Goal: Task Accomplishment & Management: Use online tool/utility

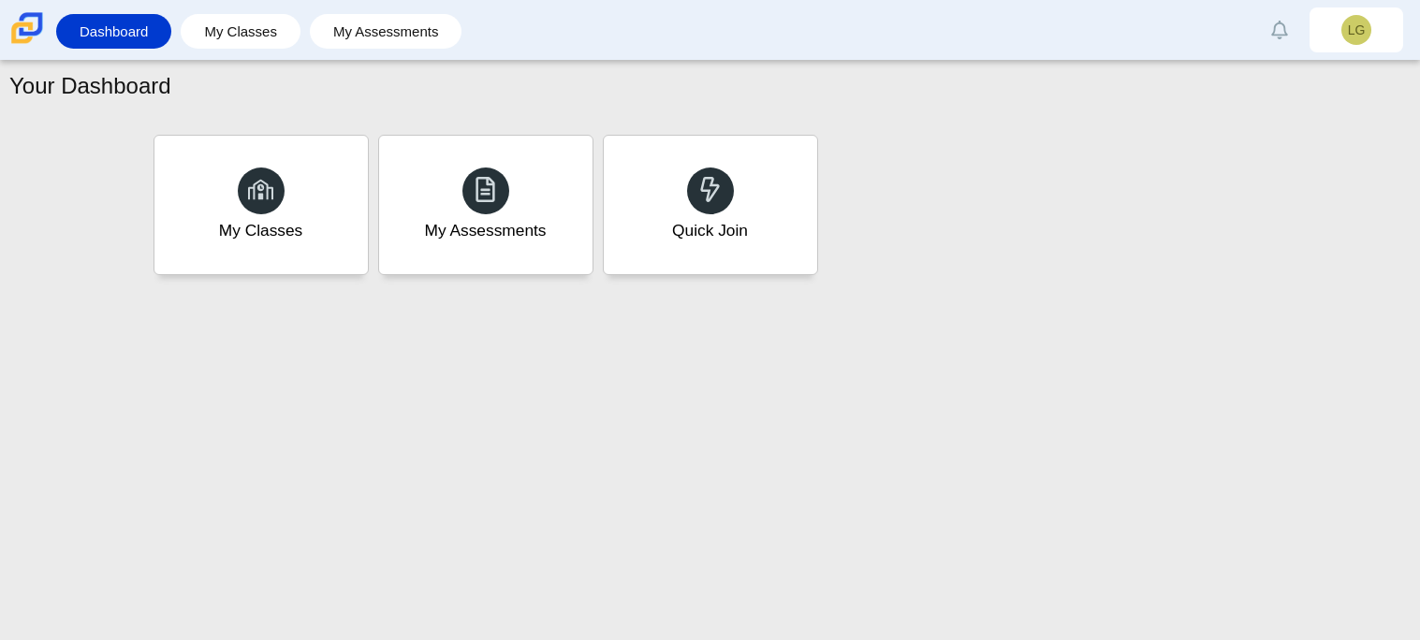
click at [1134, 204] on div "My Classes My Assessments Quick Join" at bounding box center [710, 205] width 1123 height 150
click at [453, 88] on div "Your Dashboard" at bounding box center [709, 88] width 1401 height 37
click at [336, 198] on div "My Classes" at bounding box center [261, 205] width 222 height 144
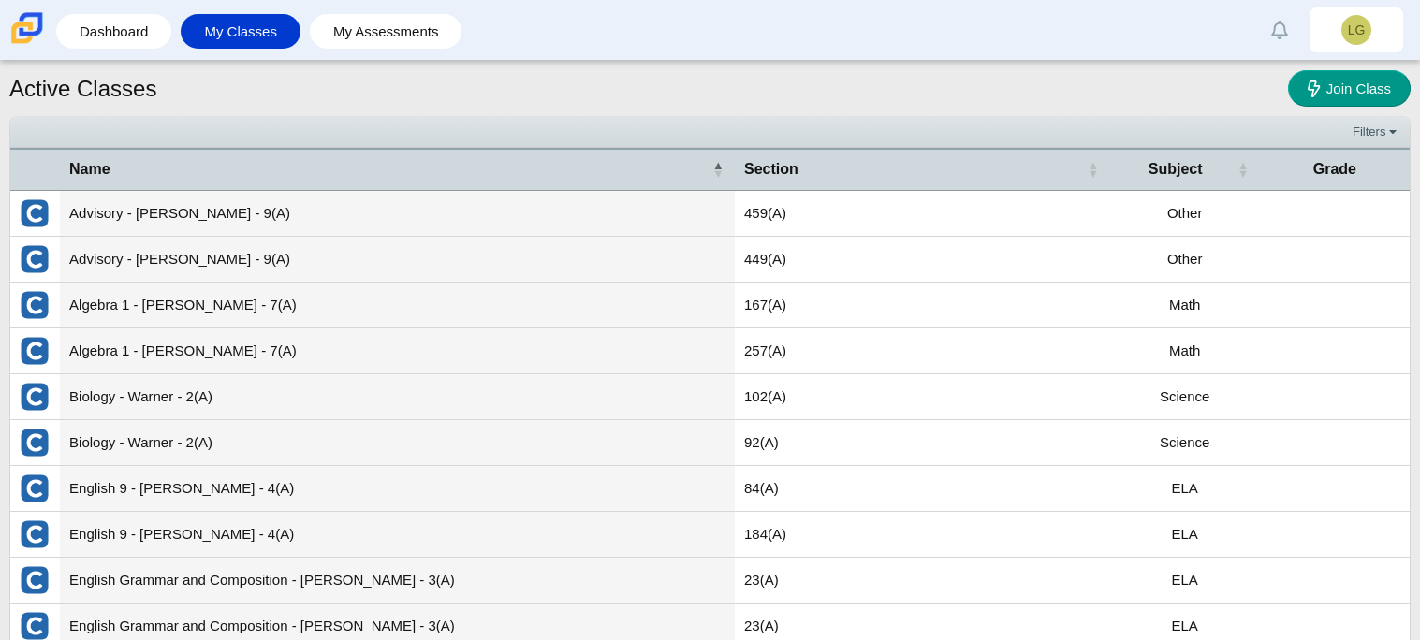
scroll to position [66, 0]
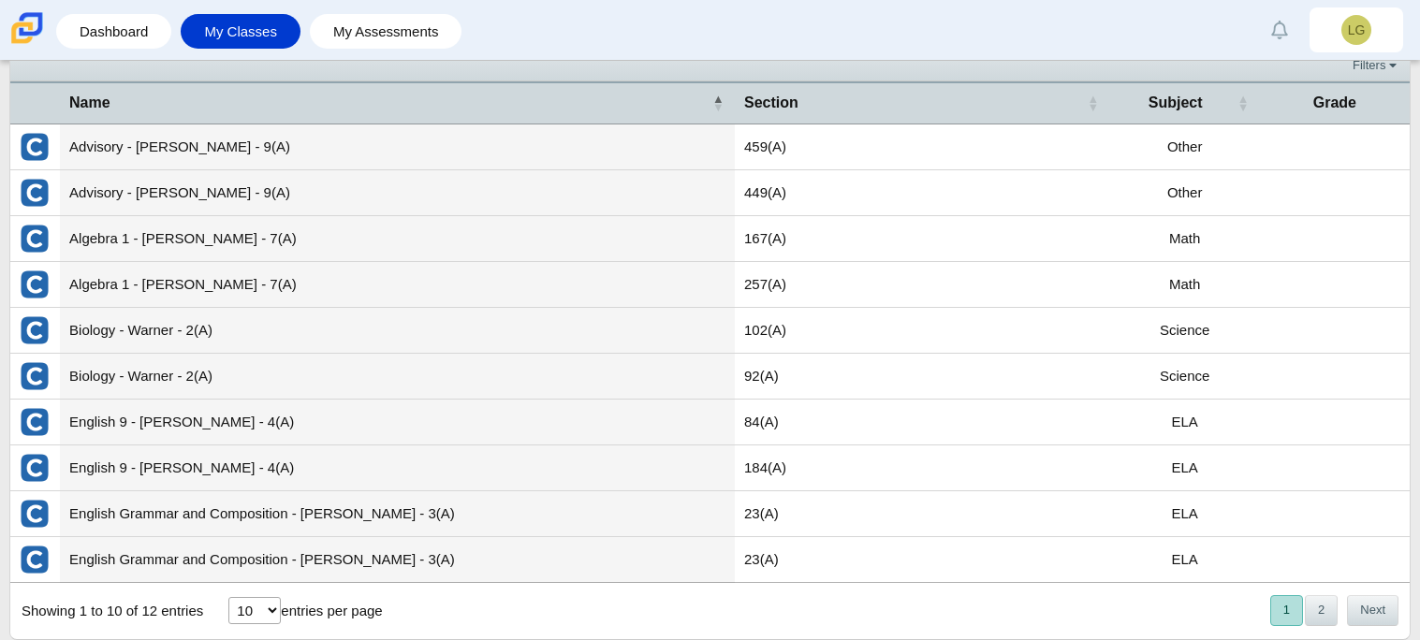
click at [460, 187] on td "Advisory - Paquet - 9(A)" at bounding box center [397, 193] width 675 height 46
click at [1321, 602] on button "2" at bounding box center [1321, 610] width 33 height 31
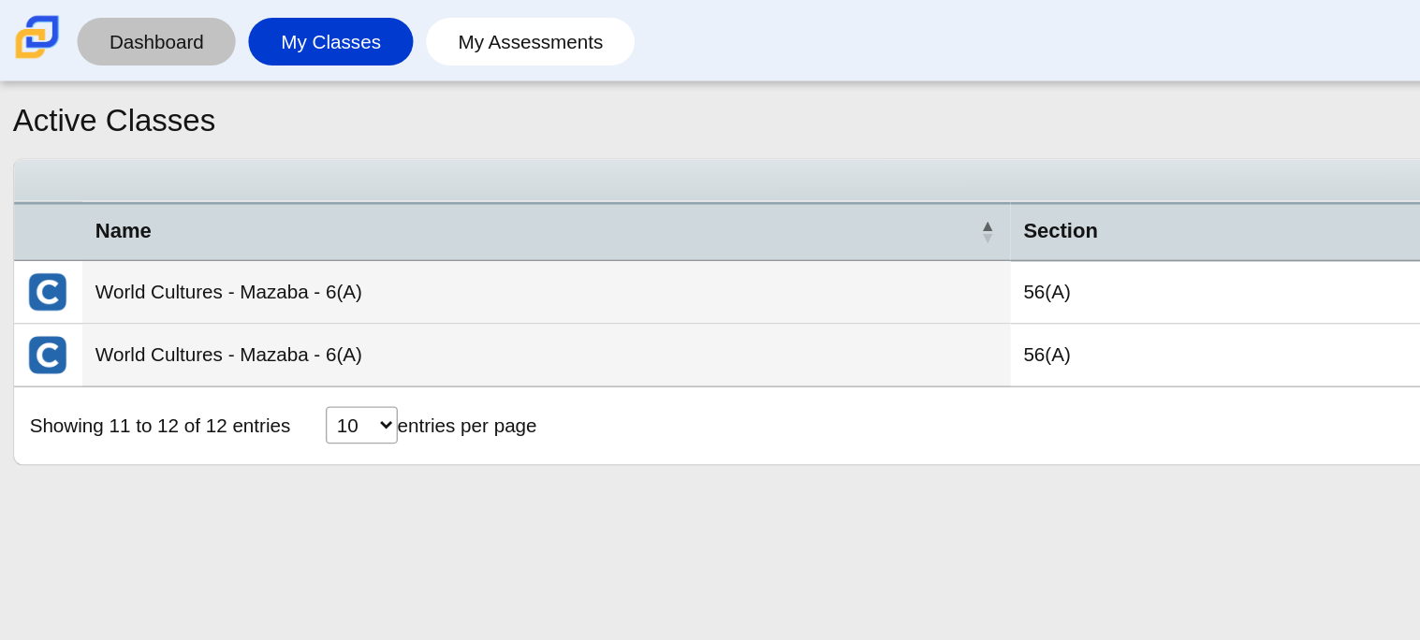
click at [145, 41] on link "Dashboard" at bounding box center [114, 31] width 96 height 35
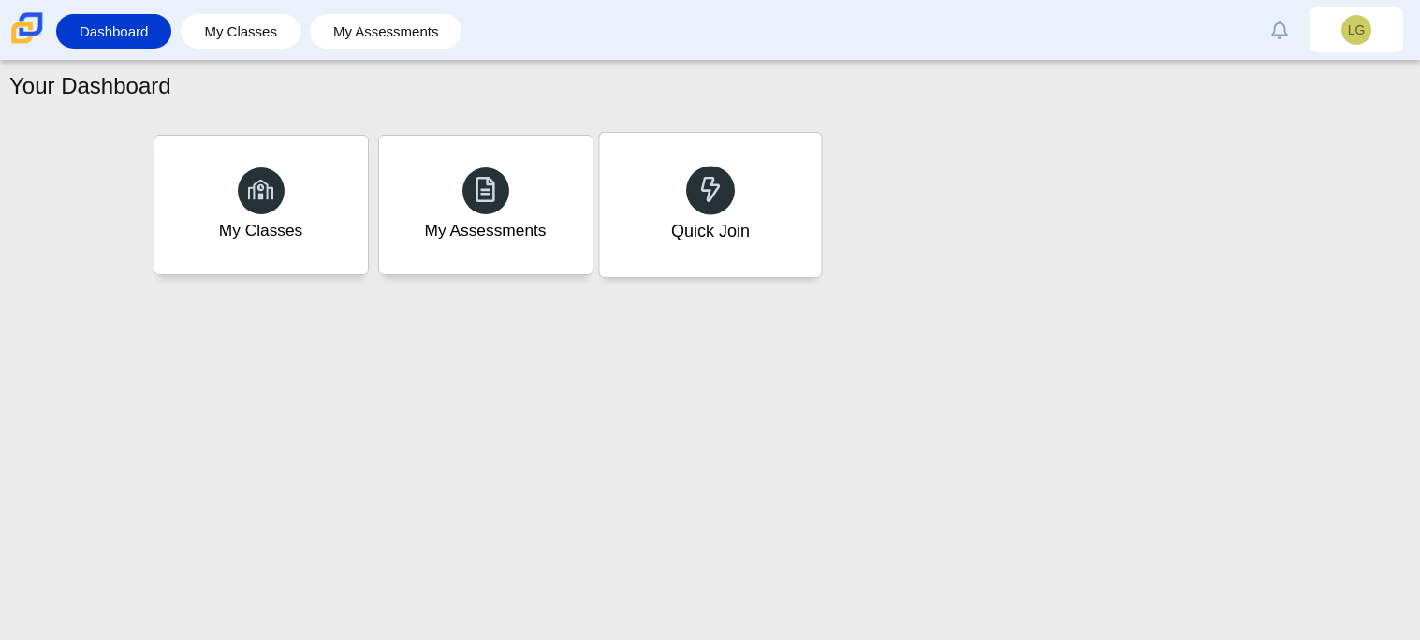
click at [798, 168] on div "Quick Join" at bounding box center [710, 205] width 222 height 144
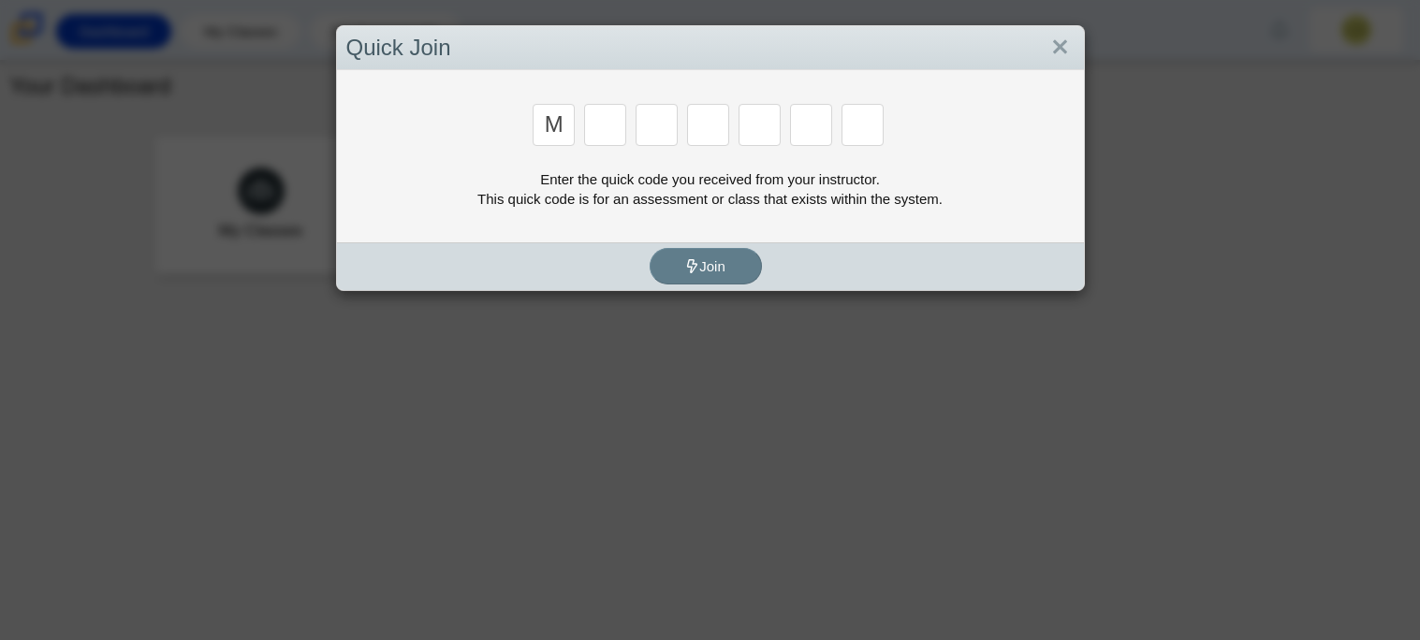
type input "m"
type input "7"
type input "3"
type input "e"
type input "3"
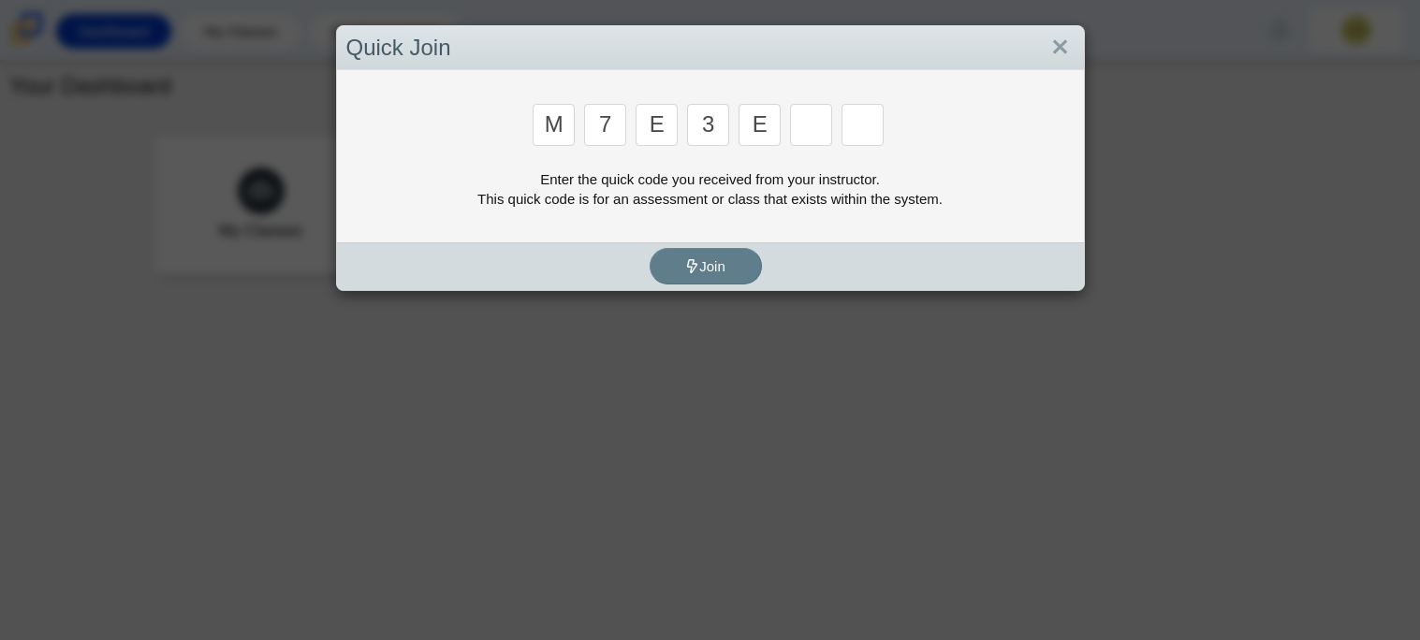
type input "e"
type input "v"
type input "w"
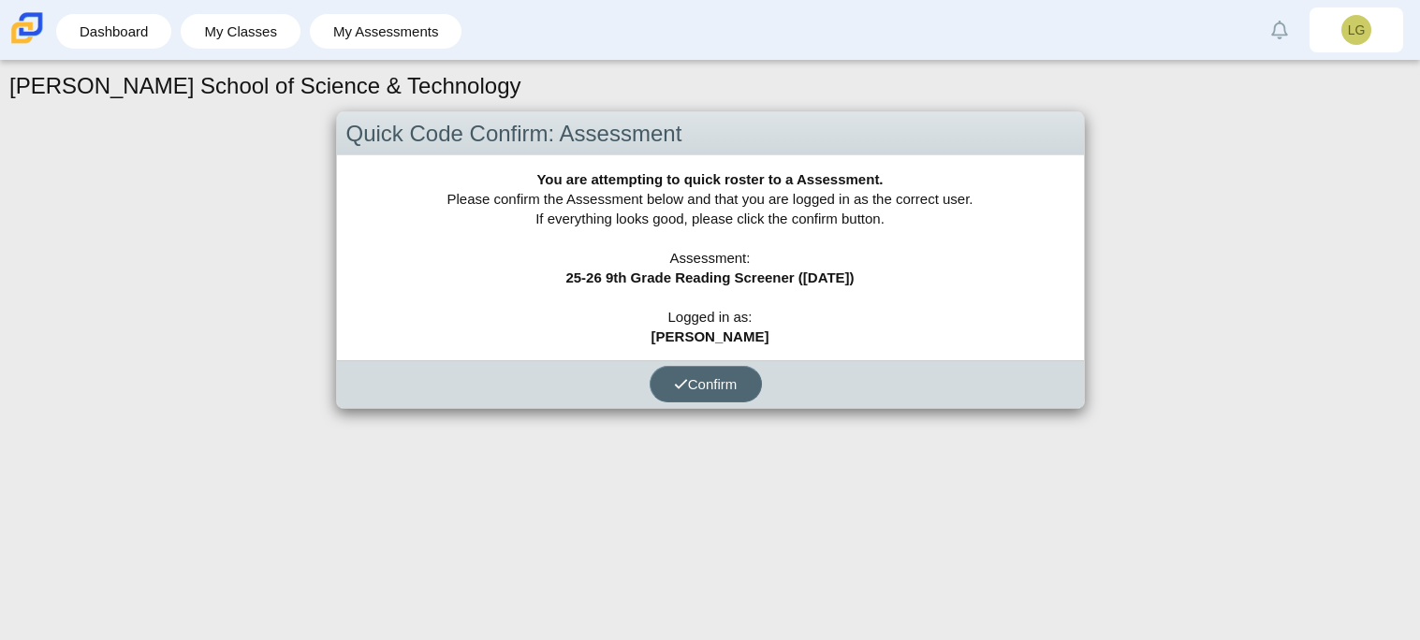
click at [717, 387] on span "Confirm" at bounding box center [706, 384] width 64 height 16
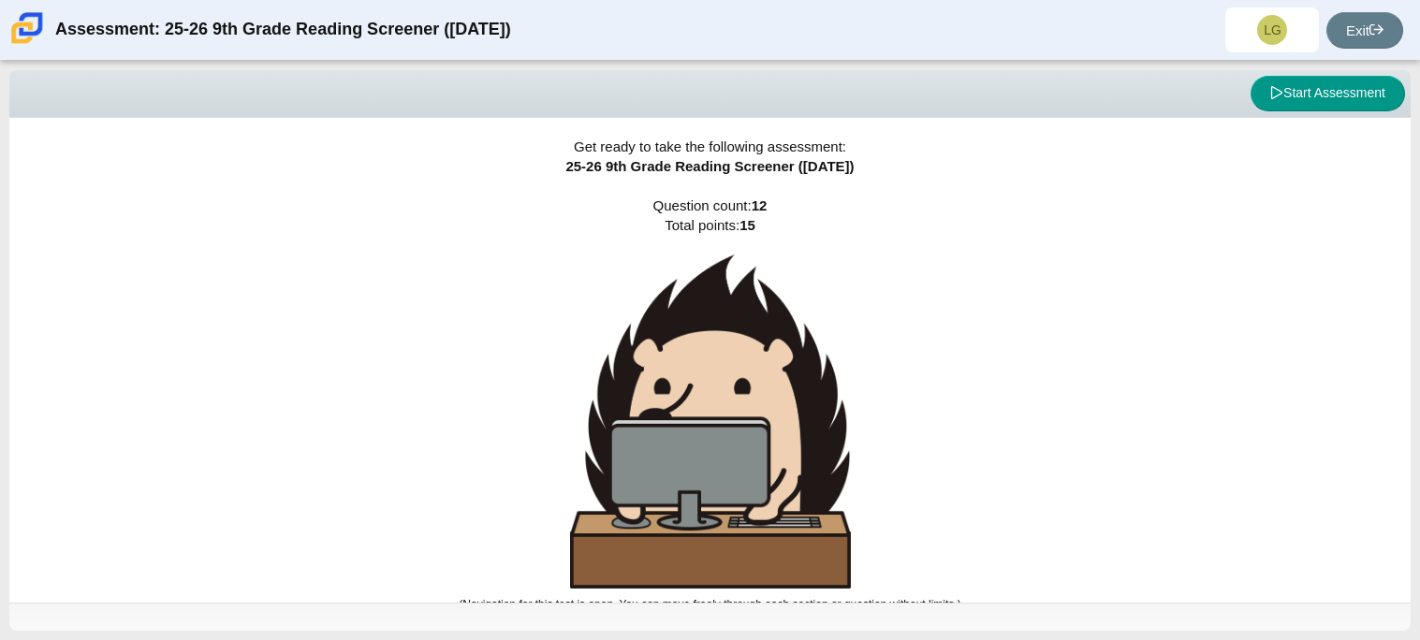
scroll to position [11, 0]
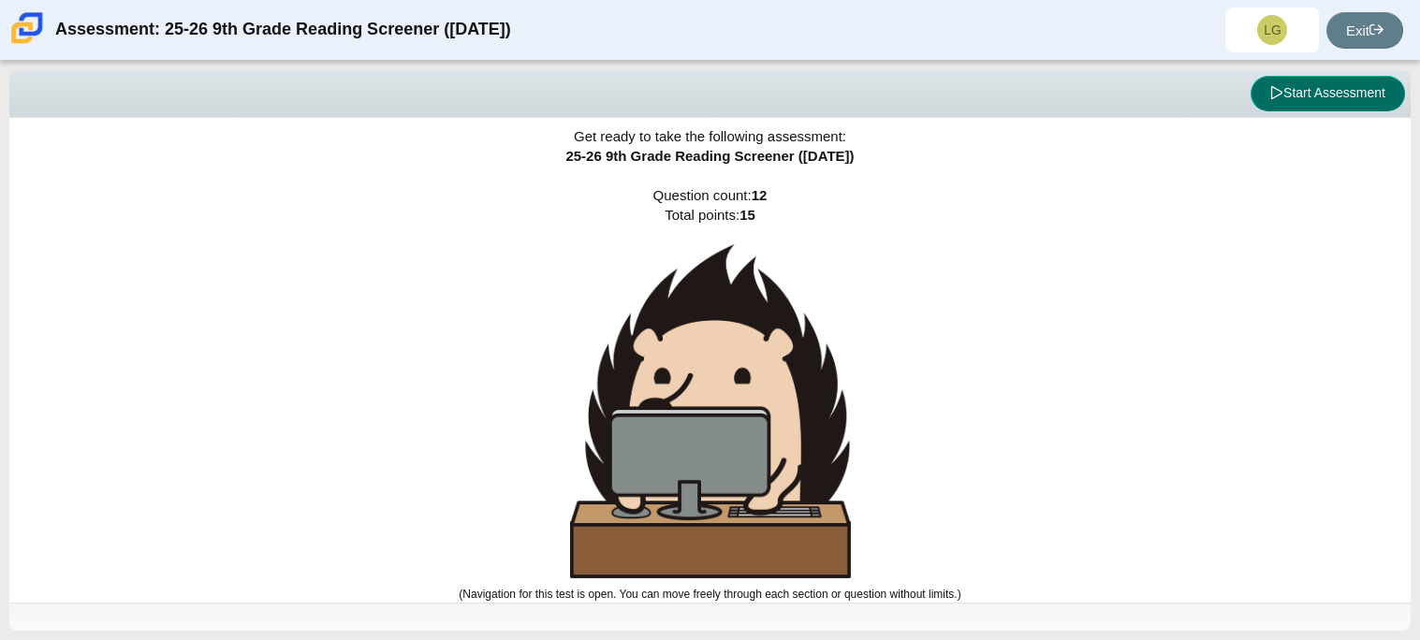
click at [1279, 96] on button "Start Assessment" at bounding box center [1327, 94] width 154 height 36
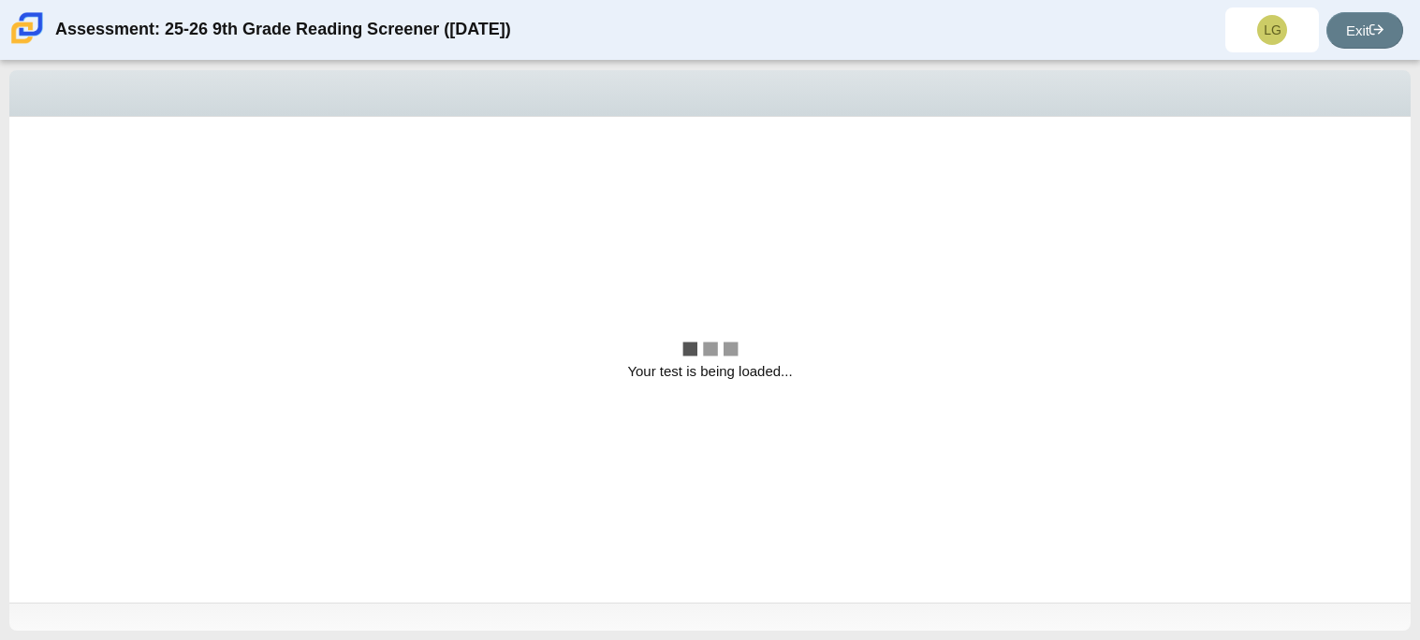
scroll to position [0, 0]
select select "ccc5b315-3c7c-471c-bf90-f22c8299c798"
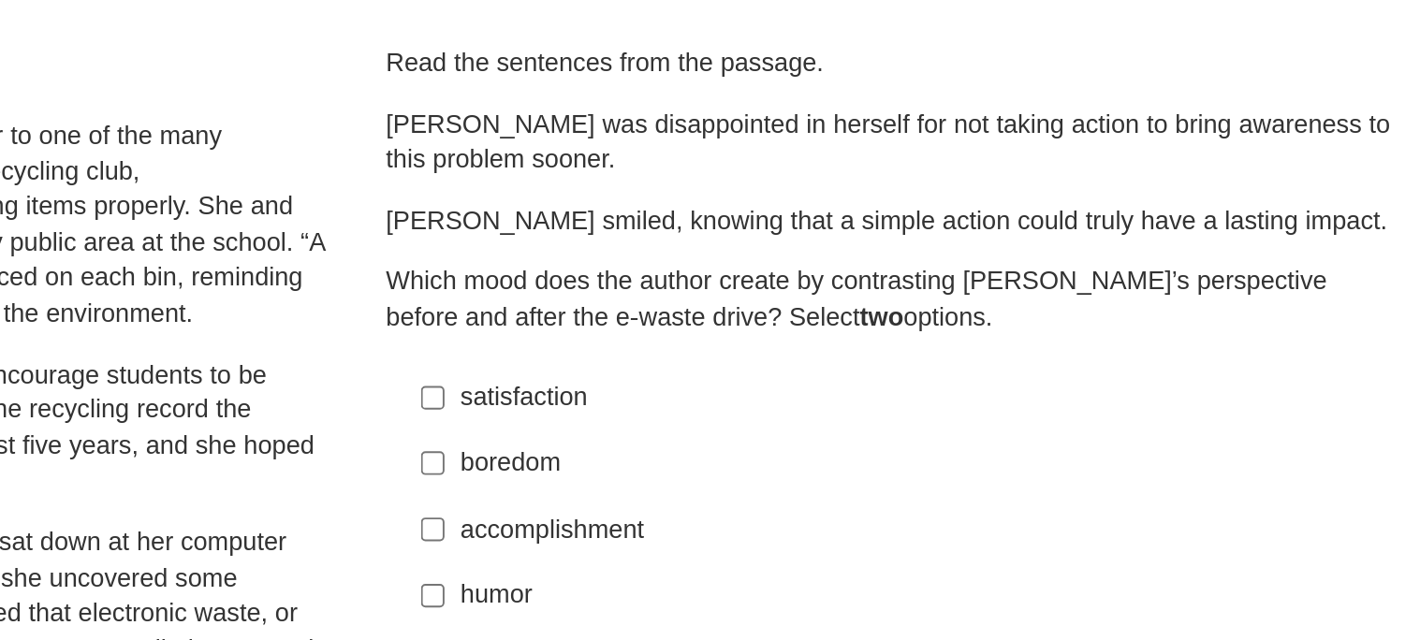
click at [916, 275] on p "Which mood does the author create by contrasting Scarlett’s perspective before …" at bounding box center [1061, 282] width 520 height 37
click at [822, 339] on input "satisfaction satisfaction" at bounding box center [825, 333] width 12 height 34
checkbox input "true"
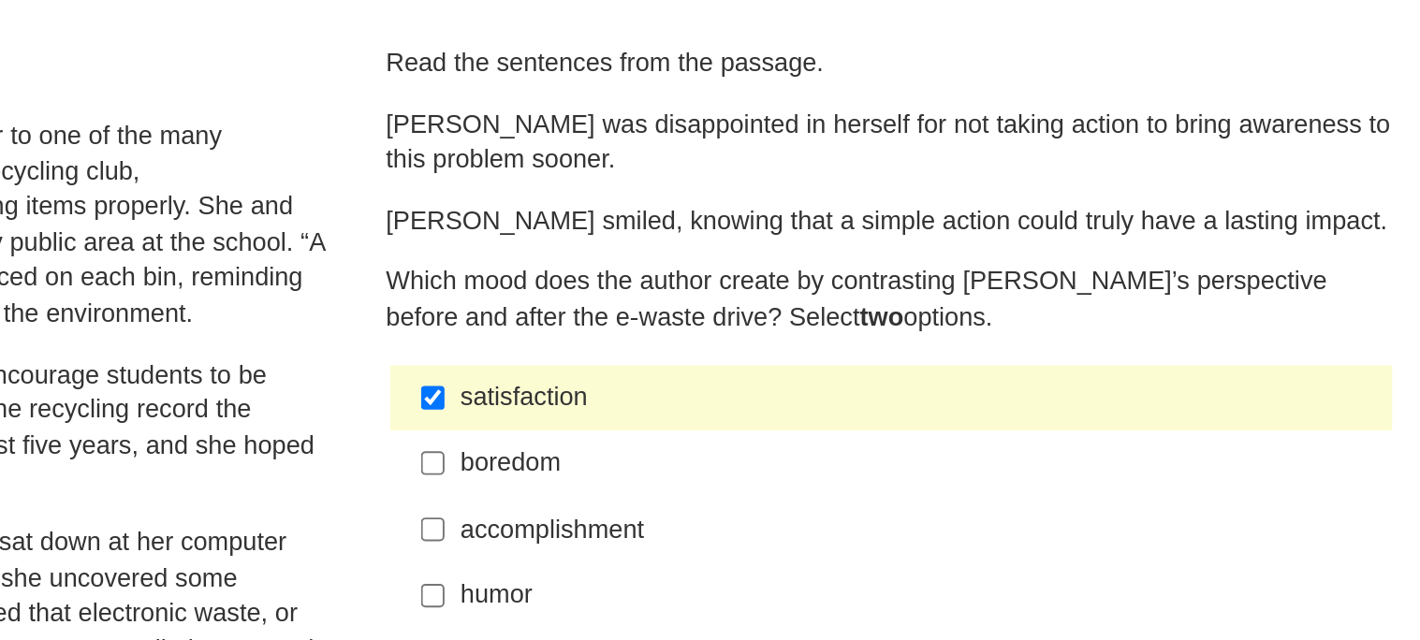
click at [829, 372] on label "boredom boredom" at bounding box center [1063, 367] width 514 height 34
click at [829, 372] on input "boredom boredom" at bounding box center [825, 367] width 12 height 34
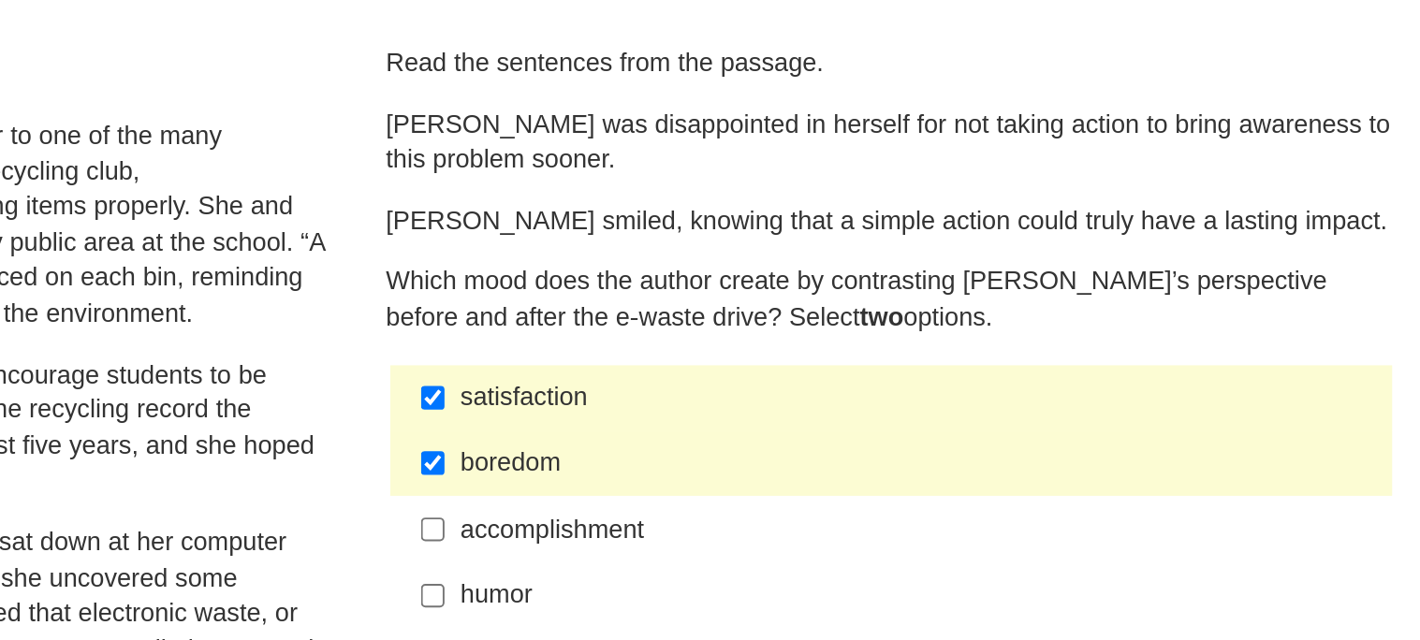
click at [829, 372] on label "boredom boredom" at bounding box center [1063, 367] width 514 height 34
click at [829, 372] on input "boredom boredom" at bounding box center [825, 367] width 12 height 34
checkbox input "false"
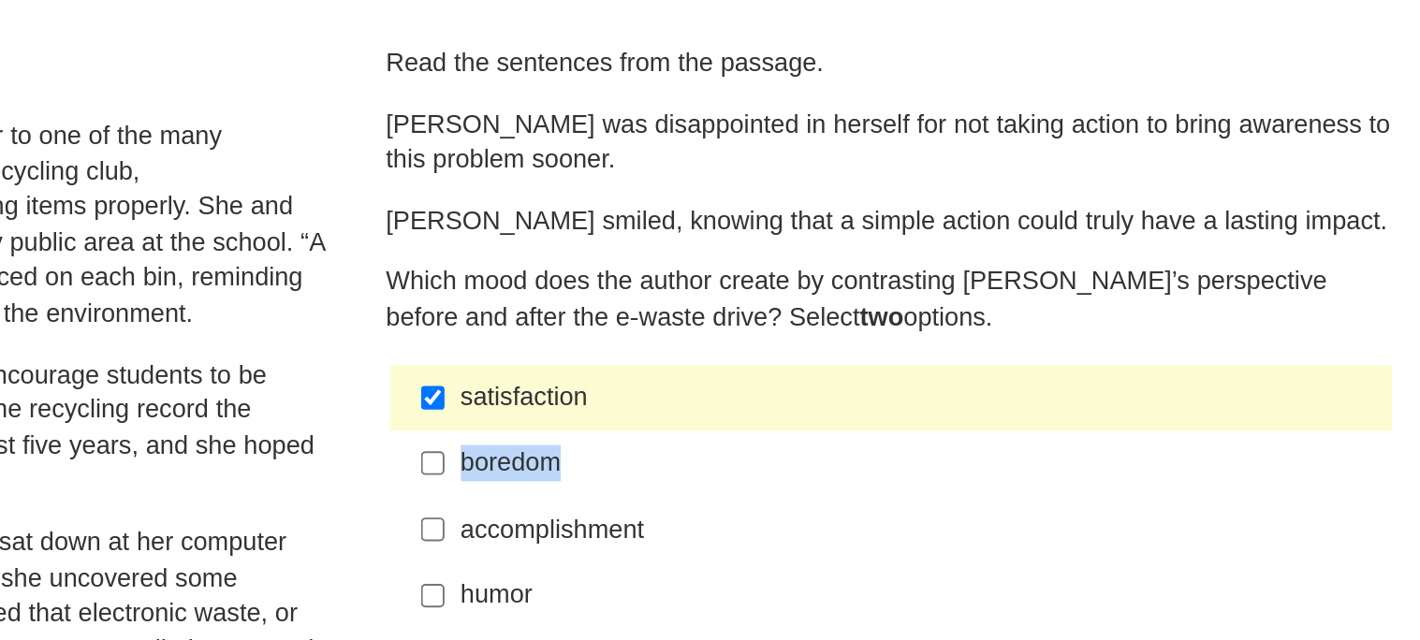
click at [840, 325] on div "satisfaction" at bounding box center [1076, 333] width 473 height 19
click at [831, 325] on input "satisfaction satisfaction" at bounding box center [825, 333] width 12 height 34
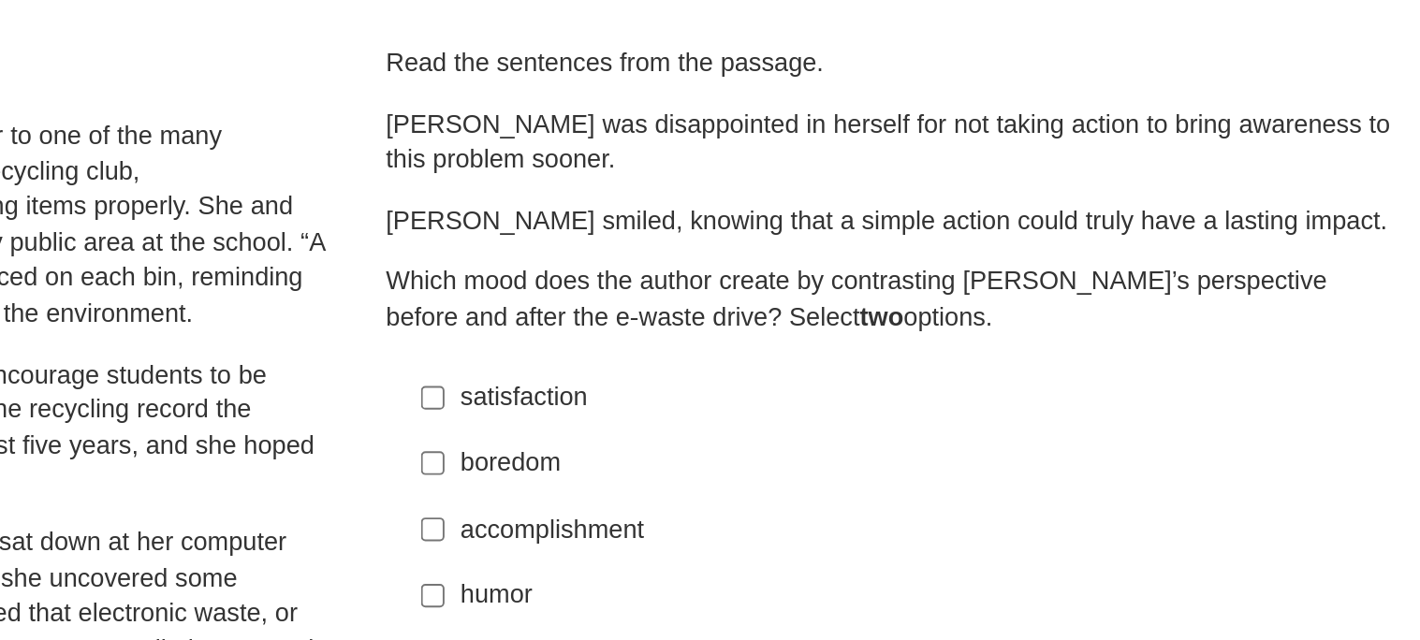
click at [830, 325] on label "satisfaction satisfaction" at bounding box center [1063, 333] width 514 height 34
click at [830, 325] on input "satisfaction satisfaction" at bounding box center [825, 333] width 12 height 34
checkbox input "true"
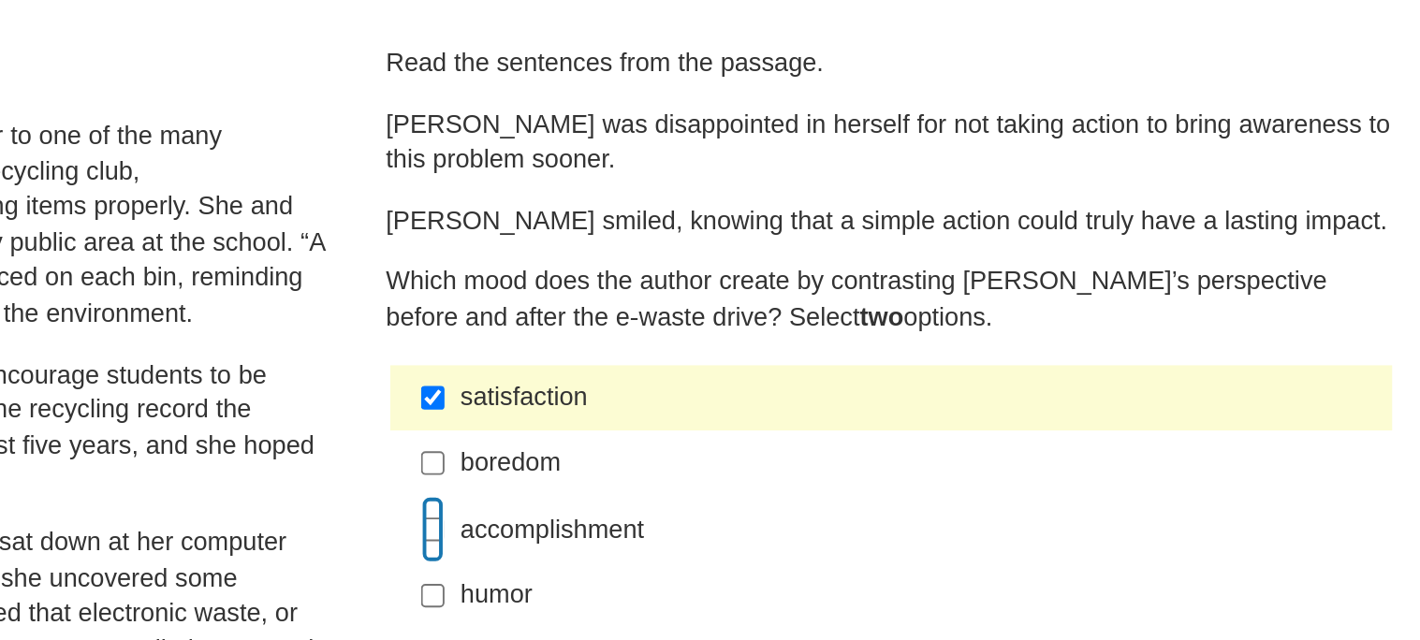
click at [819, 399] on input "accomplishment accomplishment" at bounding box center [825, 401] width 12 height 34
checkbox input "true"
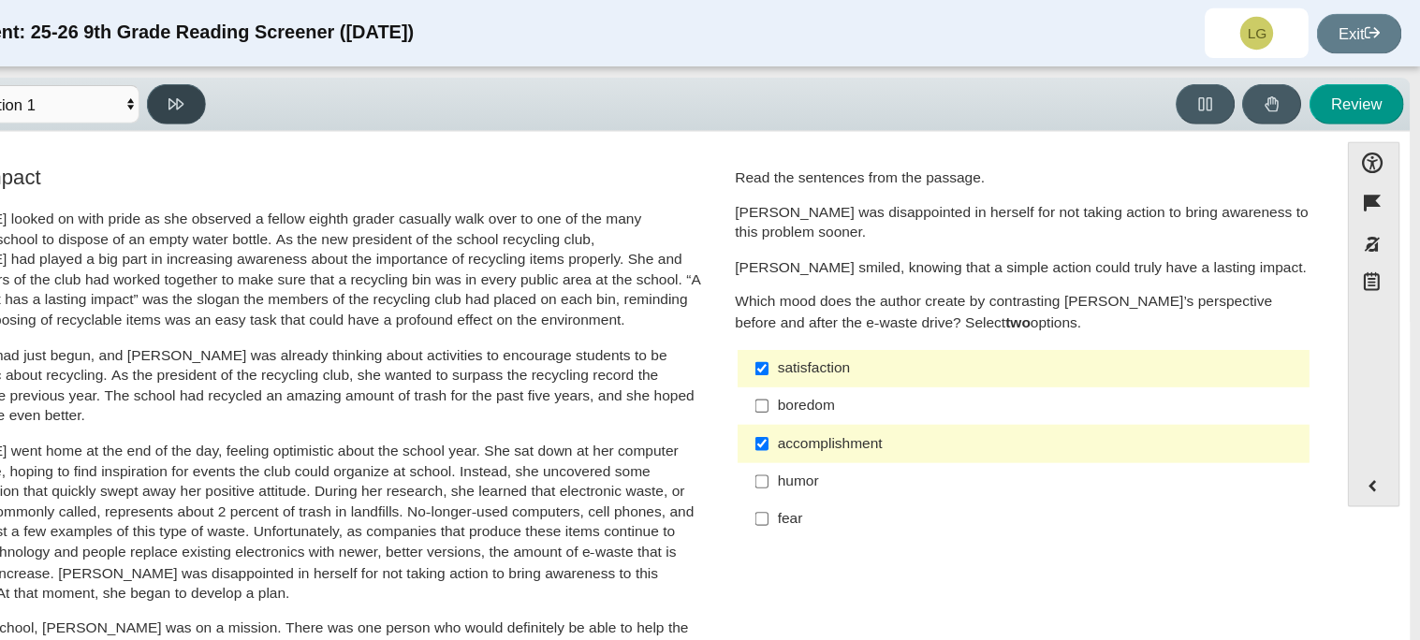
click at [289, 100] on button at bounding box center [296, 94] width 53 height 37
select select "0ff64528-ffd7-428d-b192-babfaadd44e8"
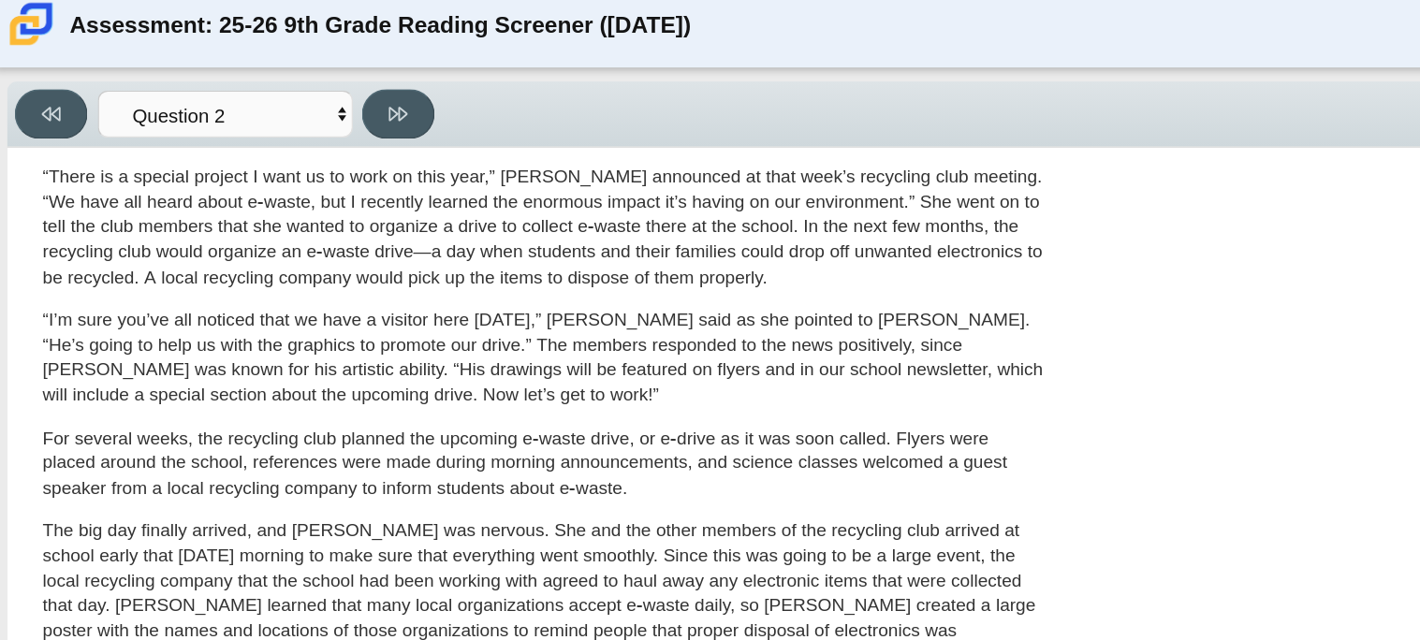
scroll to position [549, 0]
click at [728, 227] on div "Scarlett looked on with pride as she observed a fellow eighth grader casually w…" at bounding box center [403, 139] width 735 height 999
click at [732, 241] on p "“I’m sure you’ve all noticed that we have a visitor here today,” Scarlett said …" at bounding box center [403, 273] width 735 height 73
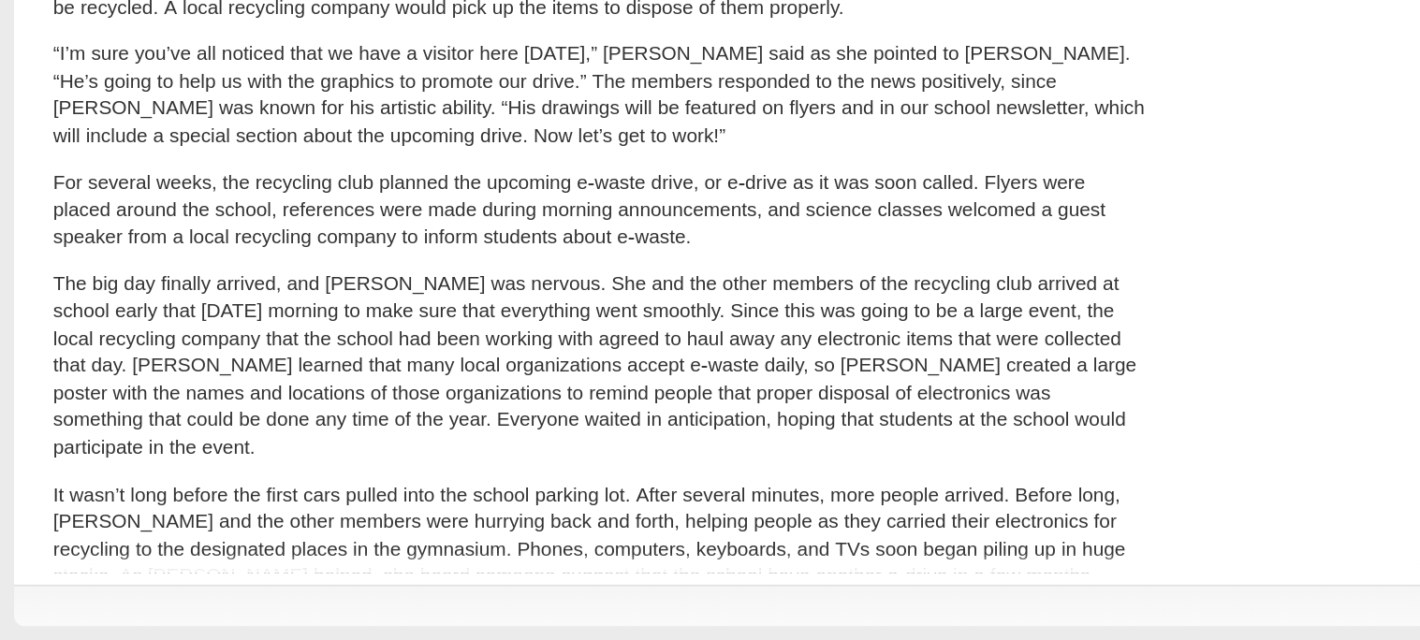
scroll to position [0, 0]
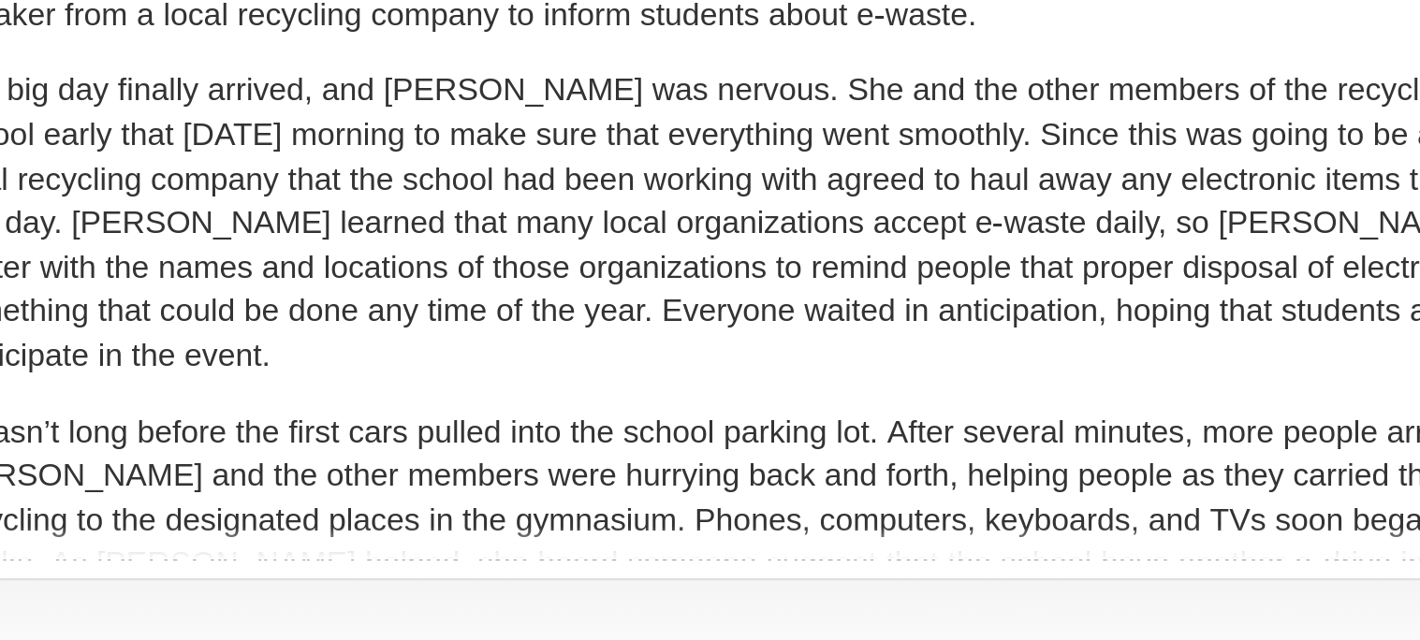
click at [318, 386] on div "Scarlett looked on with pride as she observed a fellow eighth grader casually w…" at bounding box center [403, 139] width 735 height 999
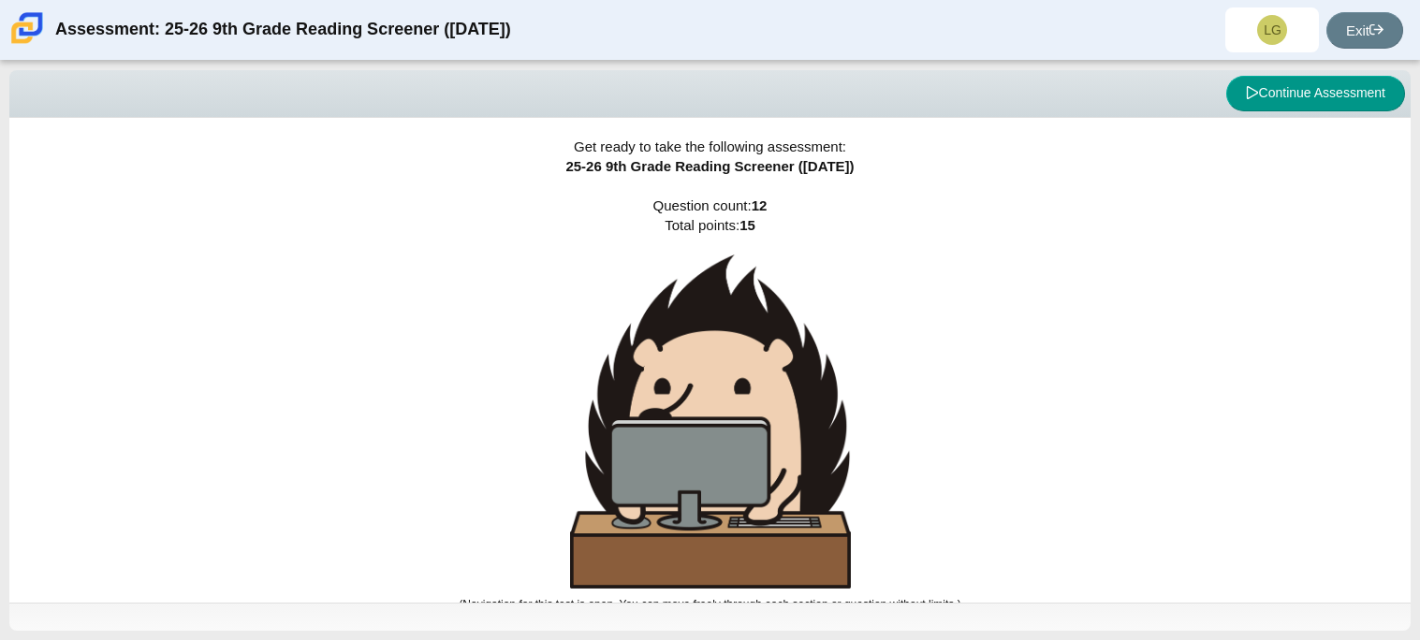
scroll to position [11, 0]
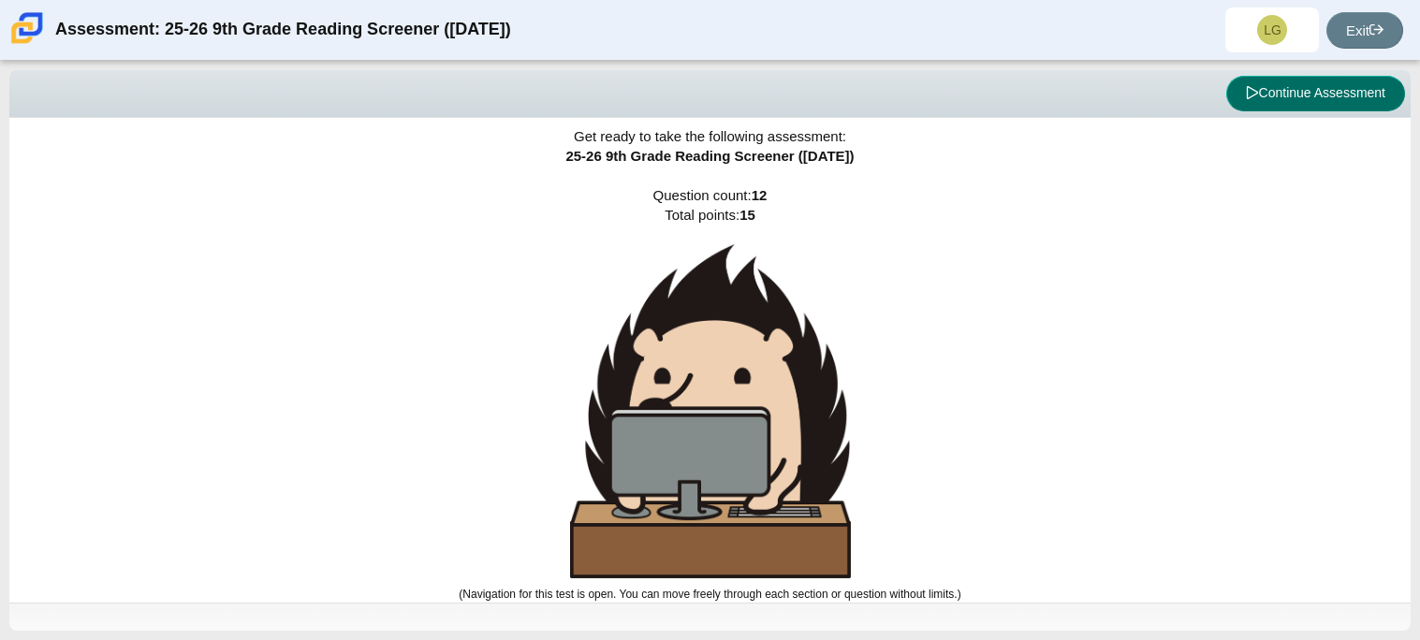
click at [1336, 108] on button "Continue Assessment" at bounding box center [1315, 94] width 179 height 36
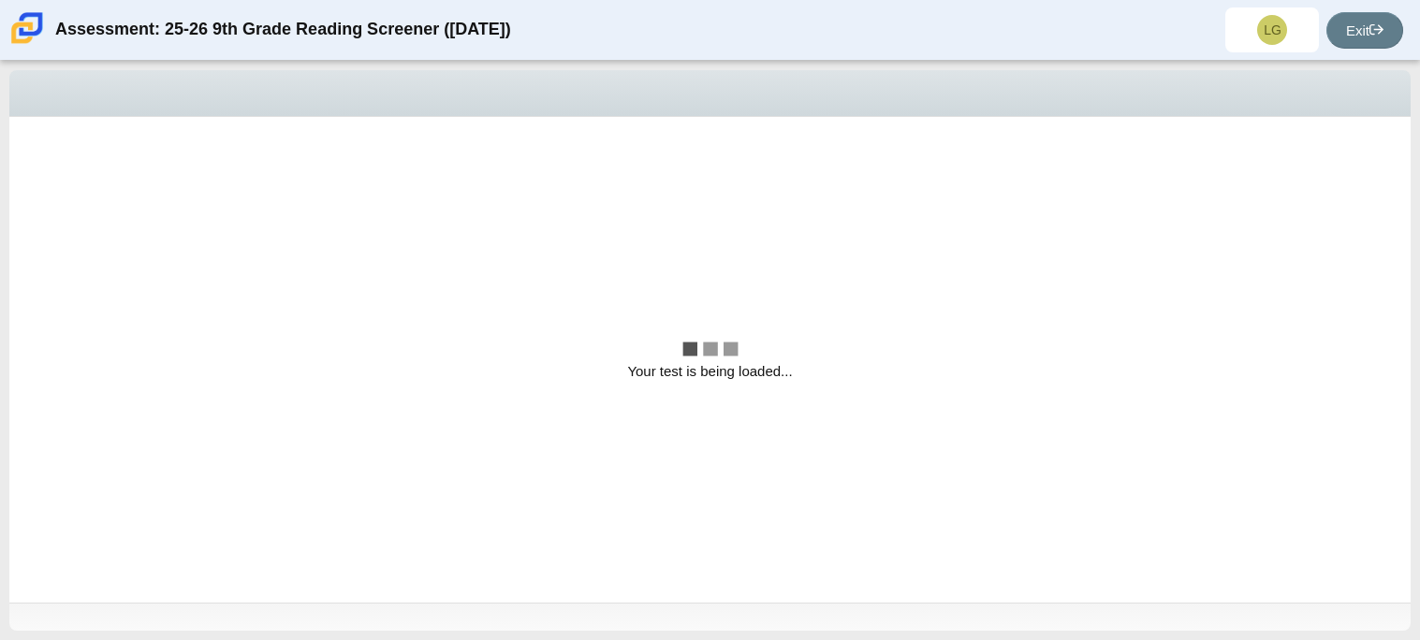
scroll to position [0, 0]
select select "0ff64528-ffd7-428d-b192-babfaadd44e8"
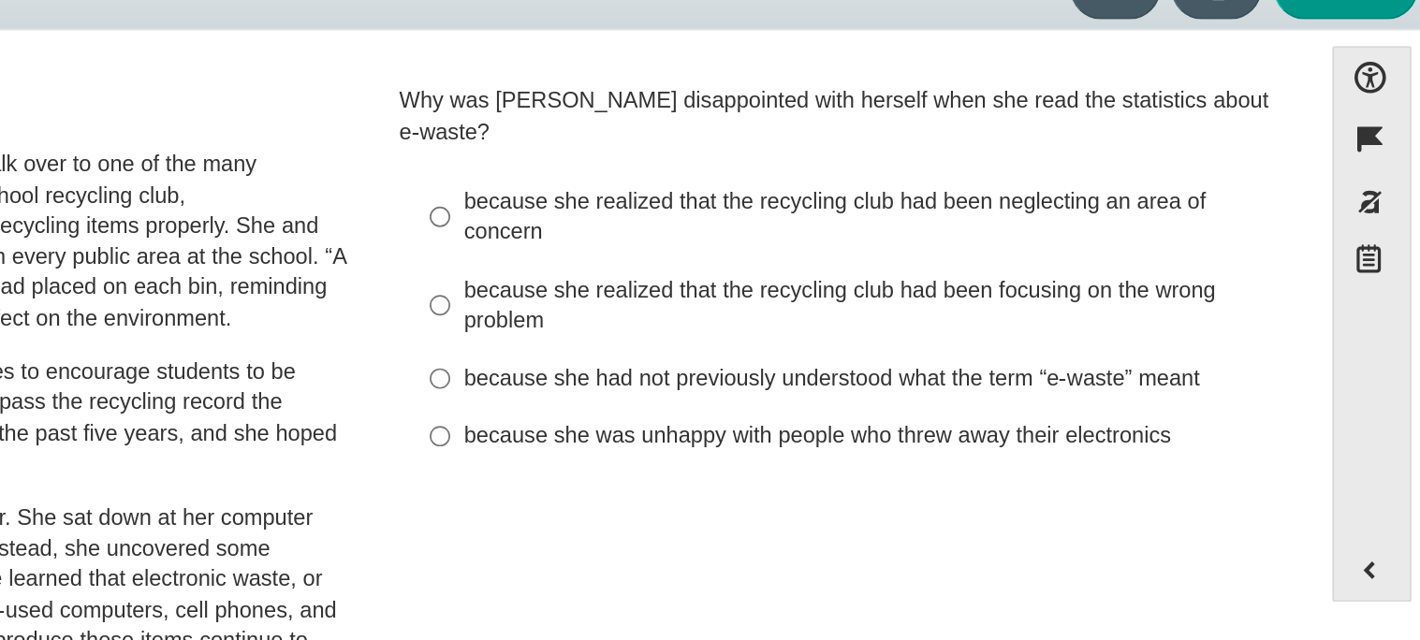
click at [874, 214] on div "because she realized that the recycling club had been neglecting an area of con…" at bounding box center [1076, 230] width 473 height 37
click at [831, 214] on input "because she realized that the recycling club had been neglecting an area of con…" at bounding box center [825, 229] width 12 height 52
radio input "true"
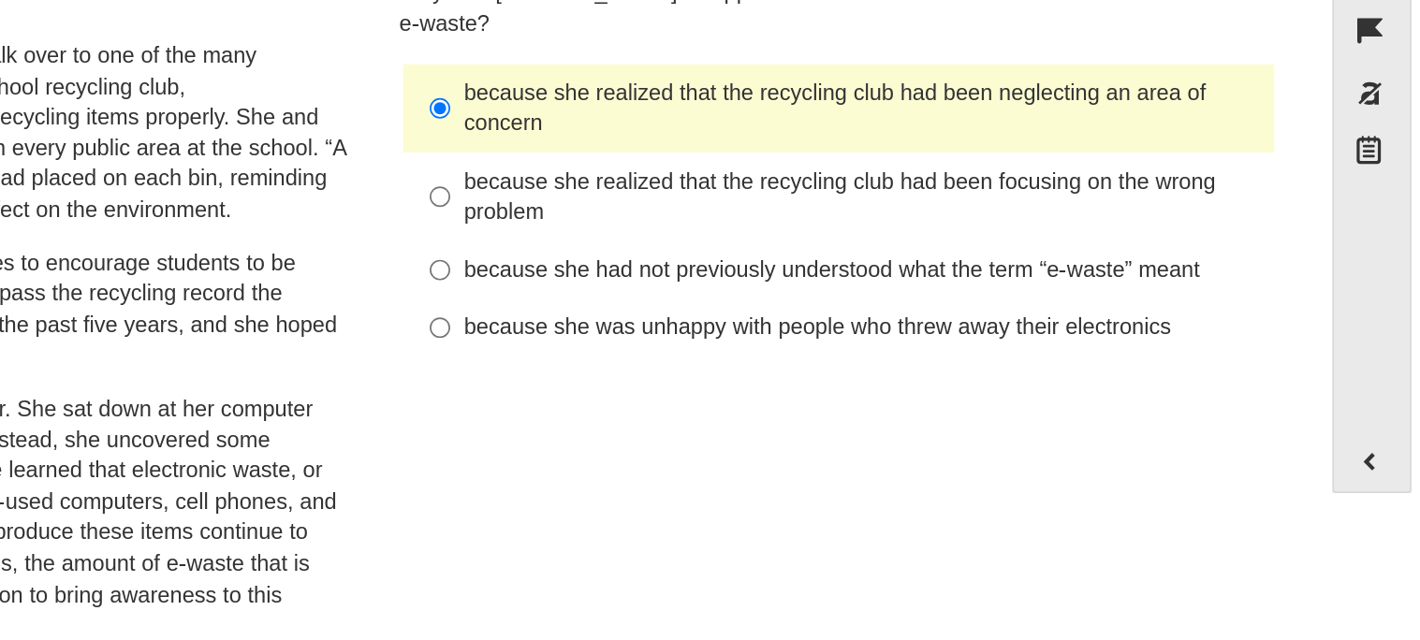
click at [870, 350] on div "because she was unhappy with people who threw away their electronics" at bounding box center [1076, 359] width 473 height 19
click at [831, 343] on input "because she was unhappy with people who threw away their electronics because sh…" at bounding box center [825, 360] width 12 height 34
radio input "true"
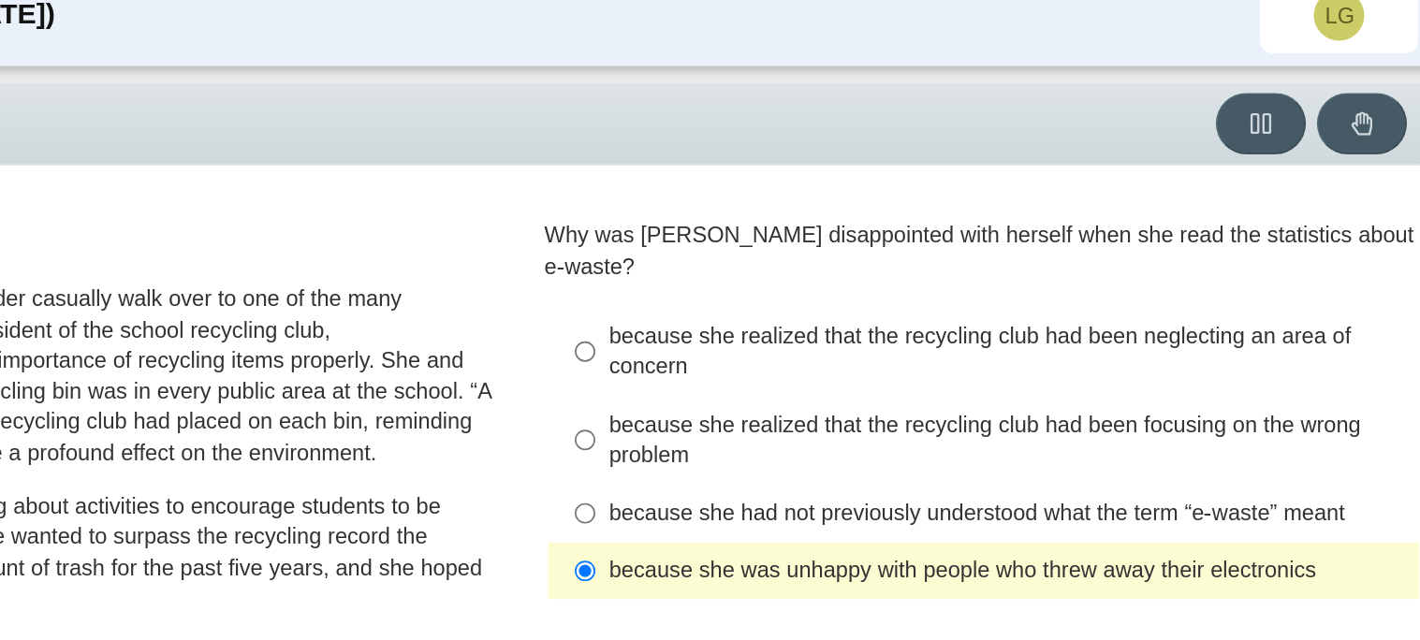
click at [891, 308] on label "because she had not previously understood what the term “e-waste” meant because…" at bounding box center [1063, 325] width 514 height 34
click at [831, 308] on input "because she had not previously understood what the term “e-waste” meant because…" at bounding box center [825, 325] width 12 height 34
radio input "true"
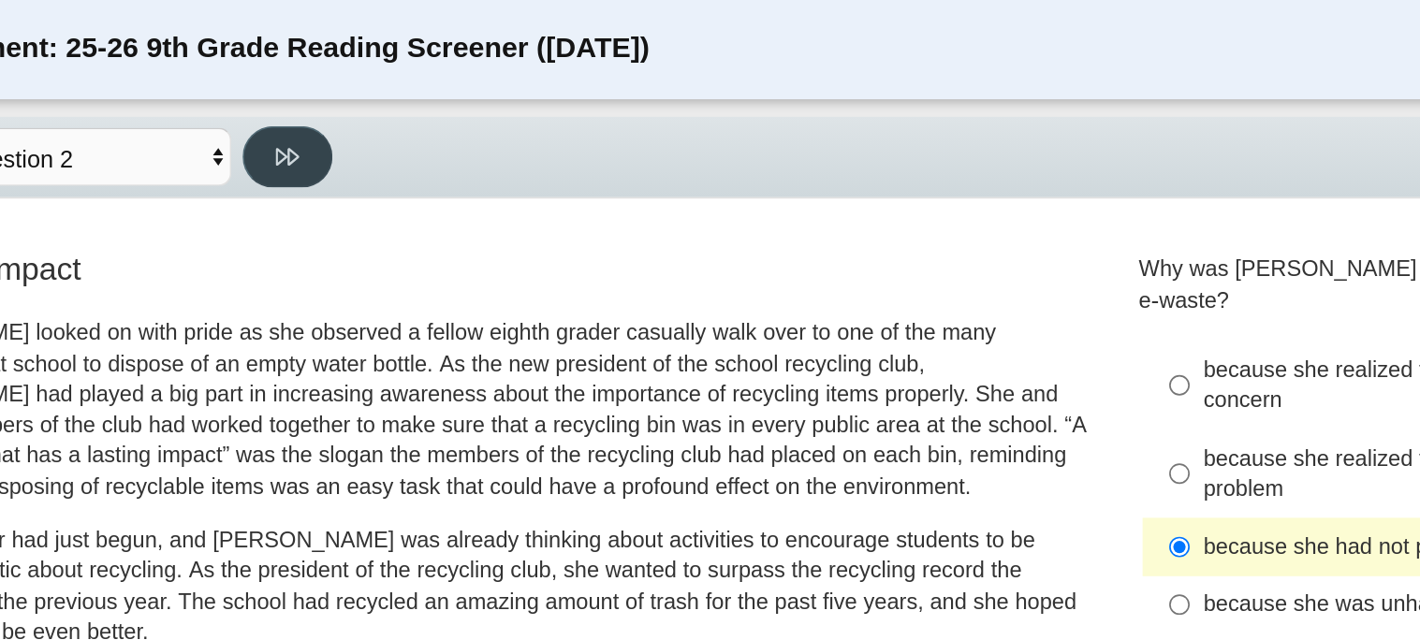
click at [313, 101] on button at bounding box center [296, 94] width 53 height 37
select select "7ce3d843-6974-4858-901c-1ff39630e843"
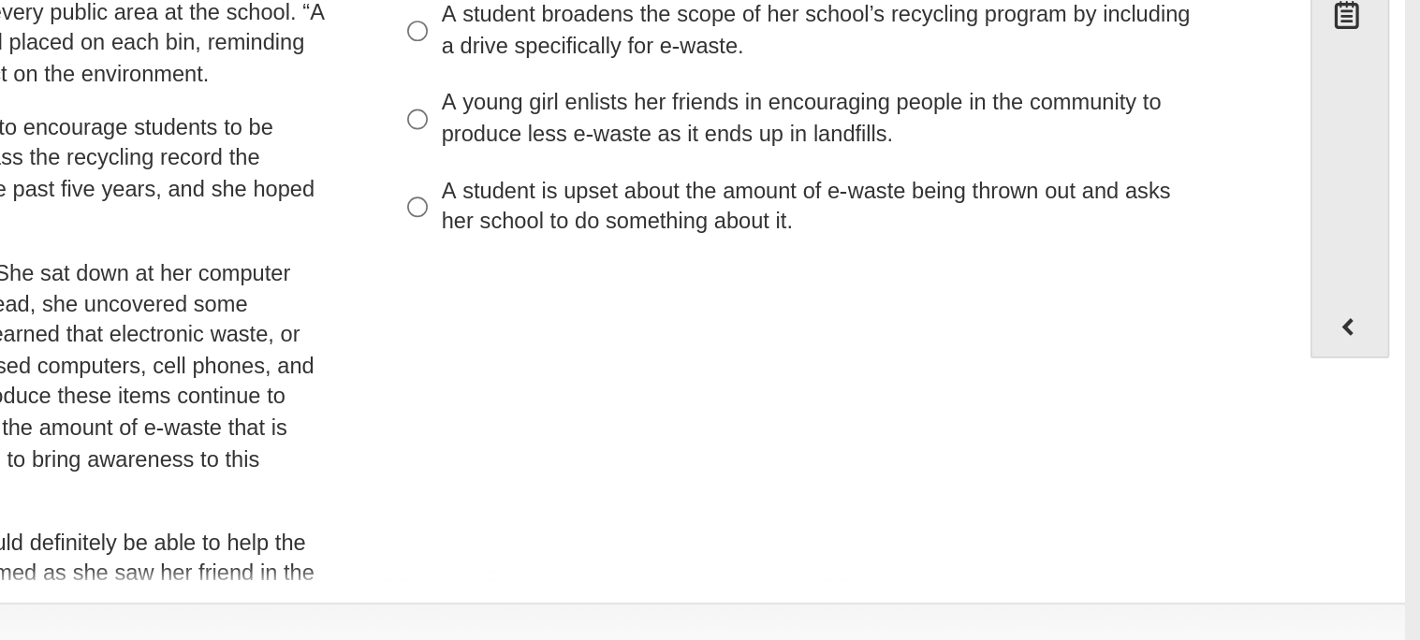
click at [861, 366] on div "A student is upset about the amount of e-waste being thrown out and asks her sc…" at bounding box center [1076, 368] width 473 height 37
click at [831, 366] on input "A student is upset about the amount of e-waste being thrown out and asks her sc…" at bounding box center [825, 369] width 12 height 52
radio input "true"
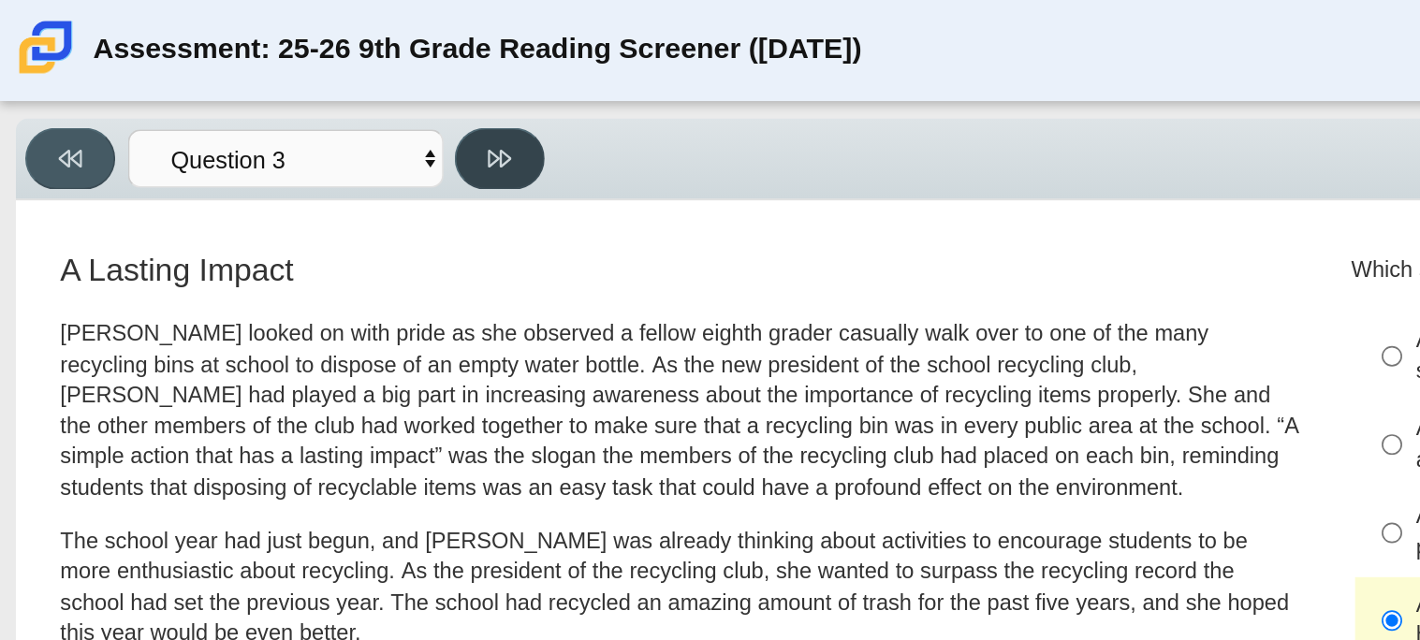
click at [298, 93] on icon at bounding box center [296, 94] width 14 height 14
select select "ca9ea0f1-49c5-4bd1-83b0-472c18652b42"
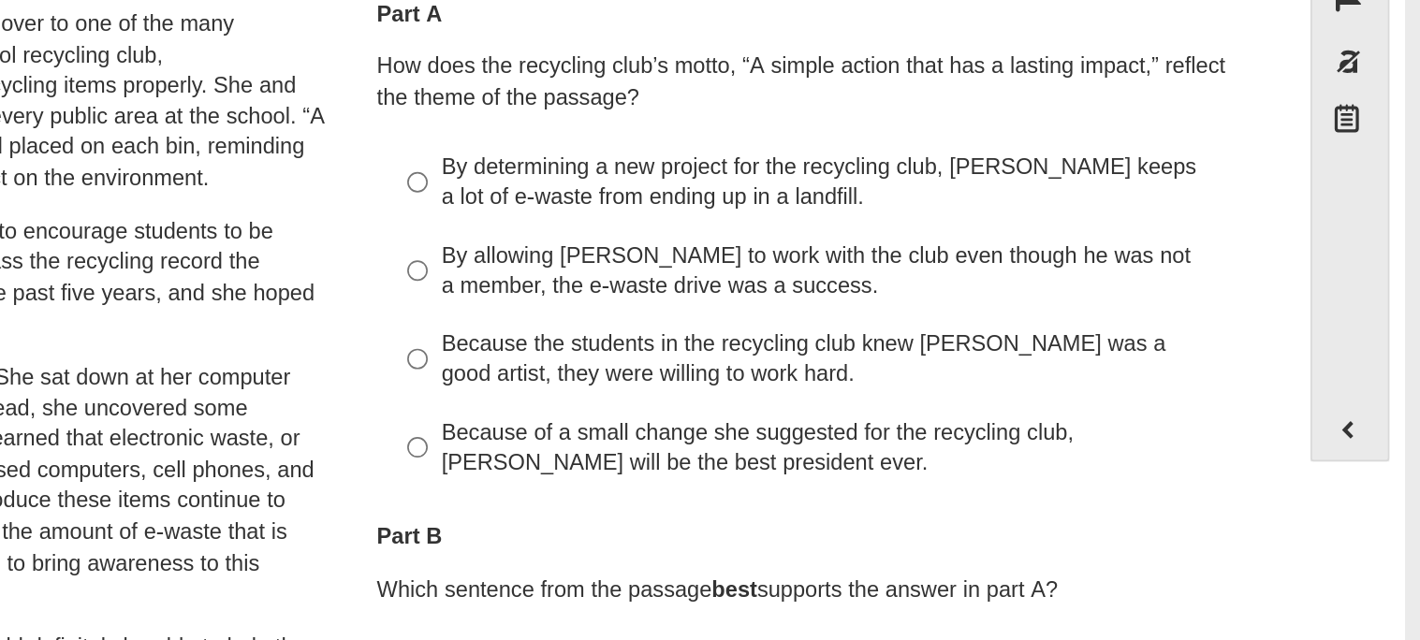
click at [1035, 277] on div "By determining a new project for the recycling club, Scarlett keeps a lot of e-…" at bounding box center [1076, 292] width 473 height 37
click at [831, 277] on input "By determining a new project for the recycling club, Scarlett keeps a lot of e-…" at bounding box center [825, 292] width 12 height 52
radio input "true"
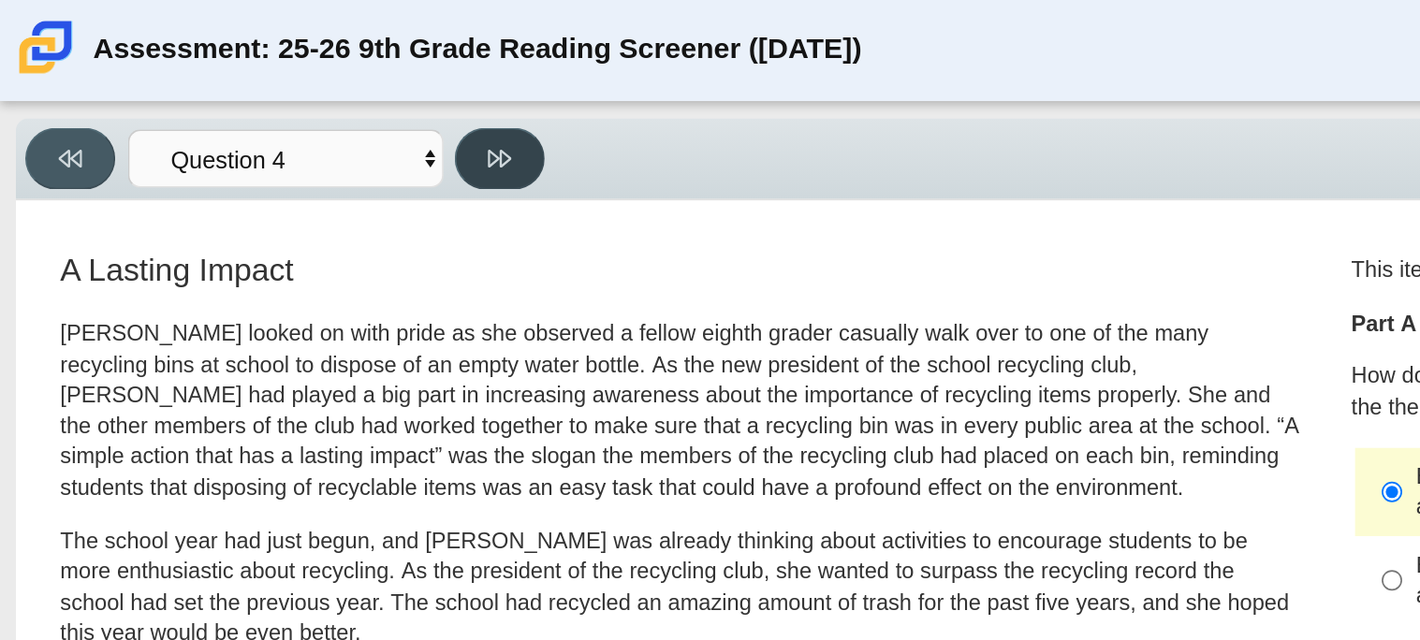
click at [307, 101] on button at bounding box center [296, 94] width 53 height 37
select select "e41f1a79-e29f-4095-8030-a53364015bed"
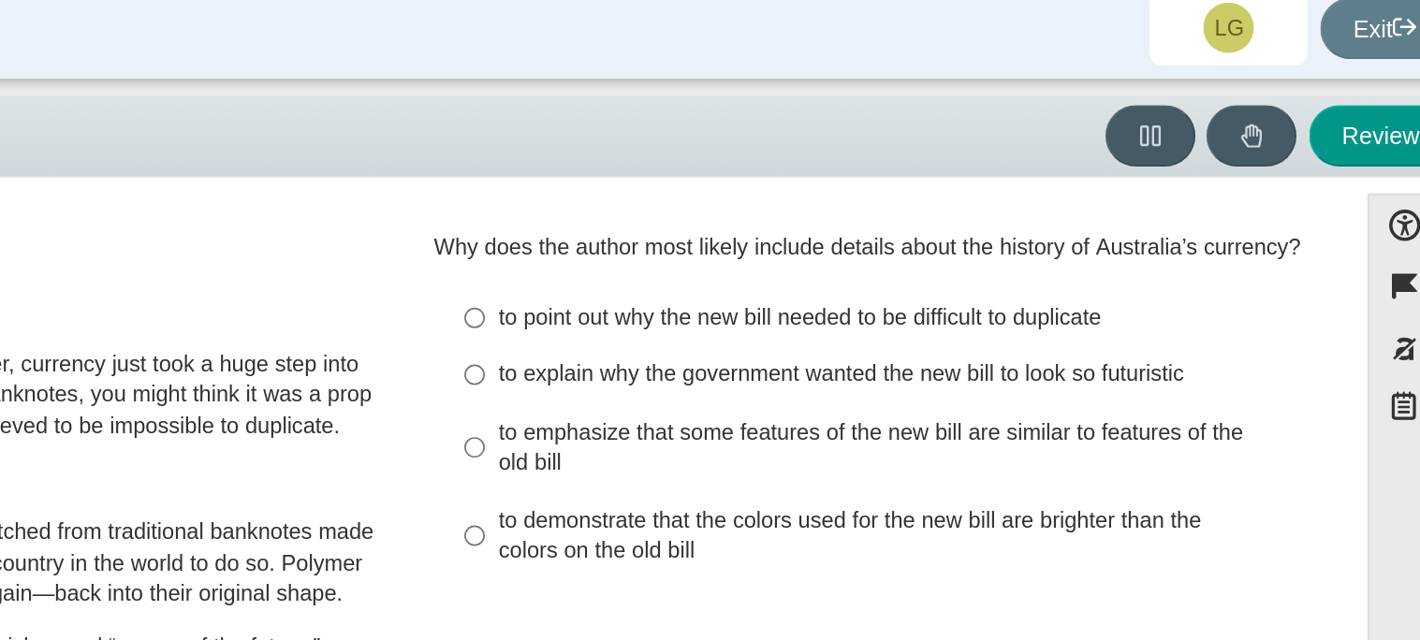
click at [915, 215] on label "to point out why the new bill needed to be difficult to duplicate to point out …" at bounding box center [1063, 202] width 514 height 34
click at [831, 215] on input "to point out why the new bill needed to be difficult to duplicate to point out …" at bounding box center [825, 202] width 12 height 34
radio input "true"
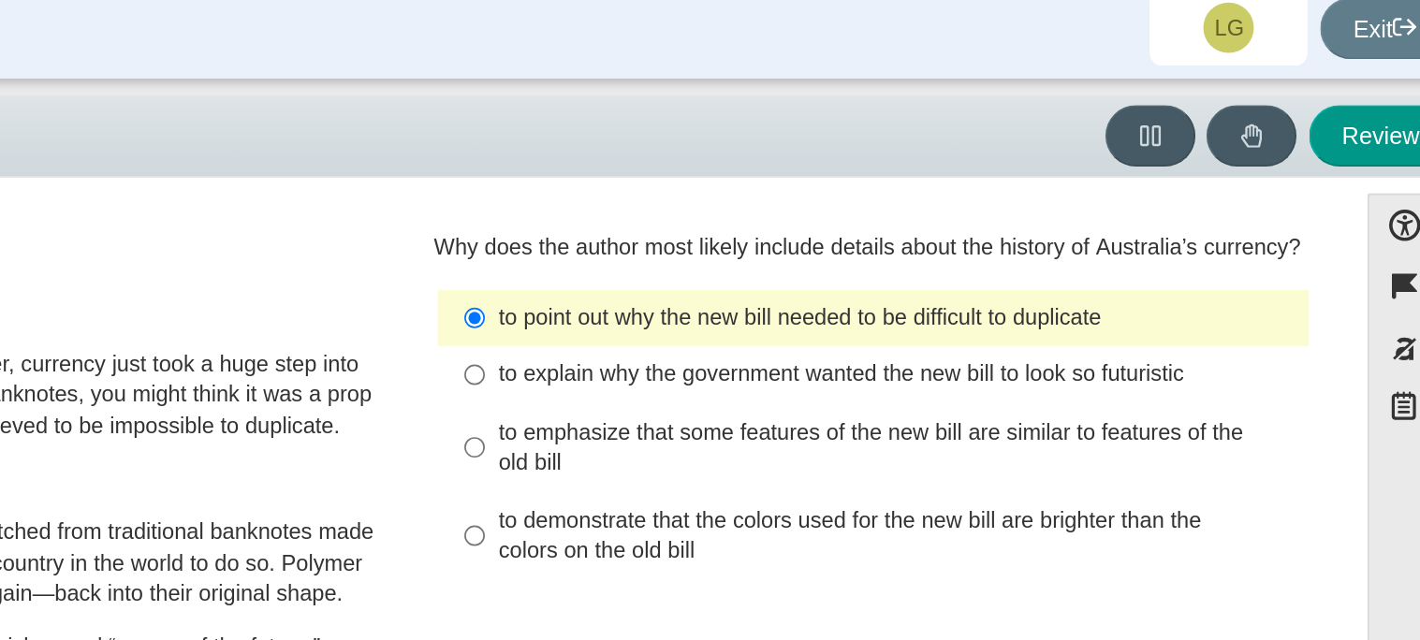
click at [929, 237] on div "to explain why the government wanted the new bill to look so futuristic" at bounding box center [1076, 235] width 473 height 19
click at [831, 237] on input "to explain why the government wanted the new bill to look so futuristic to expl…" at bounding box center [825, 236] width 12 height 34
radio input "true"
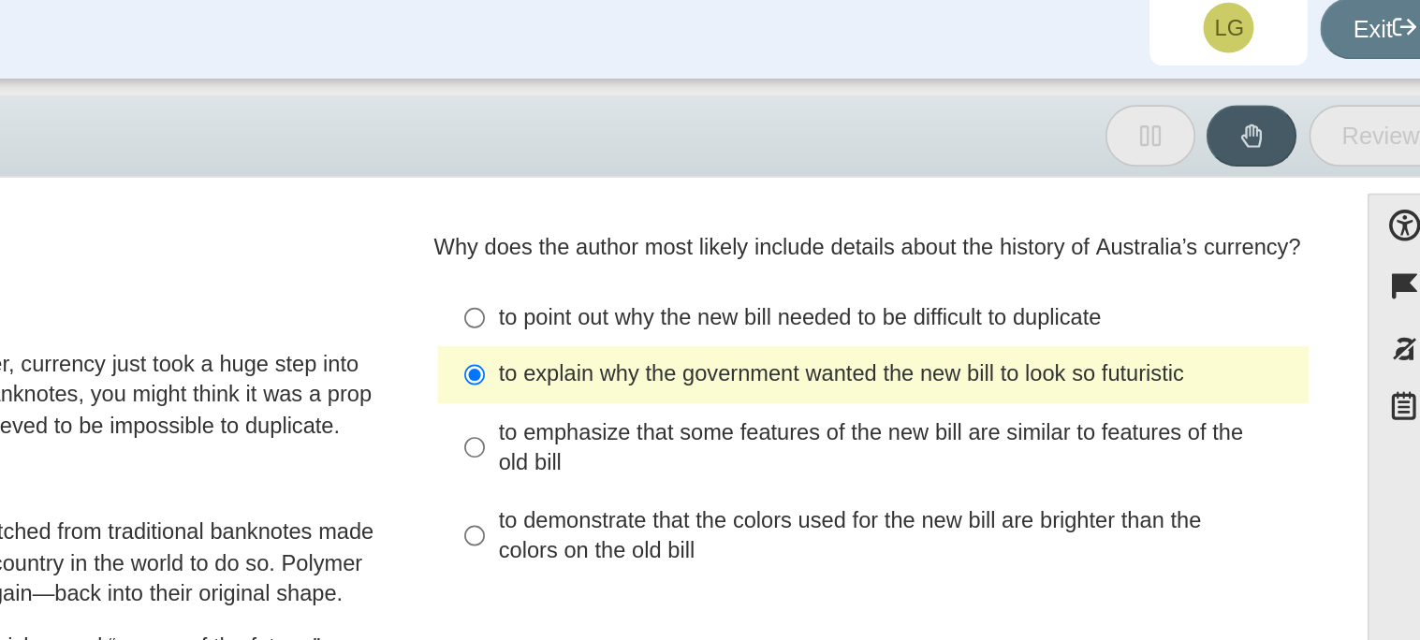
click at [950, 266] on div "to emphasize that some features of the new bill are similar to features of the …" at bounding box center [1076, 279] width 473 height 37
click at [831, 266] on input "to emphasize that some features of the new bill are similar to features of the …" at bounding box center [825, 279] width 12 height 52
radio input "true"
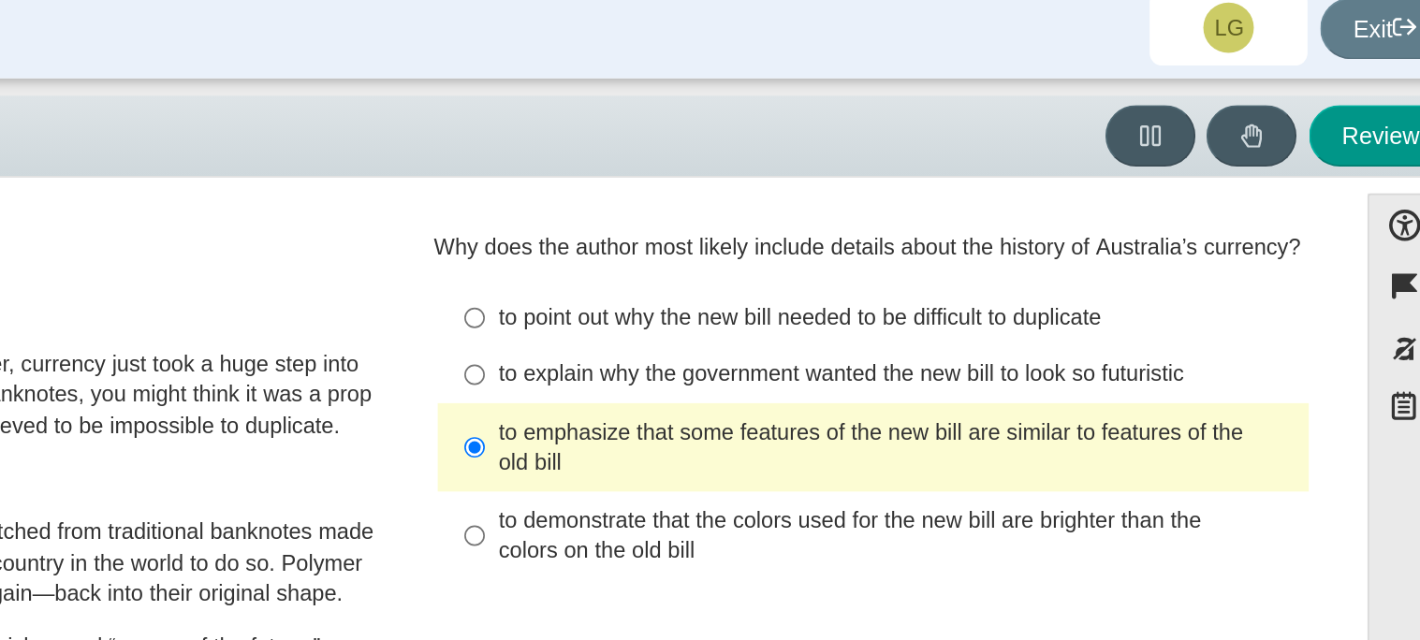
click at [961, 326] on div "to demonstrate that the colors used for the new bill are brighter than the colo…" at bounding box center [1076, 332] width 473 height 37
click at [831, 326] on input "to demonstrate that the colors used for the new bill are brighter than the colo…" at bounding box center [825, 331] width 12 height 52
radio input "true"
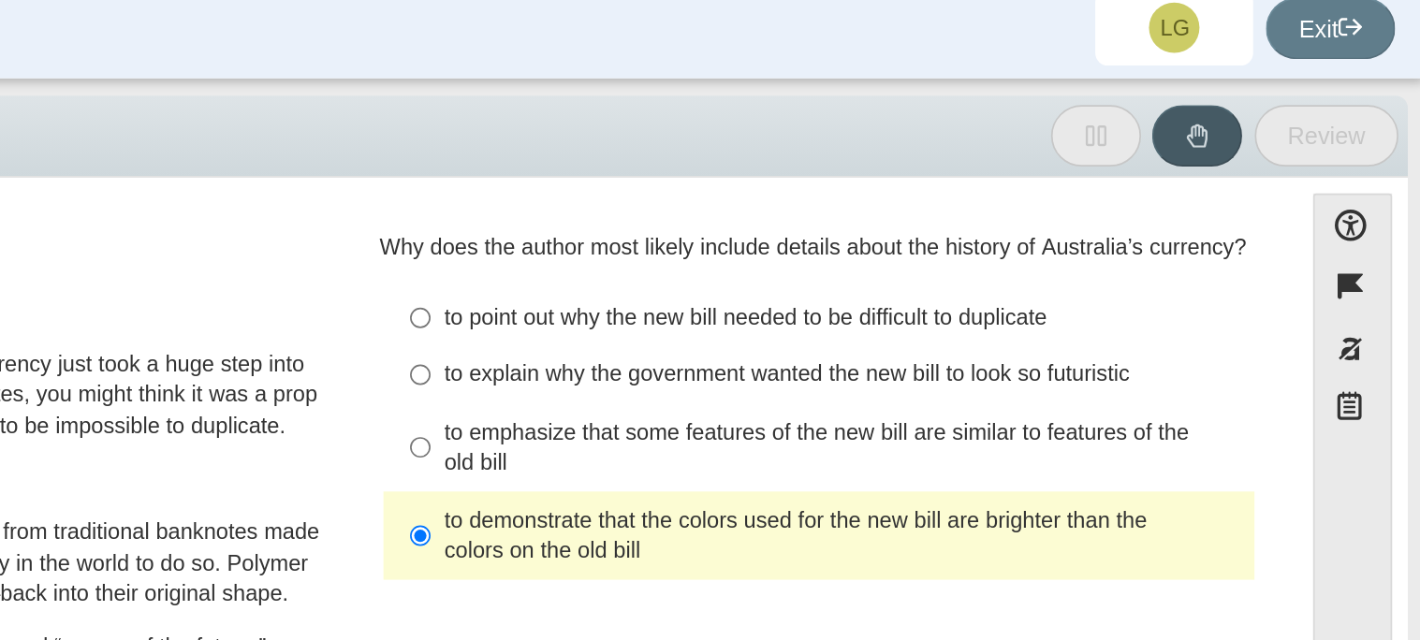
click at [997, 270] on div "to emphasize that some features of the new bill are similar to features of the …" at bounding box center [1076, 279] width 473 height 37
click at [831, 270] on input "to emphasize that some features of the new bill are similar to features of the …" at bounding box center [825, 279] width 12 height 52
radio input "true"
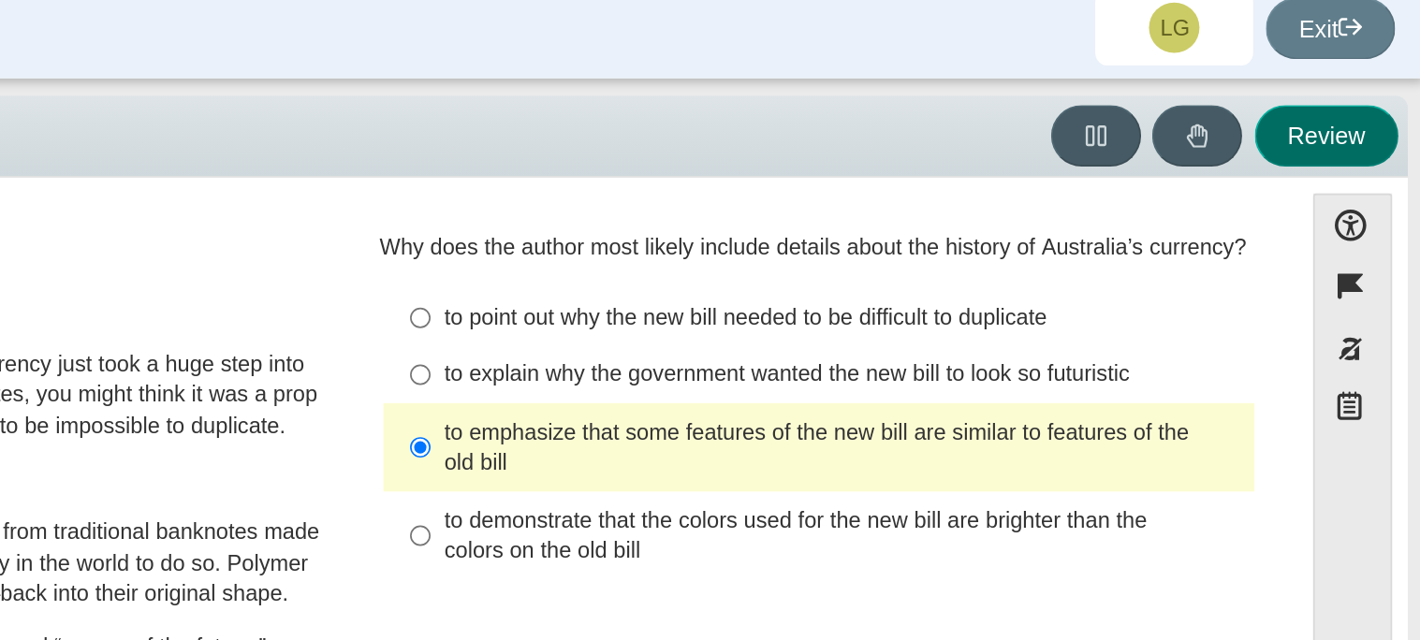
click at [1346, 86] on button "Review" at bounding box center [1362, 94] width 85 height 37
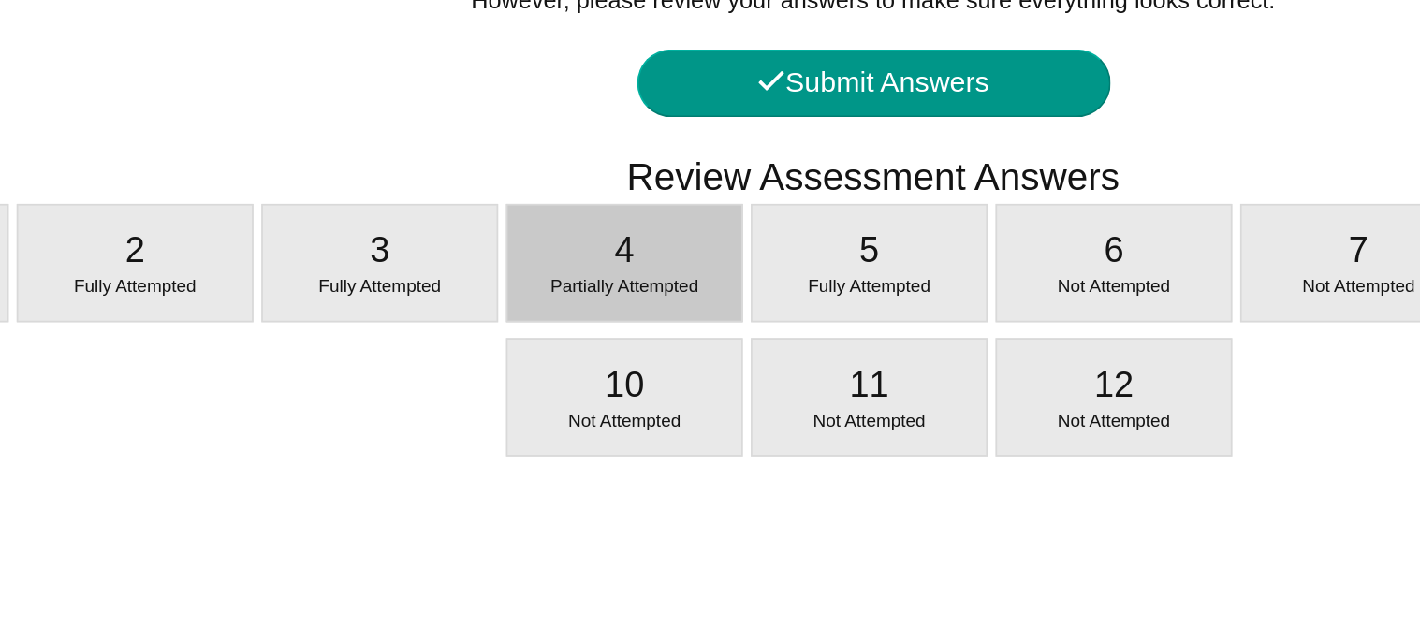
click at [573, 353] on div at bounding box center [562, 355] width 139 height 5
select select "ca9ea0f1-49c5-4bd1-83b0-472c18652b42"
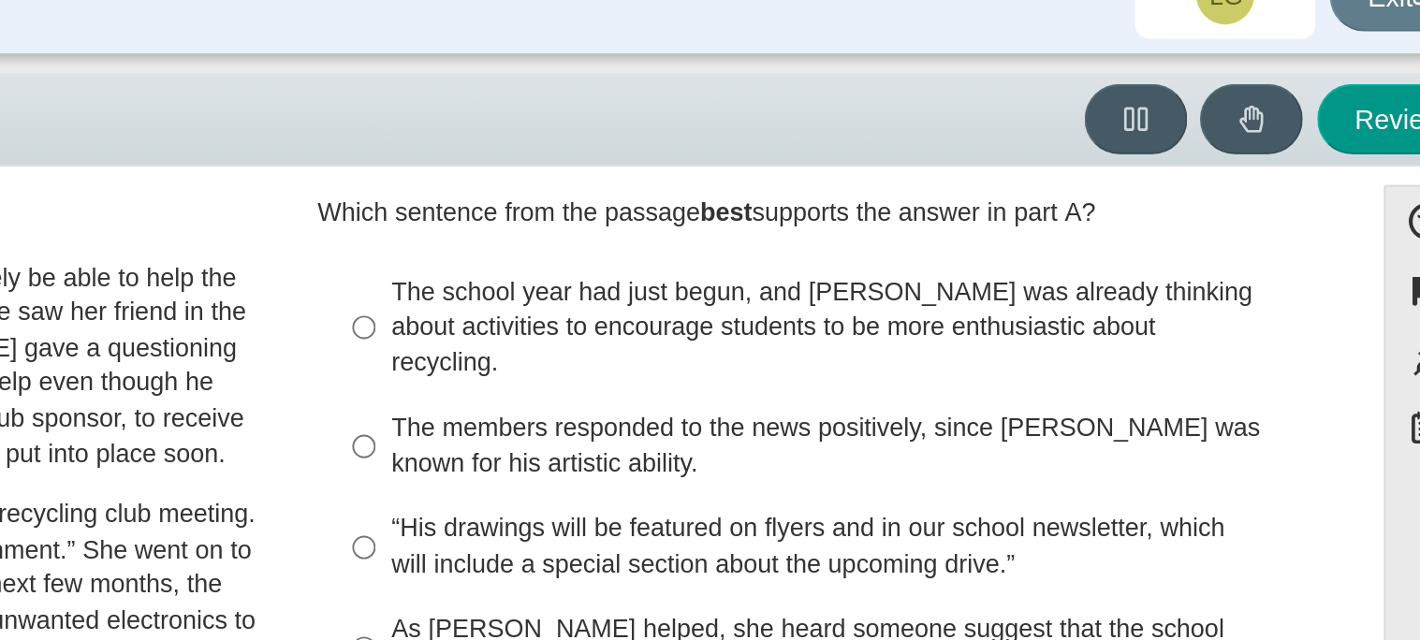
scroll to position [399, 0]
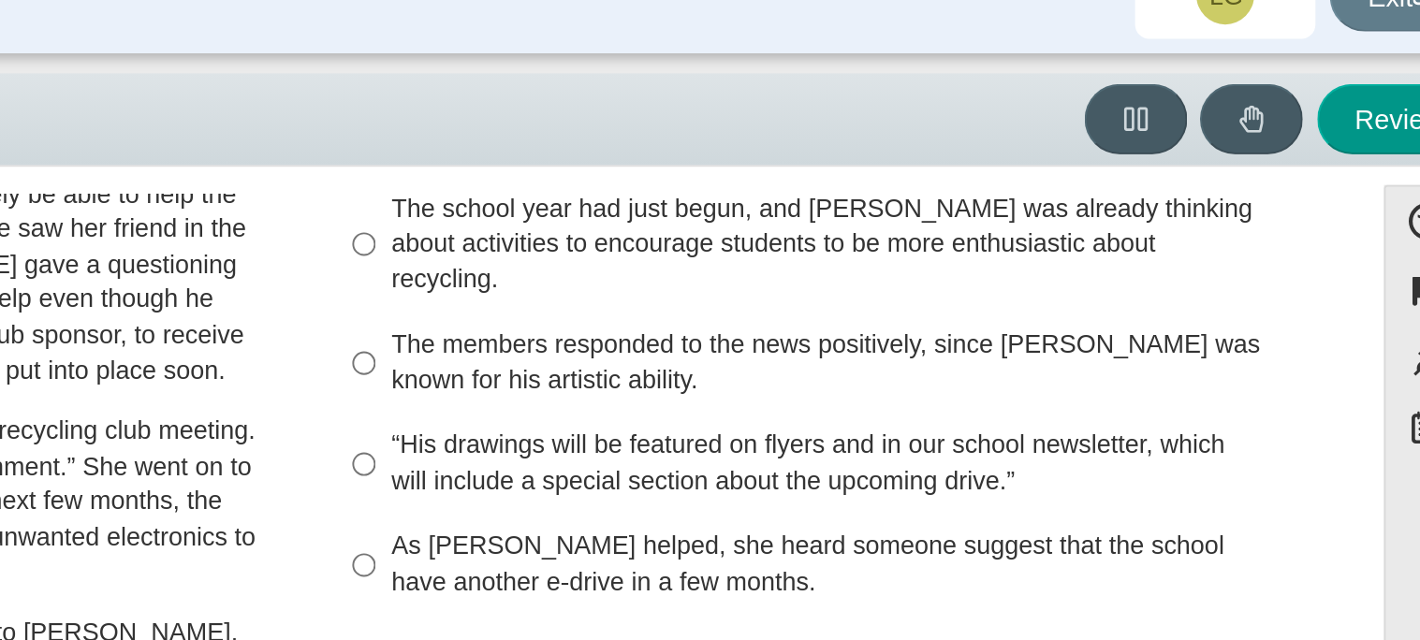
click at [893, 152] on div "The school year had just begun, and Scarlett was already thinking about activit…" at bounding box center [1076, 159] width 473 height 55
click at [831, 152] on input "The school year had just begun, and Scarlett was already thinking about activit…" at bounding box center [825, 159] width 12 height 71
radio input "true"
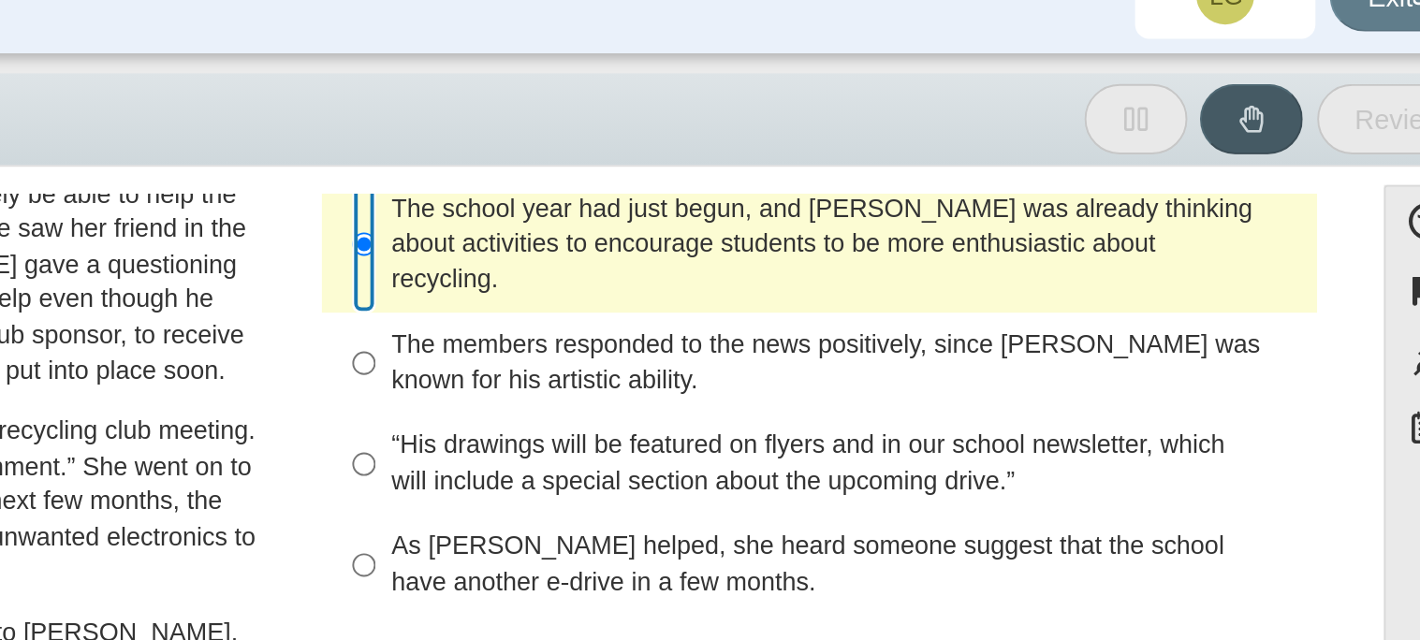
scroll to position [426, 0]
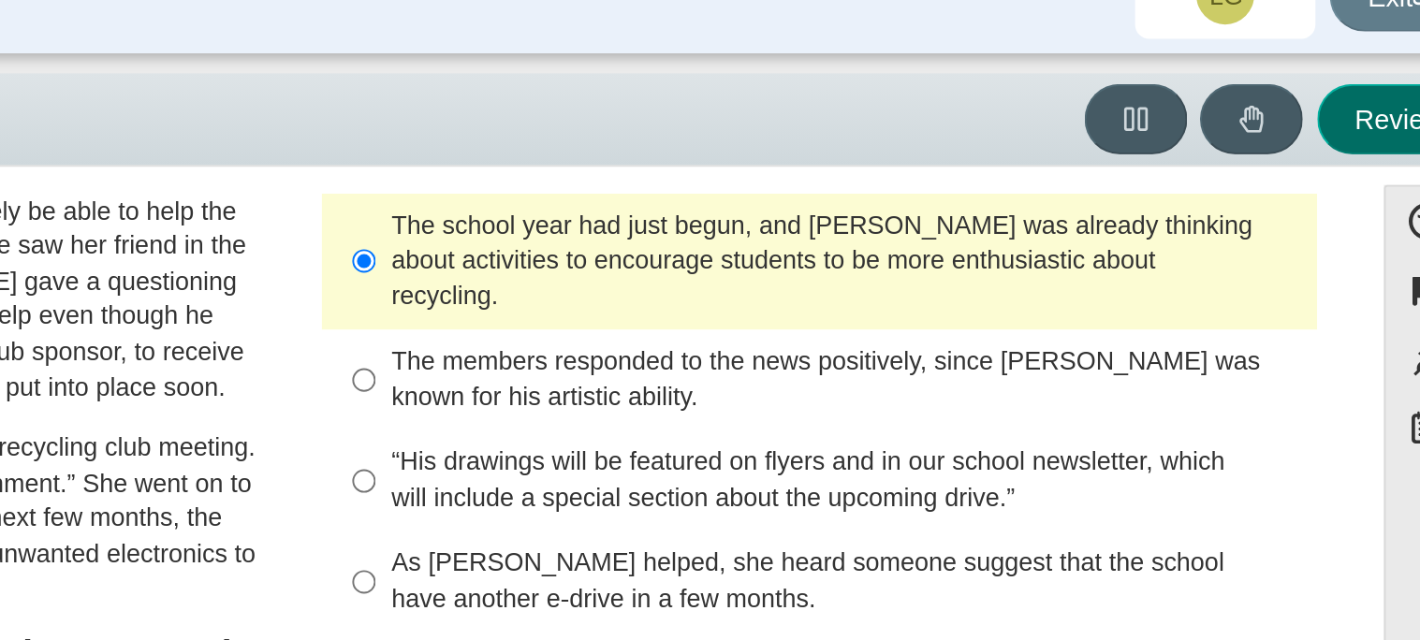
click at [1336, 92] on button "Review" at bounding box center [1362, 94] width 85 height 37
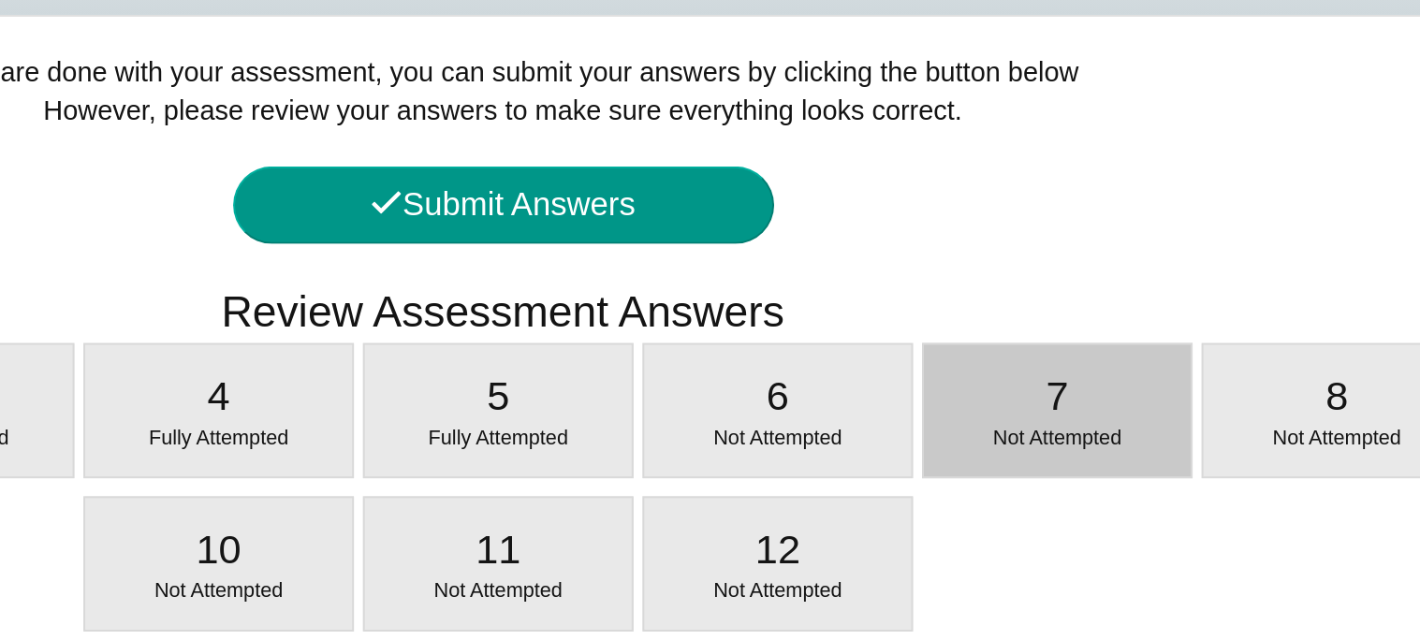
click at [977, 307] on div "7 Not Attempted" at bounding box center [997, 323] width 139 height 68
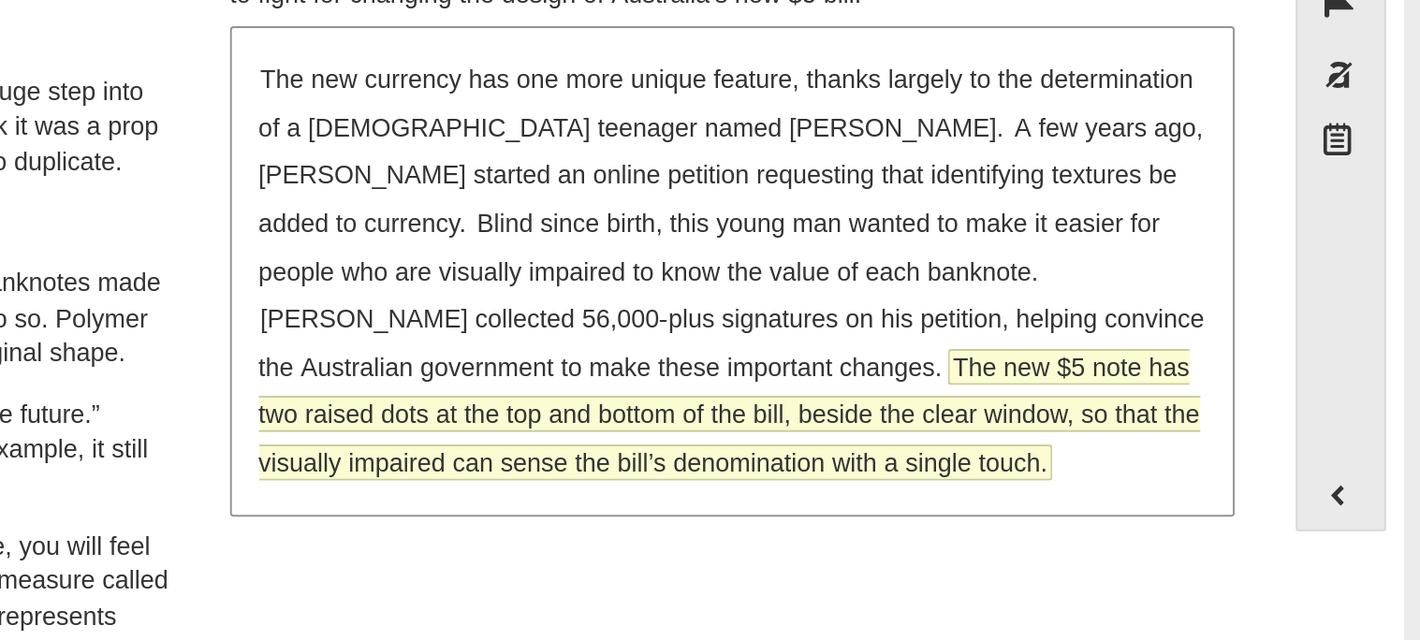
click at [1018, 402] on span "The new $5 note has two raised dots at the top and bottom of the bill, beside t…" at bounding box center [1060, 397] width 489 height 66
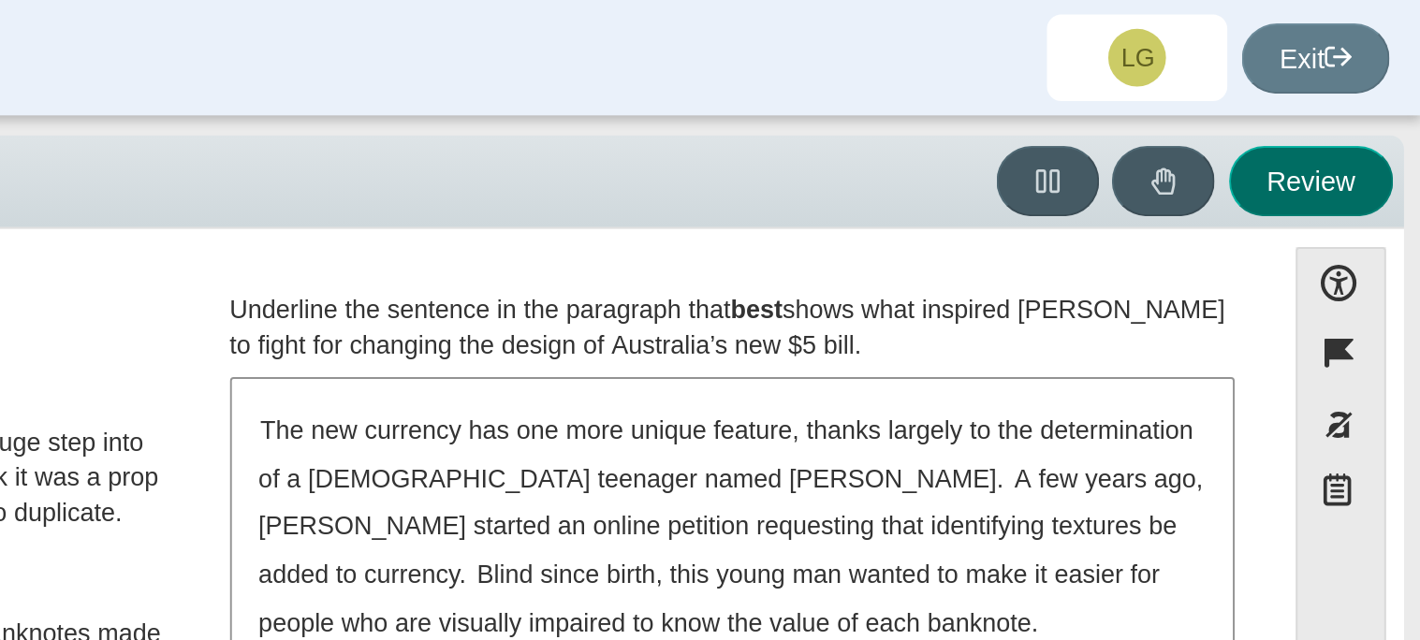
click at [1351, 106] on button "Review" at bounding box center [1362, 94] width 85 height 37
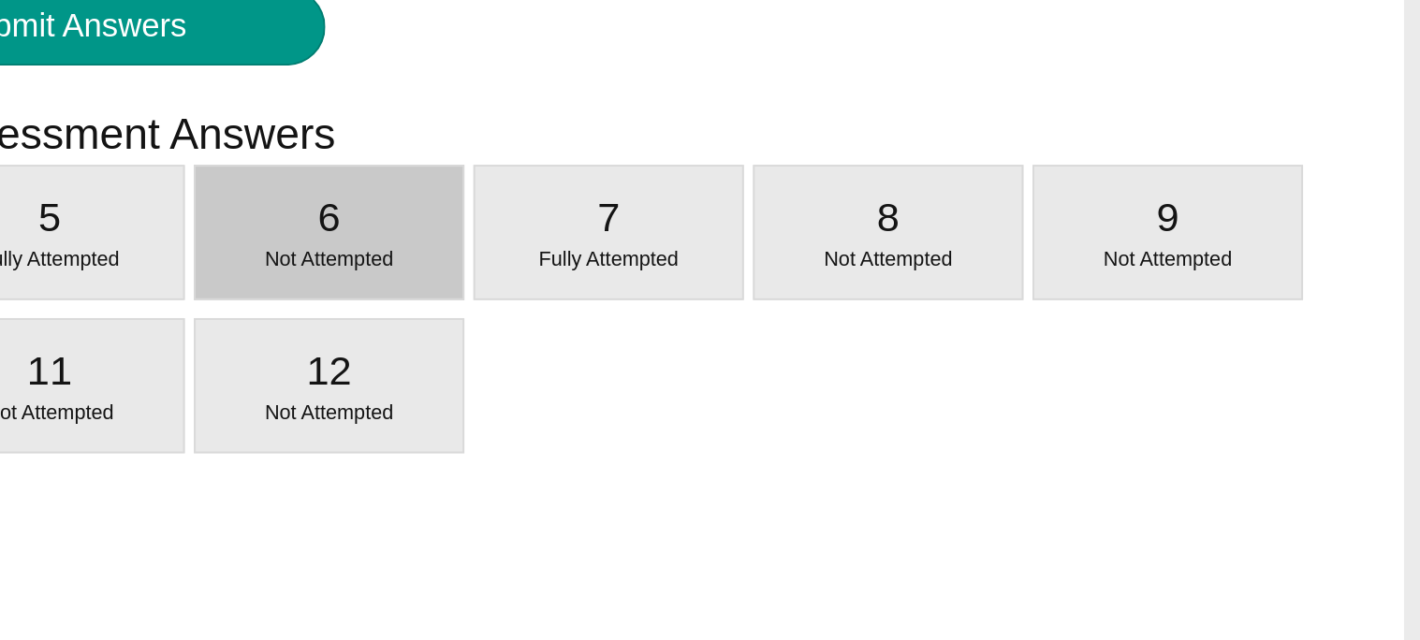
click at [892, 309] on div "6 Not Attempted" at bounding box center [852, 323] width 139 height 68
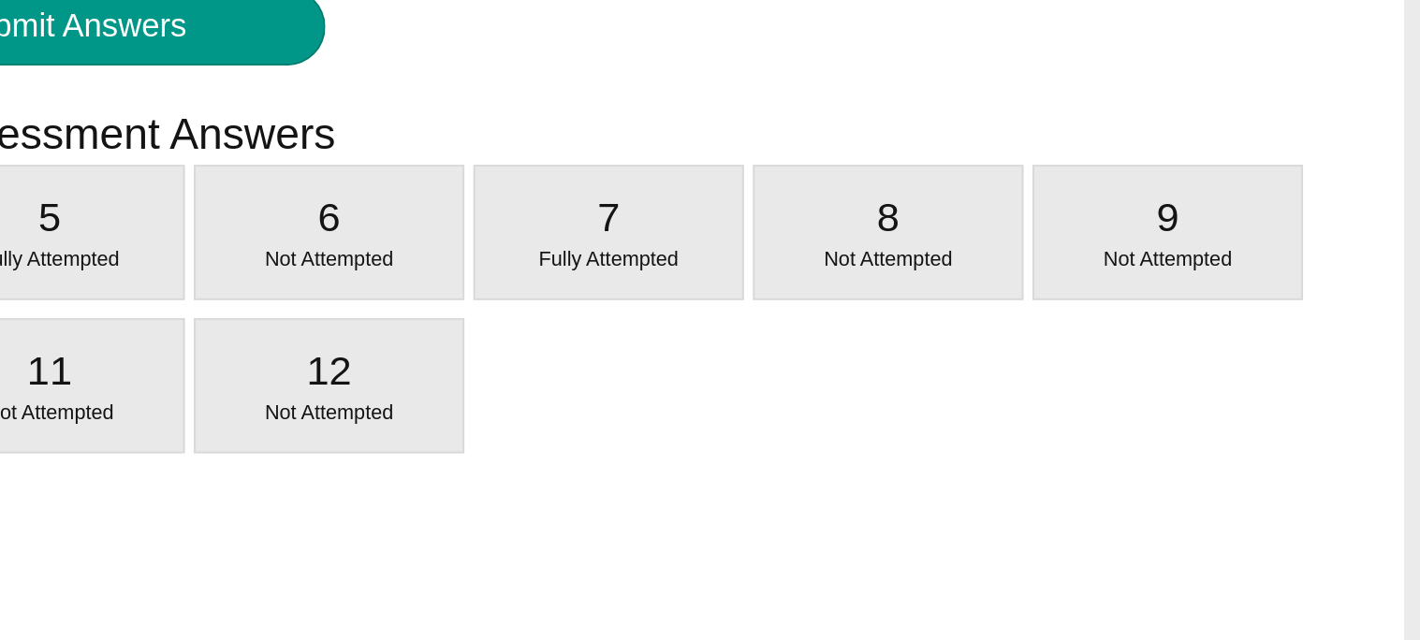
select select "69146e31-7b3d-4a3e-9ce6-f30c24342ae0"
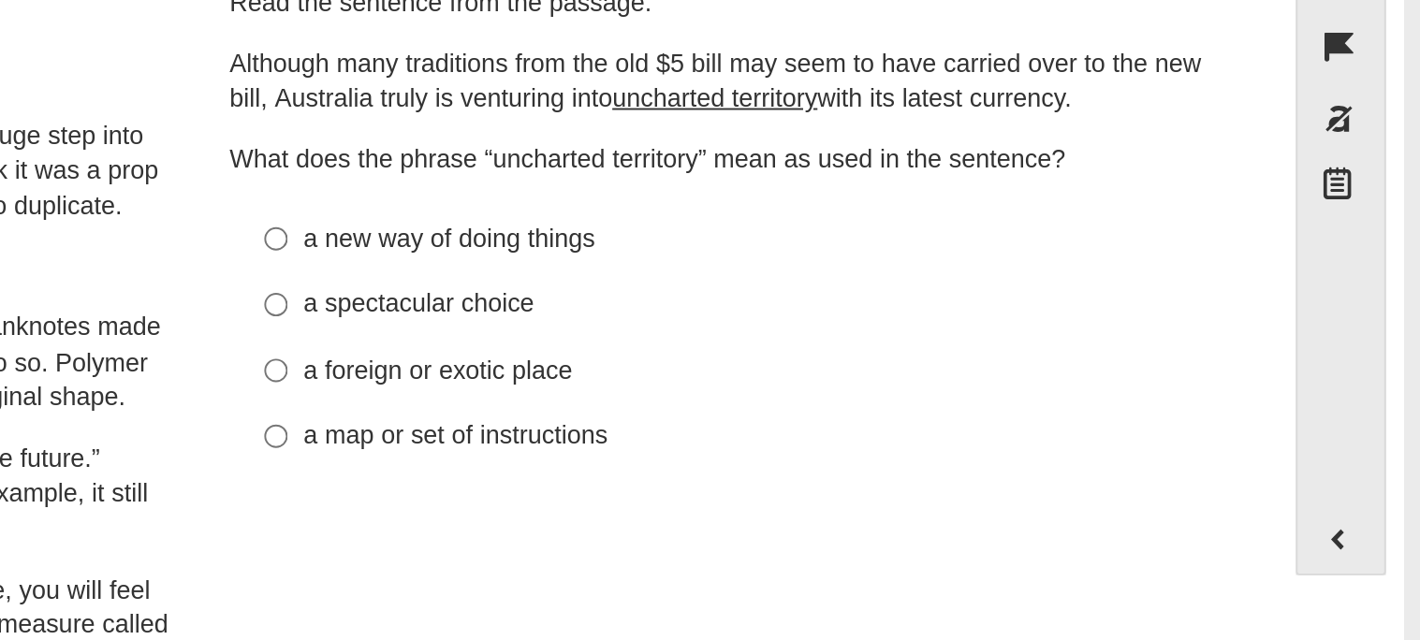
scroll to position [0, 0]
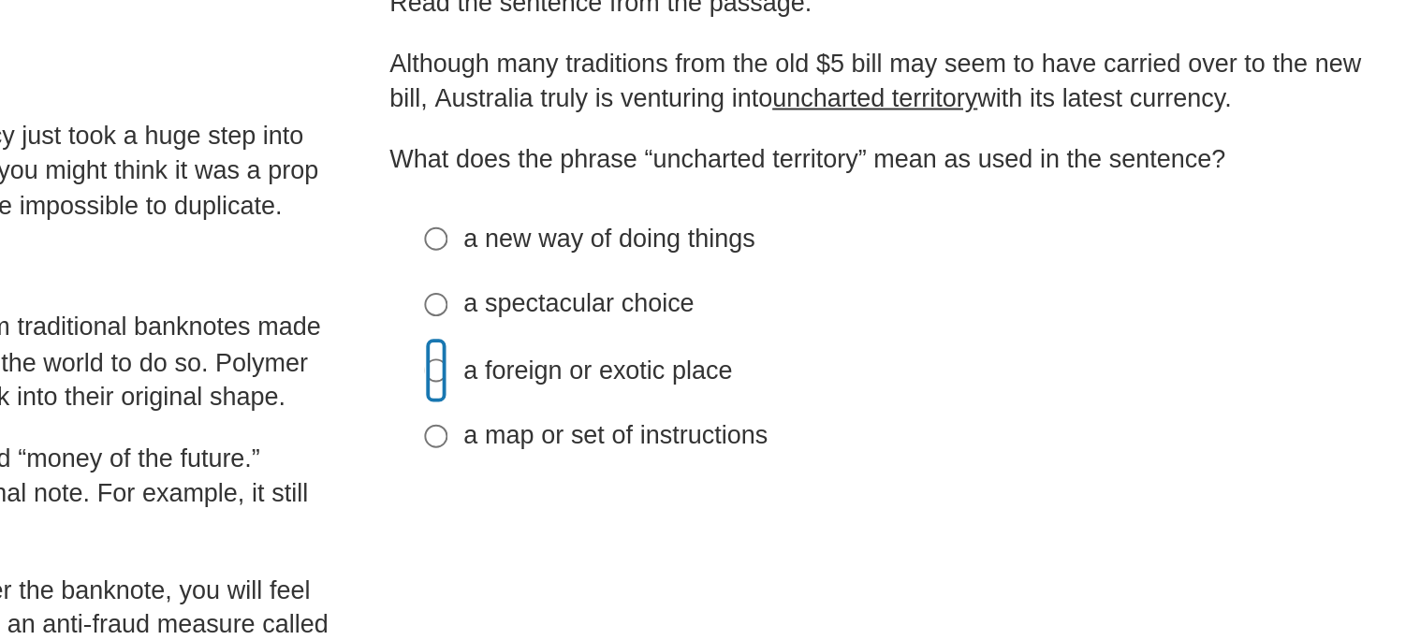
click at [819, 347] on input "a foreign or exotic place a foreign or exotic place" at bounding box center [825, 351] width 12 height 34
radio input "true"
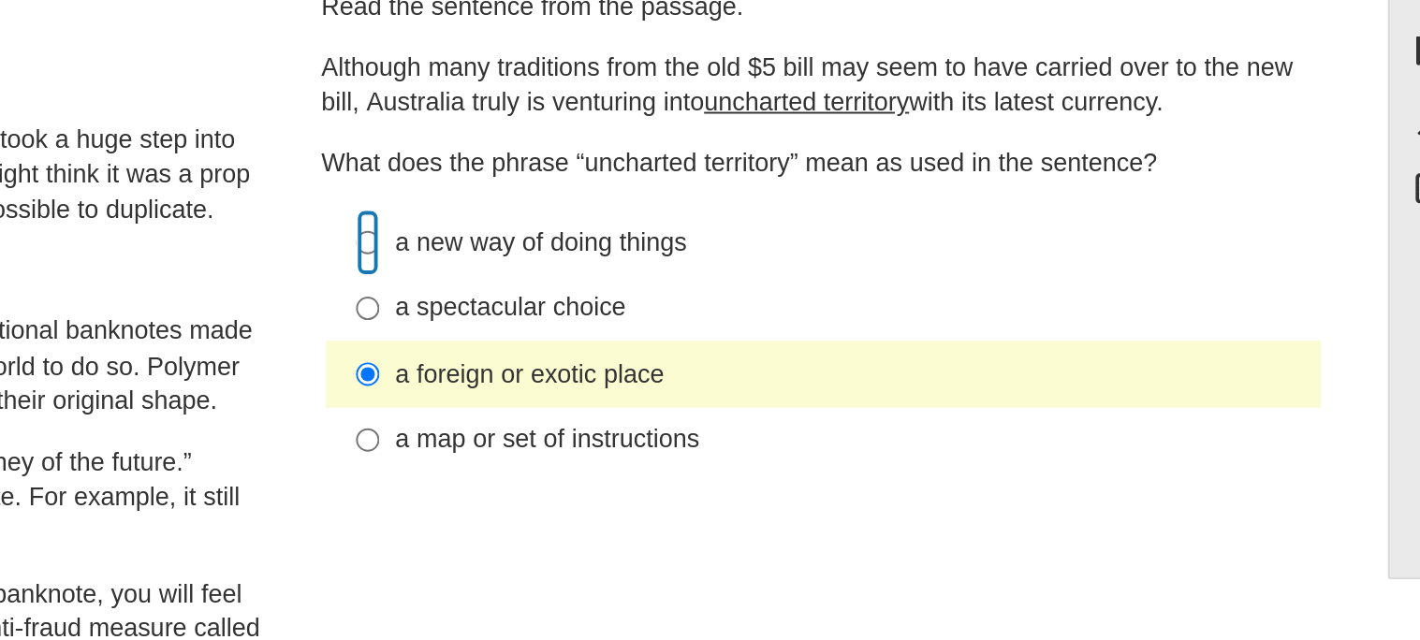
click at [820, 287] on input "a new way of doing things a new way of doing things" at bounding box center [825, 283] width 12 height 34
radio input "true"
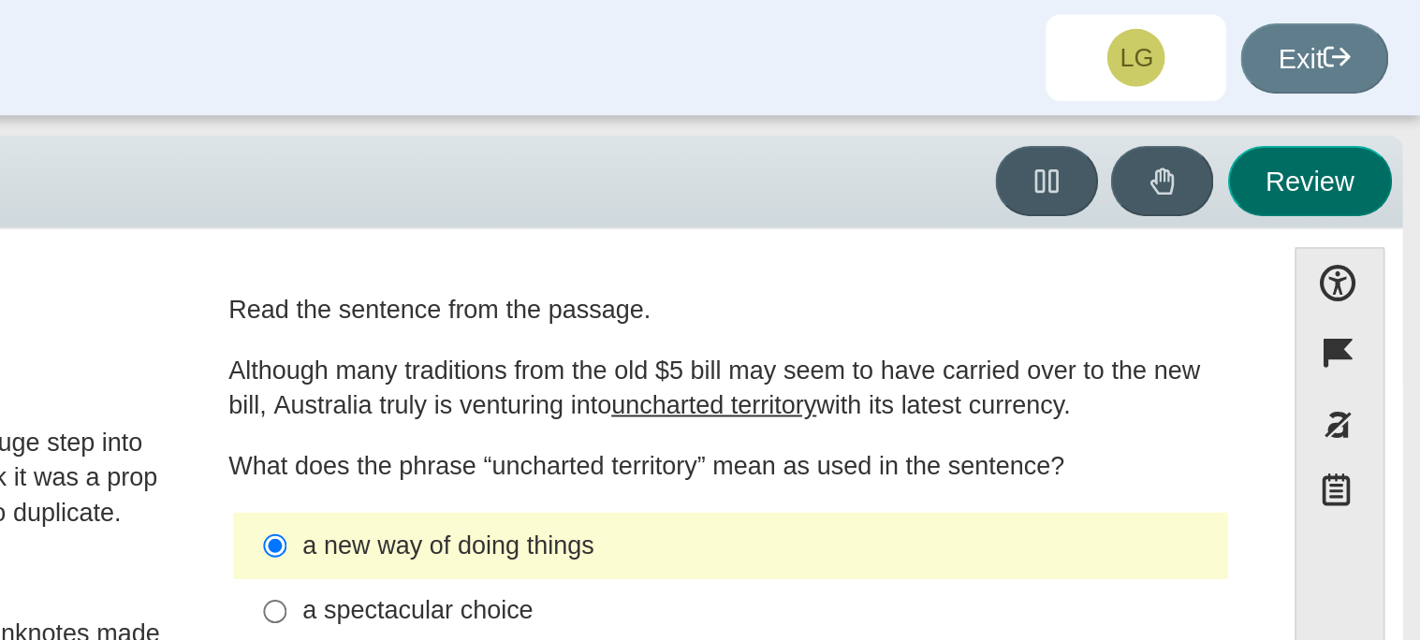
click at [1332, 84] on button "Review" at bounding box center [1362, 94] width 85 height 37
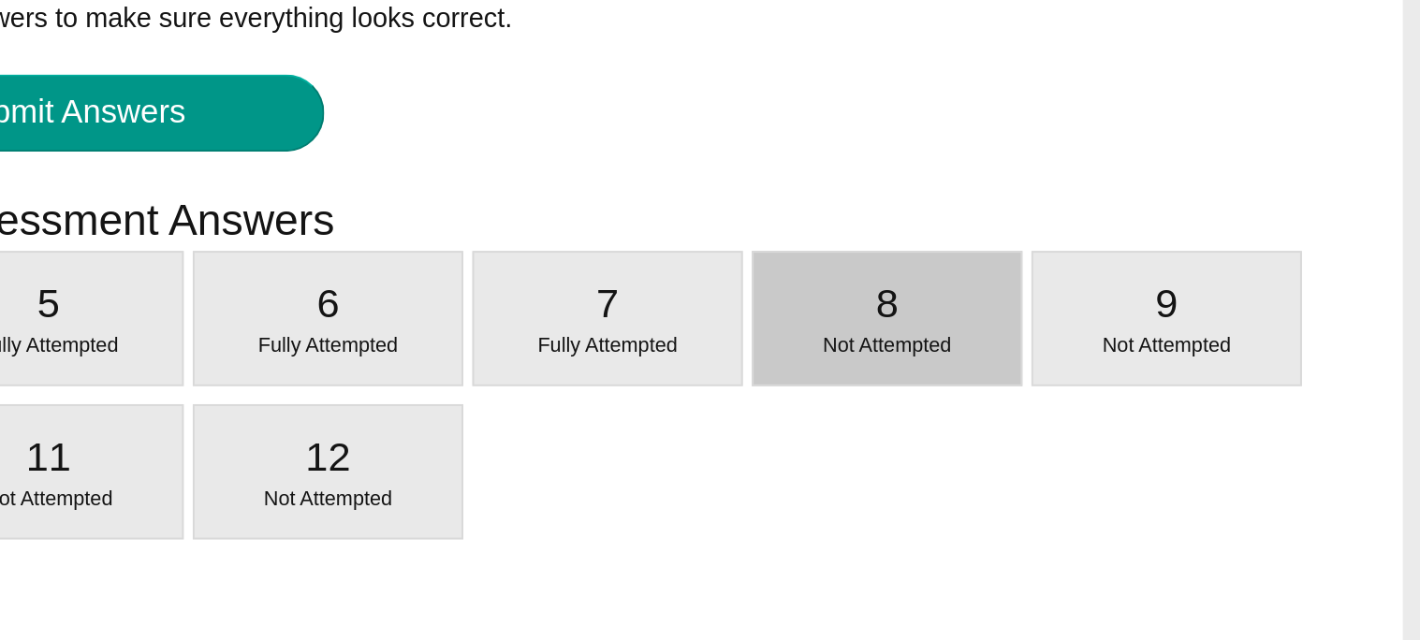
click at [1174, 310] on div "8 Not Attempted" at bounding box center [1142, 323] width 139 height 68
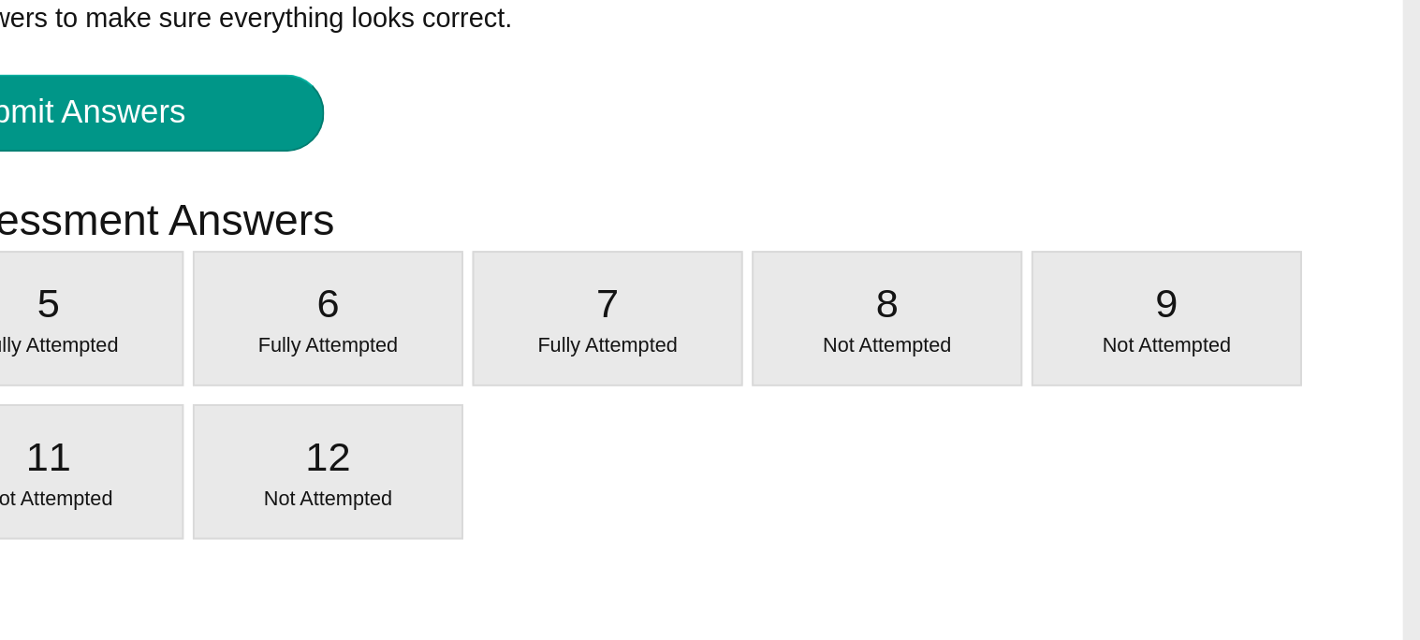
select select "ea8338c2-a6a3-418e-a305-2b963b54a290"
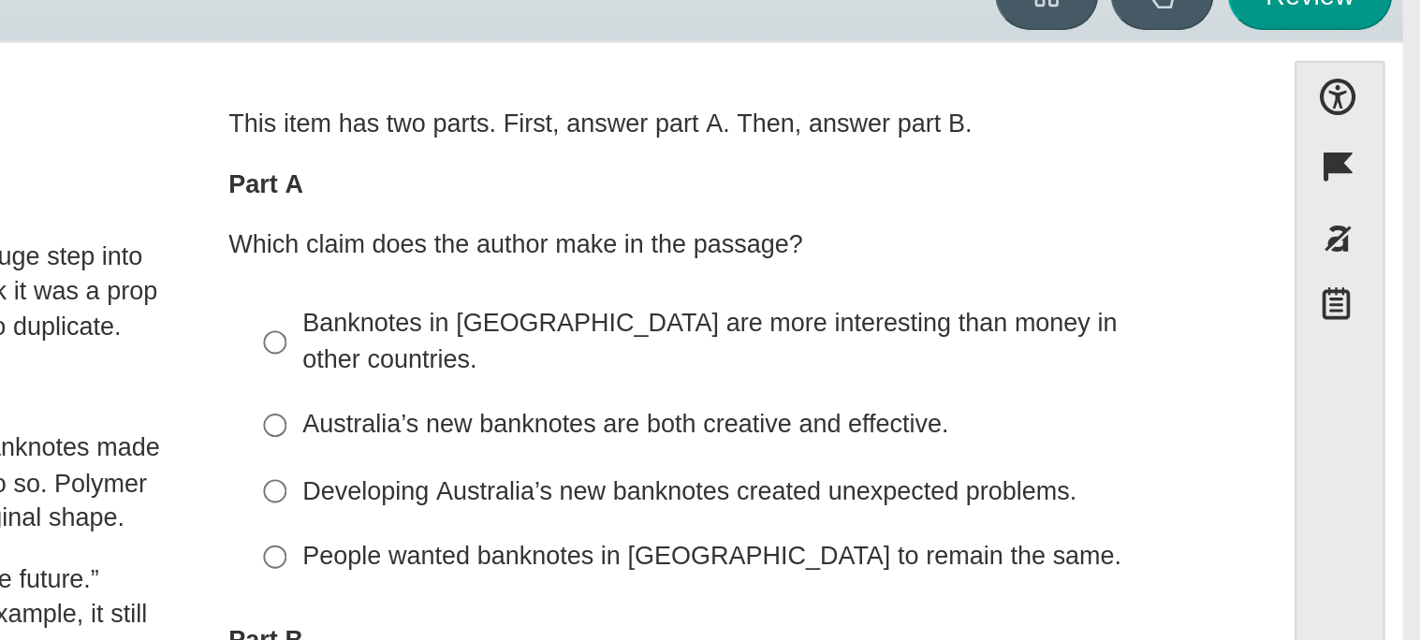
scroll to position [17, 0]
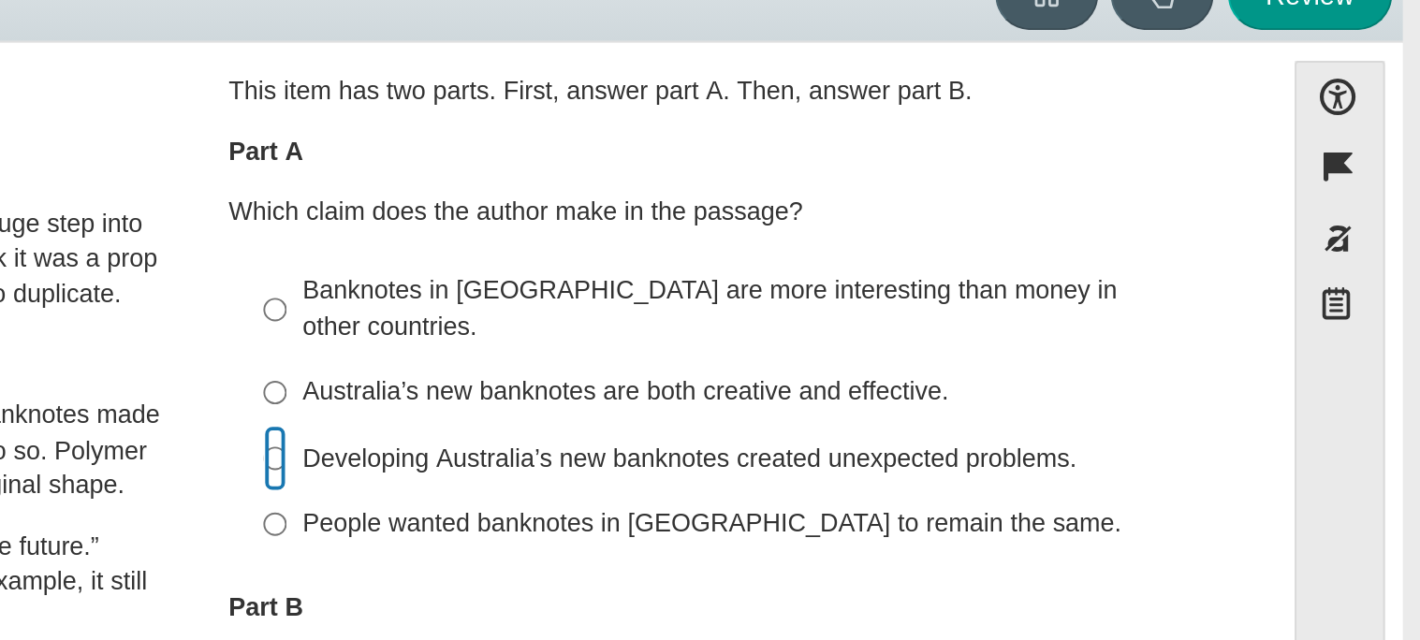
click at [825, 317] on input "Developing Australia’s new banknotes created unexpected problems. Developing Au…" at bounding box center [825, 334] width 12 height 34
radio input "true"
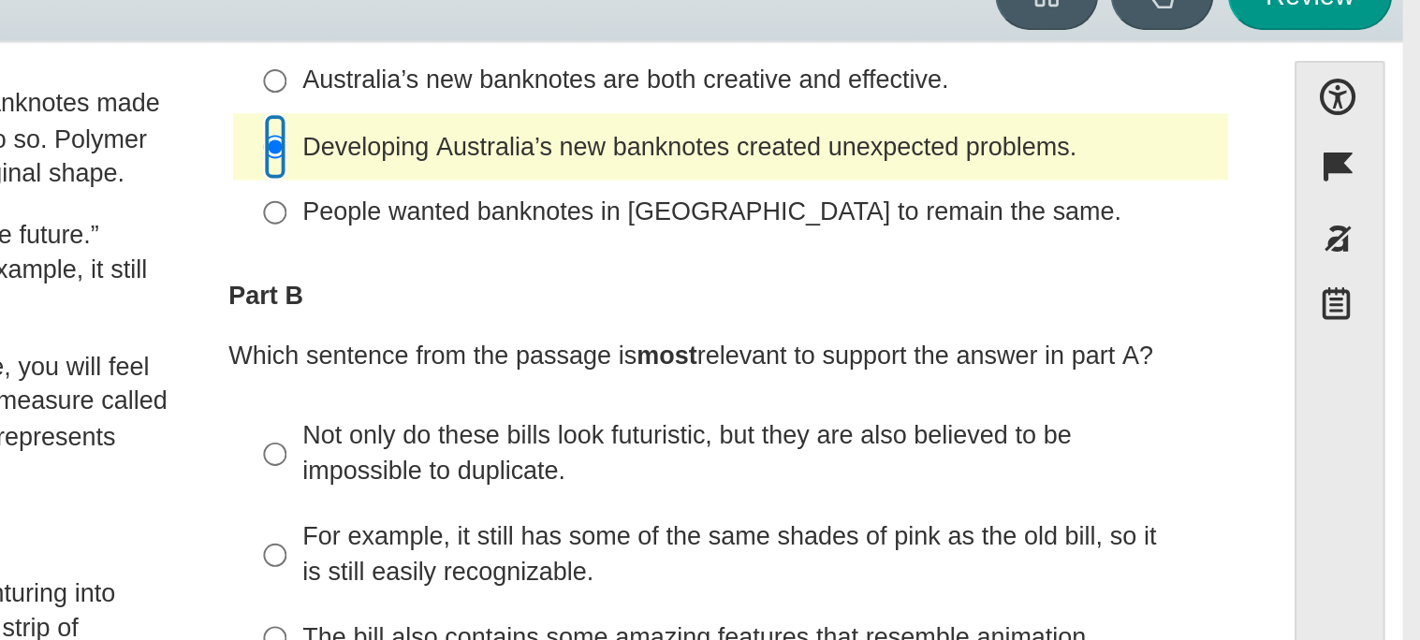
scroll to position [180, 0]
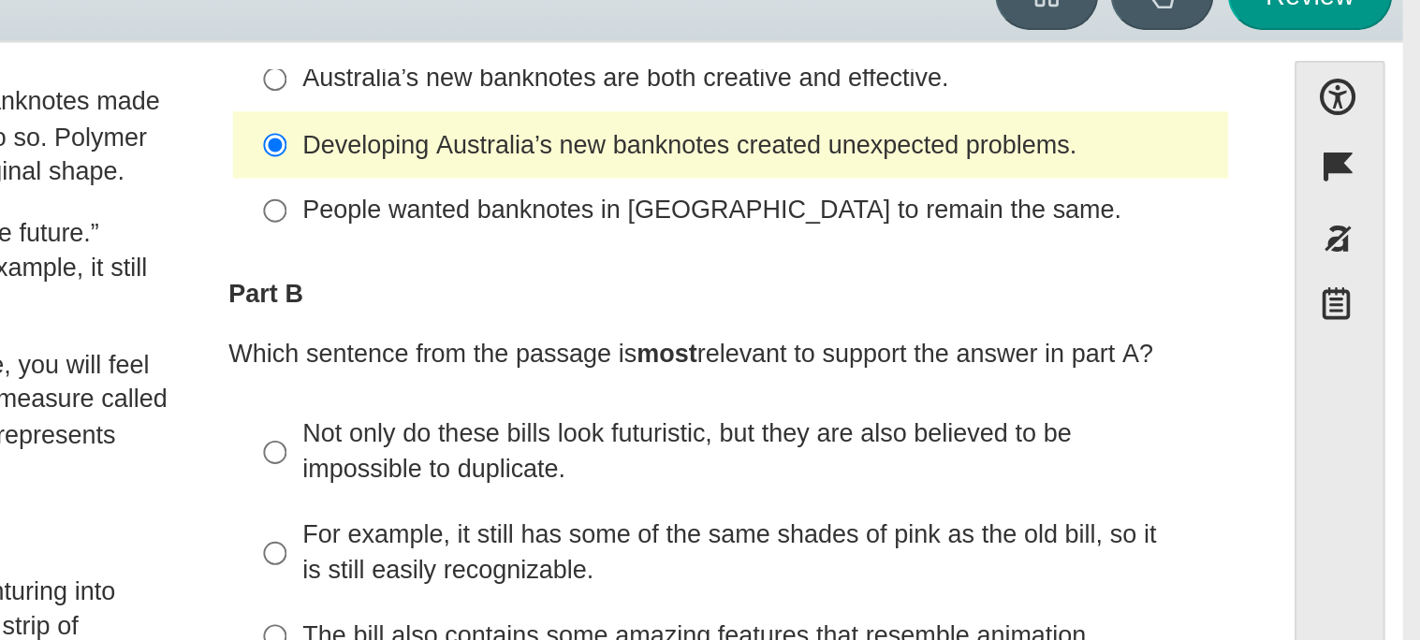
click at [825, 315] on label "Not only do these bills look futuristic, but they are also believed to be impos…" at bounding box center [1063, 331] width 514 height 52
click at [825, 315] on input "Not only do these bills look futuristic, but they are also believed to be impos…" at bounding box center [825, 331] width 12 height 52
radio input "true"
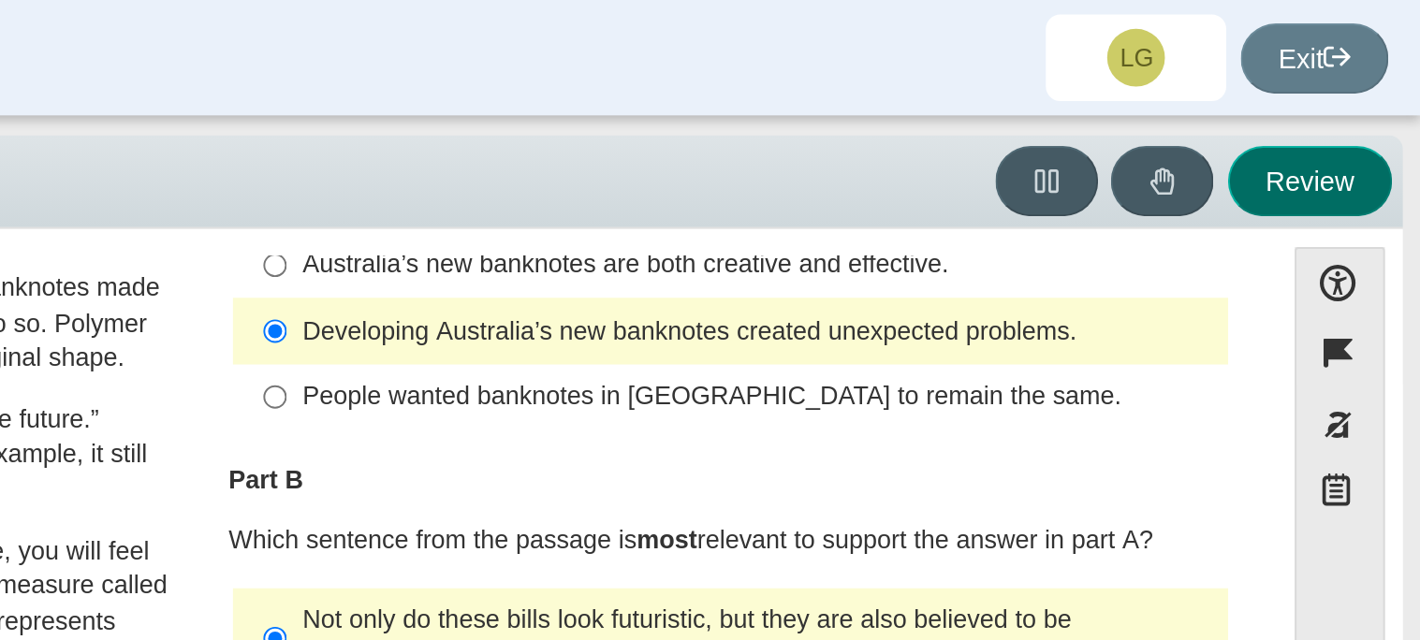
click at [1367, 107] on button "Review" at bounding box center [1362, 94] width 85 height 37
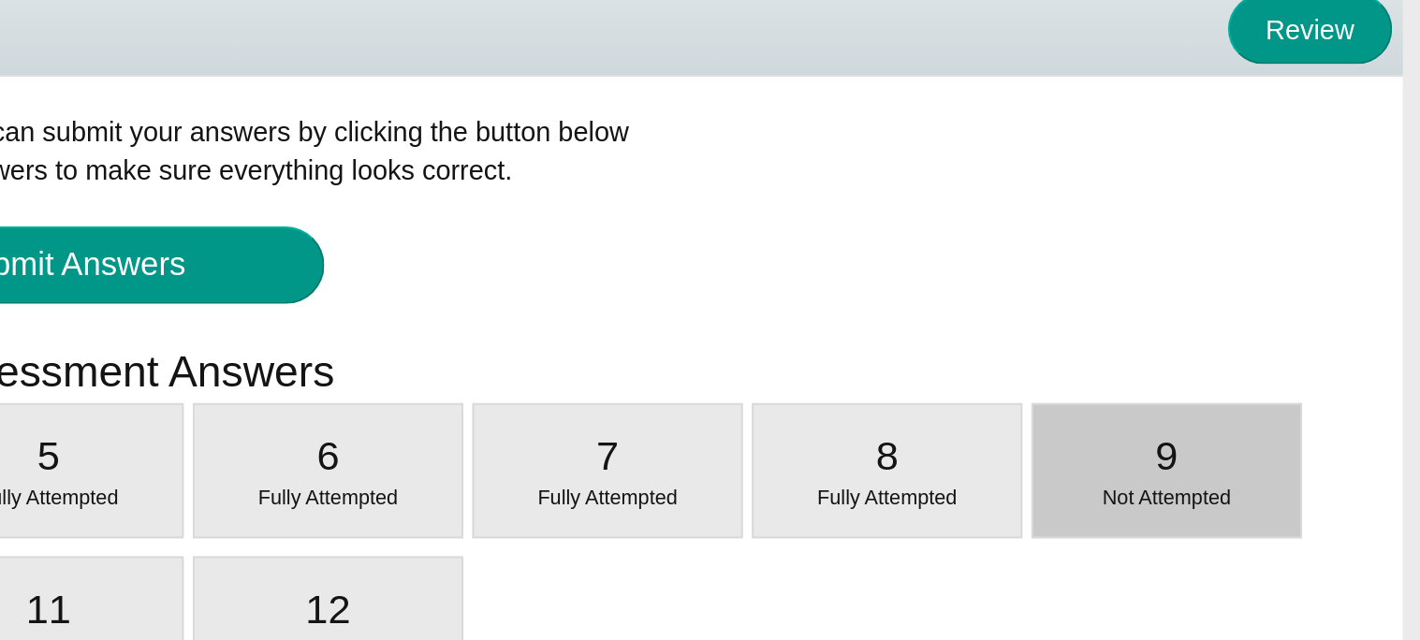
click at [1259, 338] on span "Not Attempted" at bounding box center [1287, 336] width 66 height 11
select select "89f058d6-b15c-4ef5-a4b3-fdaffb8868b6"
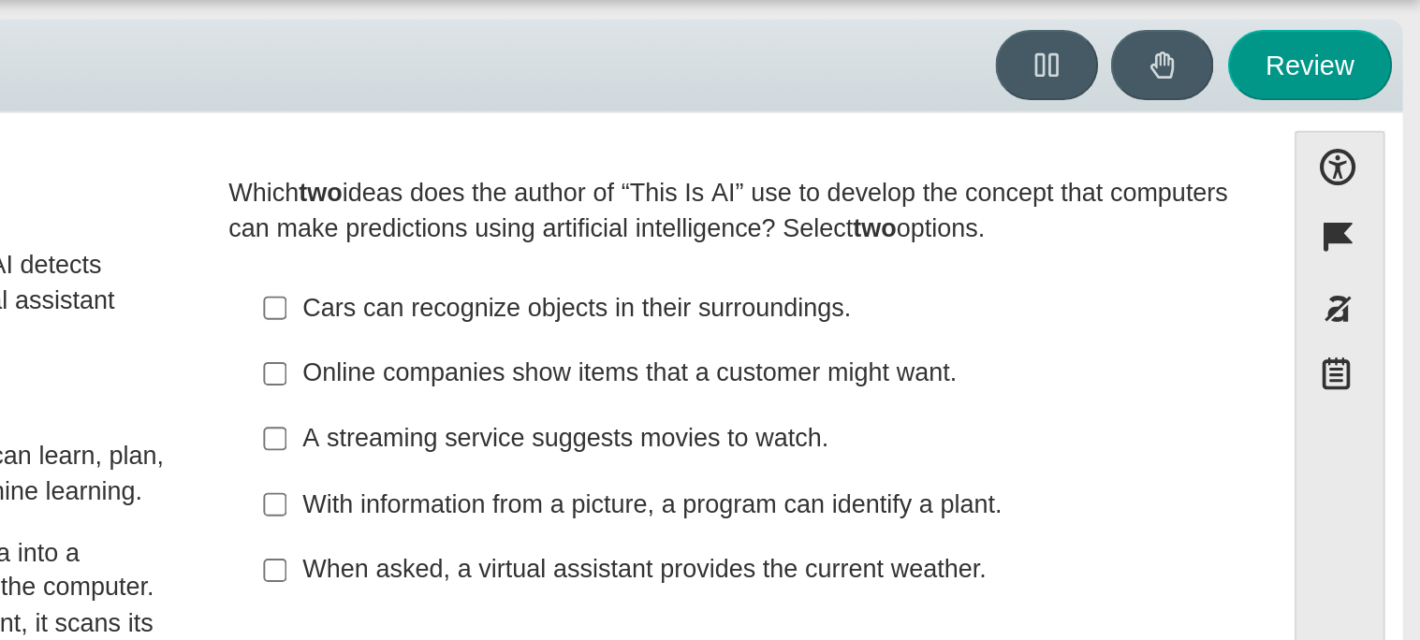
scroll to position [0, 0]
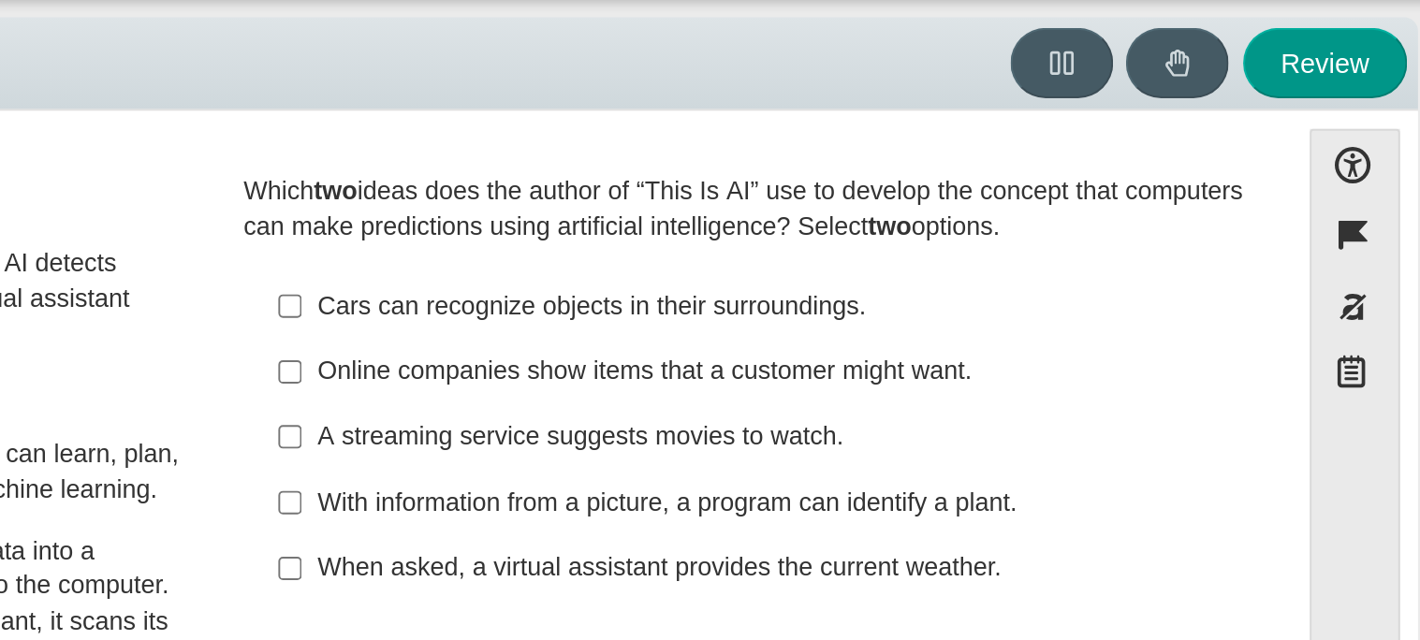
click at [1072, 322] on div "With information from a picture, a program can identify a plant." at bounding box center [1076, 323] width 473 height 19
click at [831, 322] on input "With information from a picture, a program can identify a plant. With informati…" at bounding box center [825, 322] width 12 height 34
checkbox input "true"
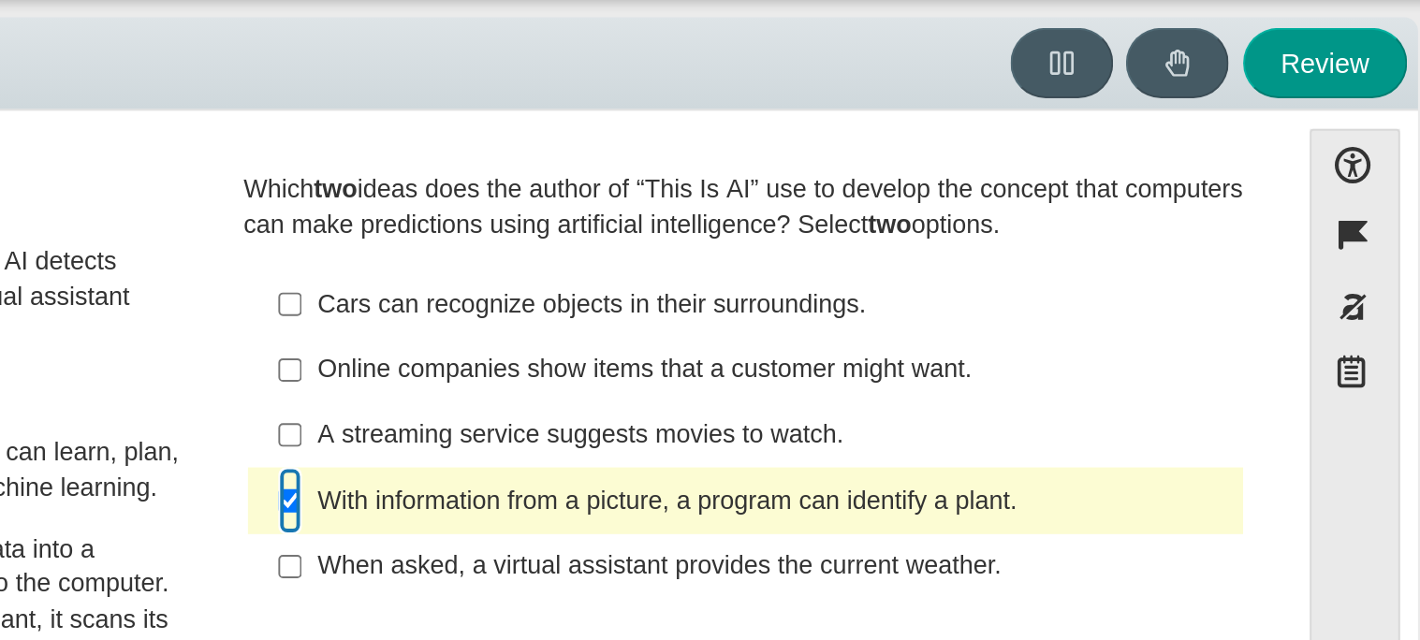
scroll to position [25, 0]
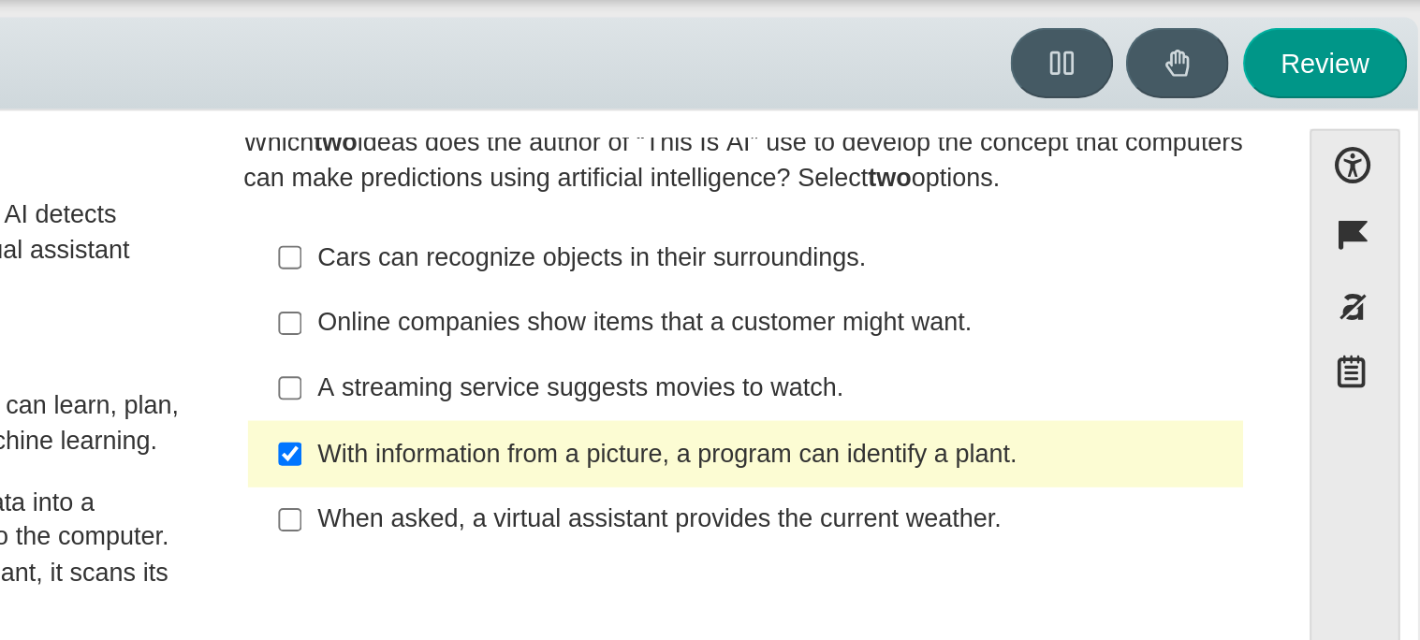
click at [933, 206] on label "Cars can recognize objects in their surroundings. Cars can recognize objects in…" at bounding box center [1063, 195] width 514 height 34
click at [831, 206] on input "Cars can recognize objects in their surroundings. Cars can recognize objects in…" at bounding box center [825, 195] width 12 height 34
checkbox input "true"
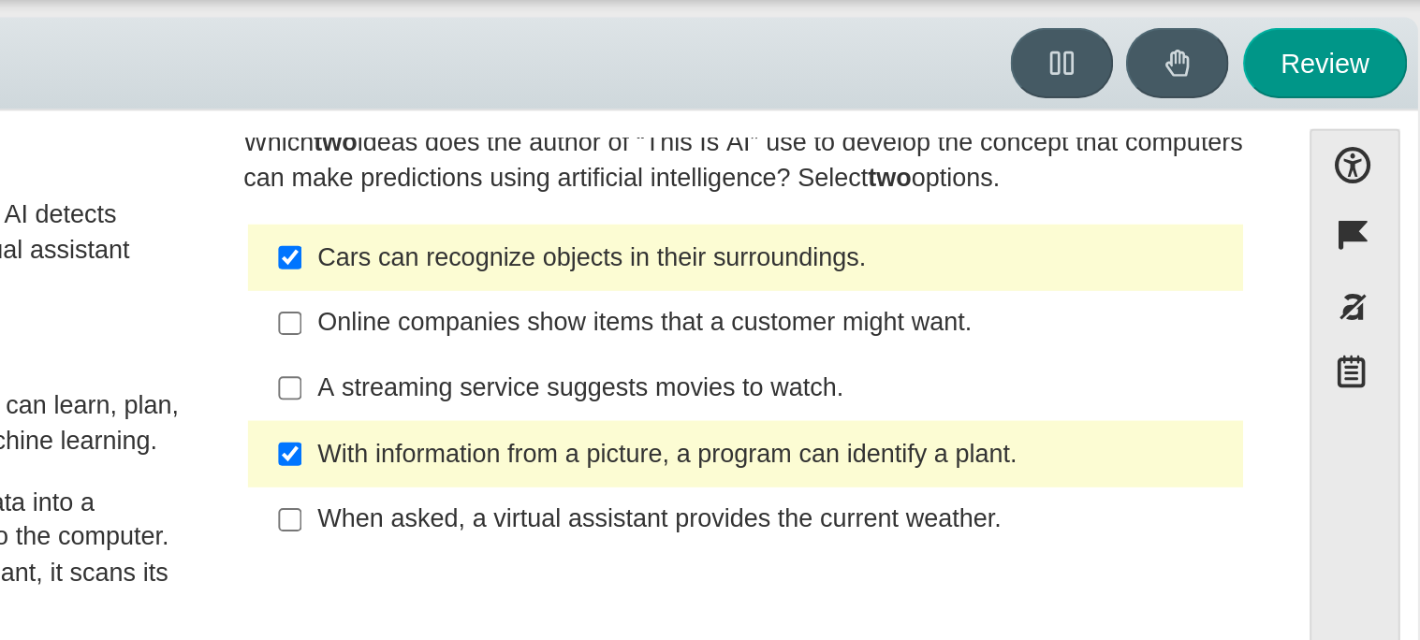
click at [936, 220] on div "Online companies show items that a customer might want." at bounding box center [1076, 229] width 473 height 19
click at [831, 219] on input "Online companies show items that a customer might want. Online companies show i…" at bounding box center [825, 229] width 12 height 34
checkbox input "true"
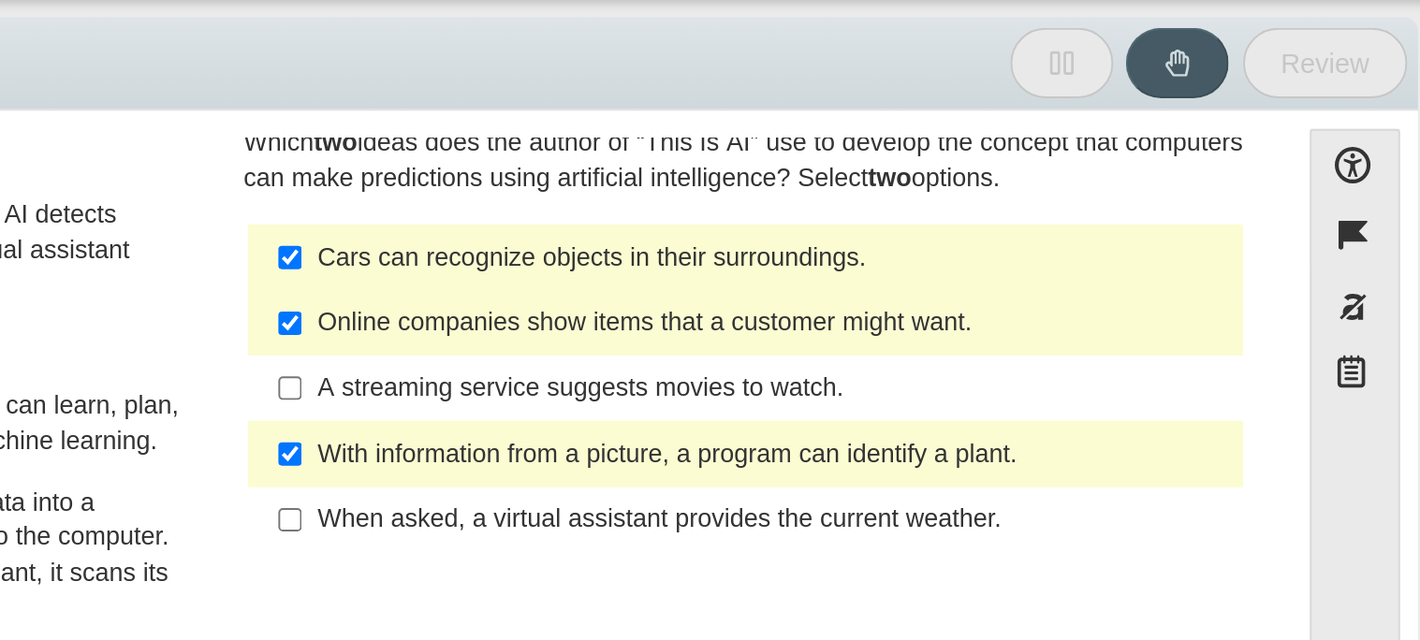
click at [941, 186] on div "Cars can recognize objects in their surroundings." at bounding box center [1076, 195] width 473 height 19
click at [831, 185] on input "Cars can recognize objects in their surroundings. Cars can recognize objects in…" at bounding box center [825, 195] width 12 height 34
checkbox input "false"
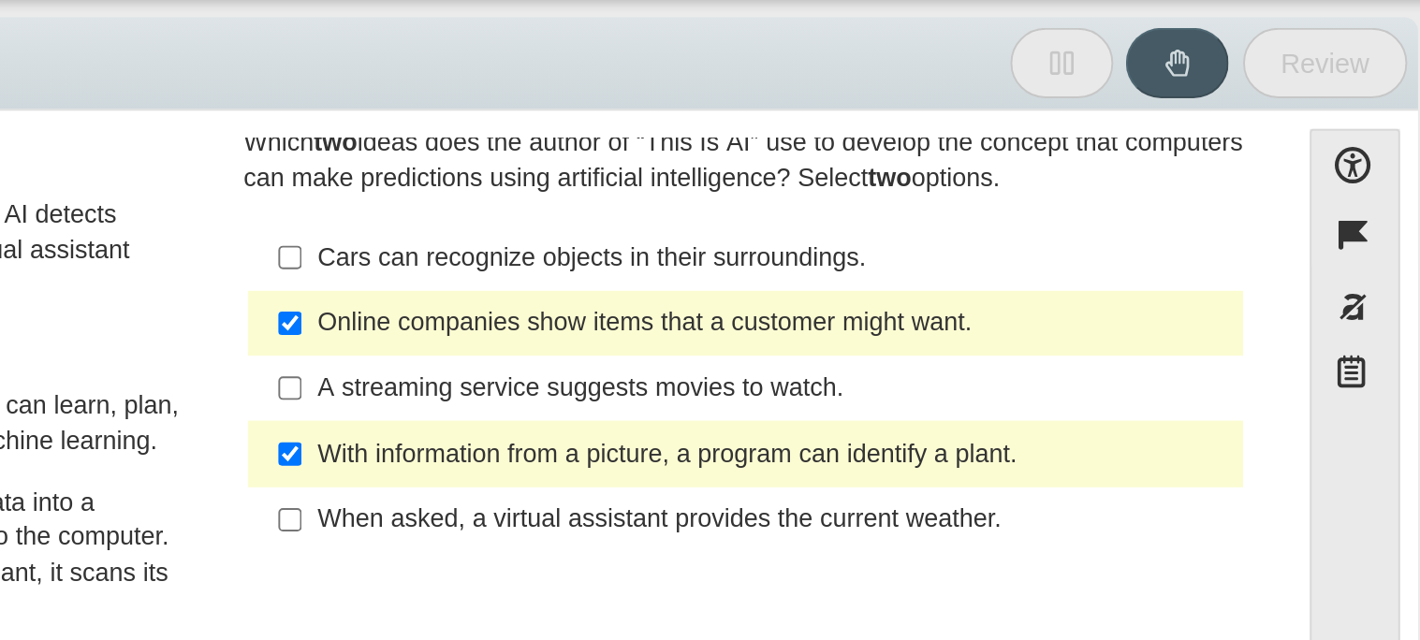
click at [942, 212] on label "Online companies show items that a customer might want. Online companies show i…" at bounding box center [1063, 229] width 514 height 34
click at [831, 212] on input "Online companies show items that a customer might want. Online companies show i…" at bounding box center [825, 229] width 12 height 34
checkbox input "false"
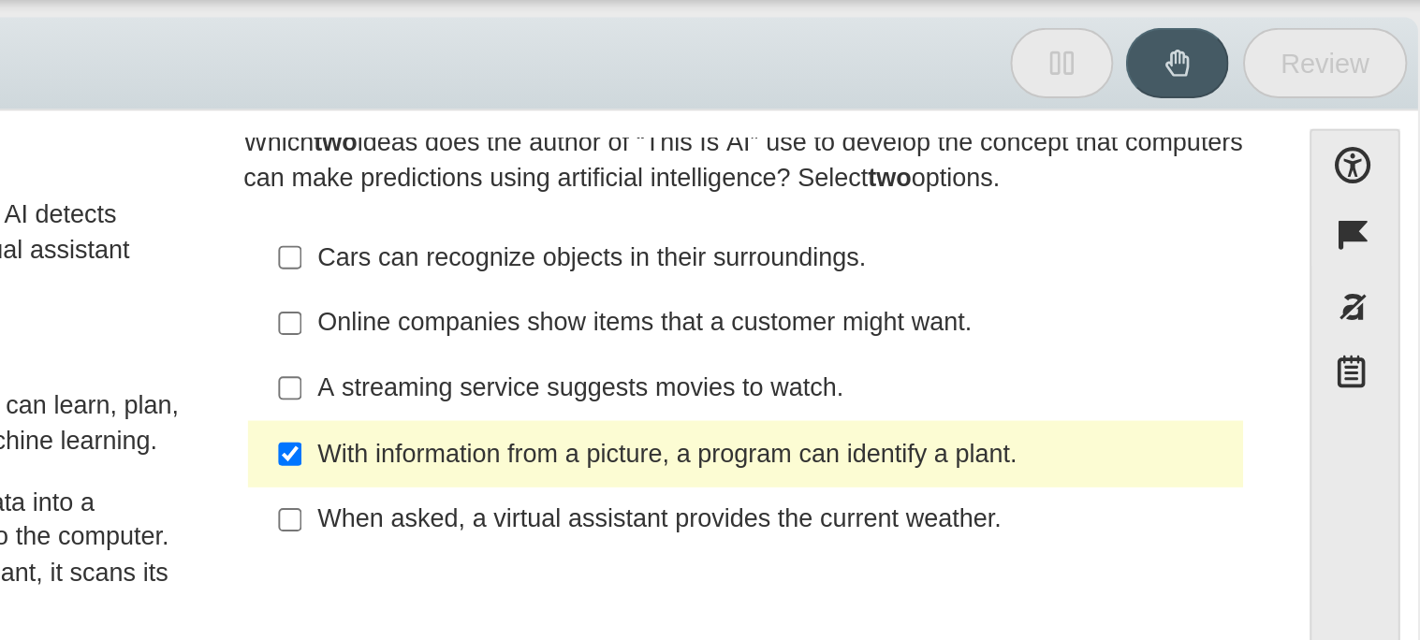
click at [976, 335] on div "When asked, a virtual assistant provides the current weather." at bounding box center [1076, 331] width 473 height 19
click at [831, 335] on input "When asked, a virtual assistant provides the current weather. When asked, a vir…" at bounding box center [825, 331] width 12 height 34
checkbox input "true"
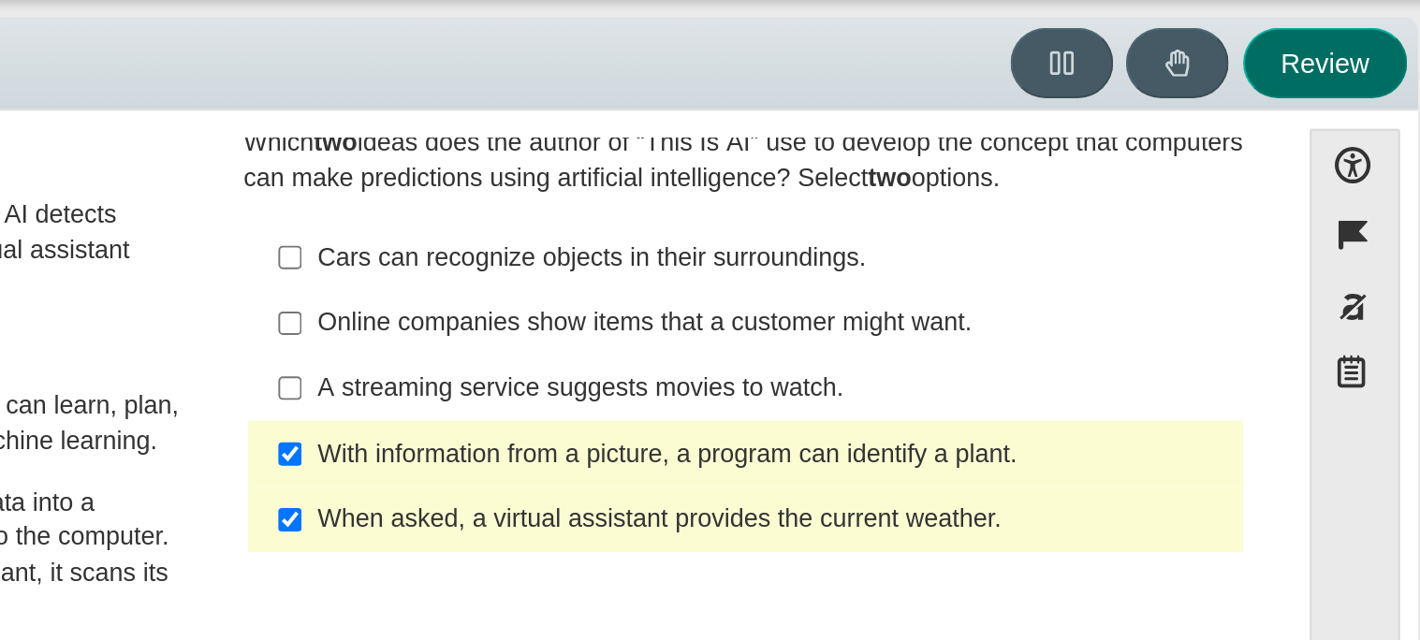
click at [1355, 103] on button "Review" at bounding box center [1362, 94] width 85 height 37
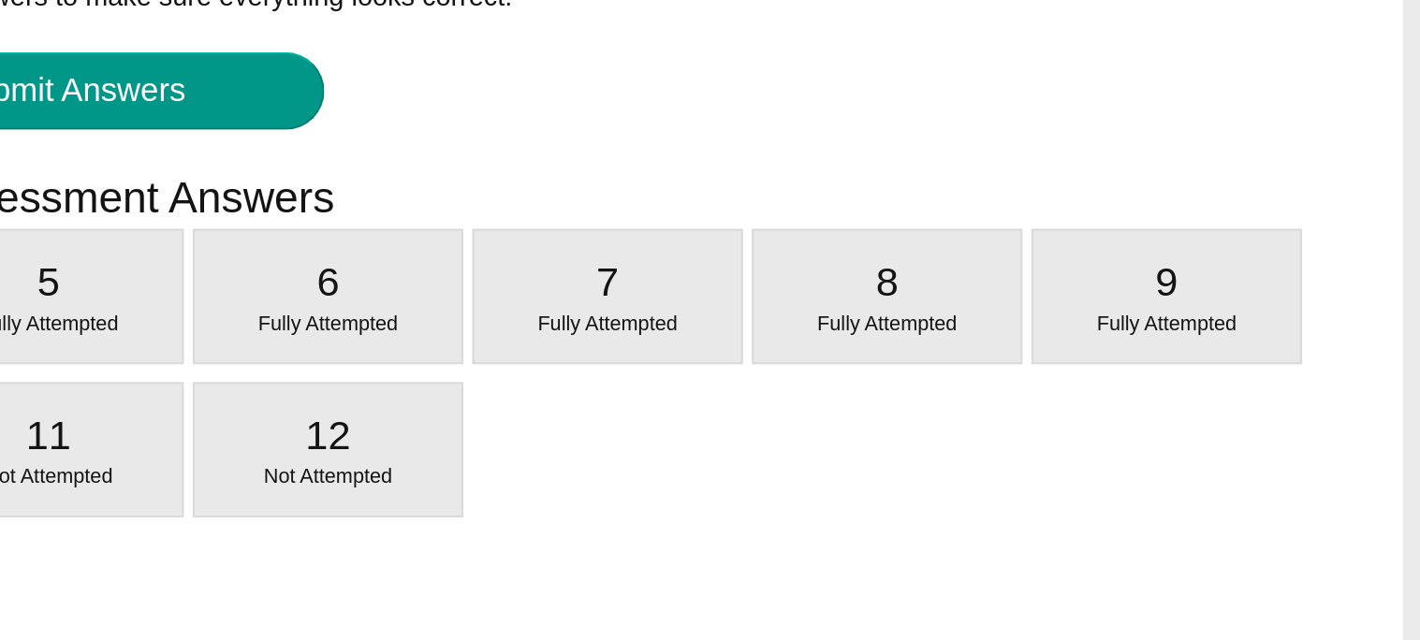
scroll to position [0, 0]
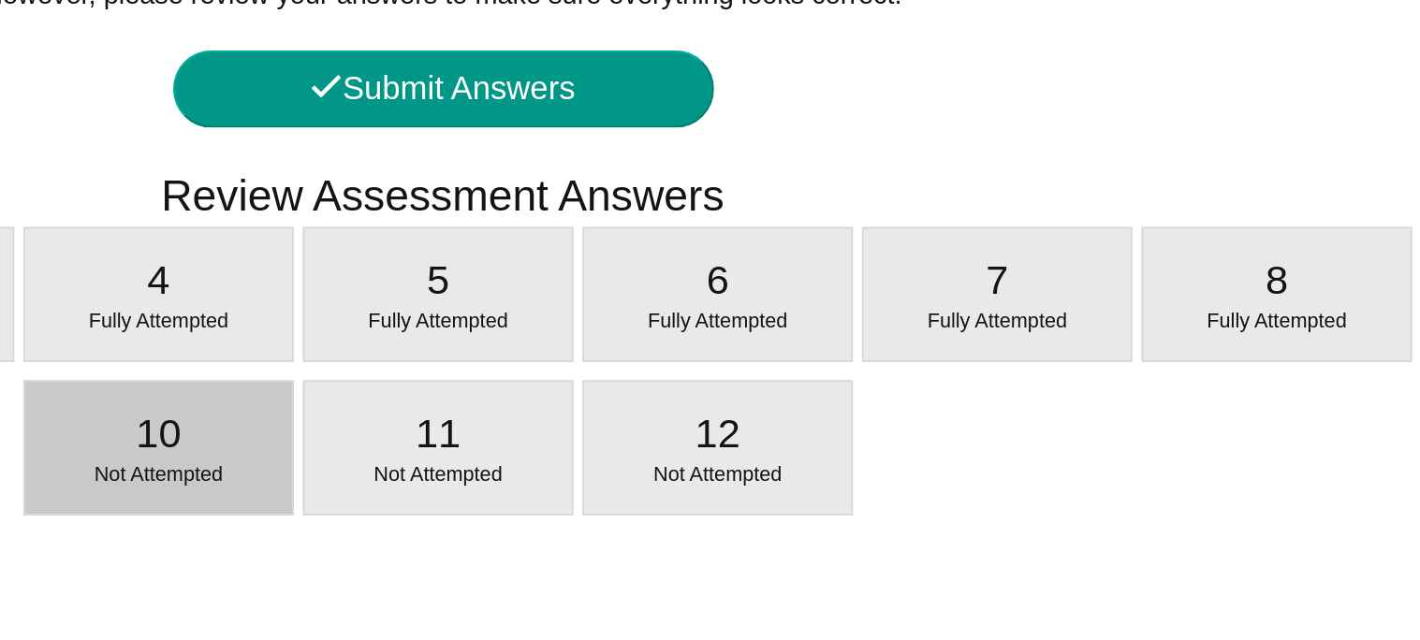
click at [609, 405] on div "10 Not Attempted" at bounding box center [562, 403] width 139 height 68
select select "cdf3c14e-a918-44d1-9b63-3db0fa81641e"
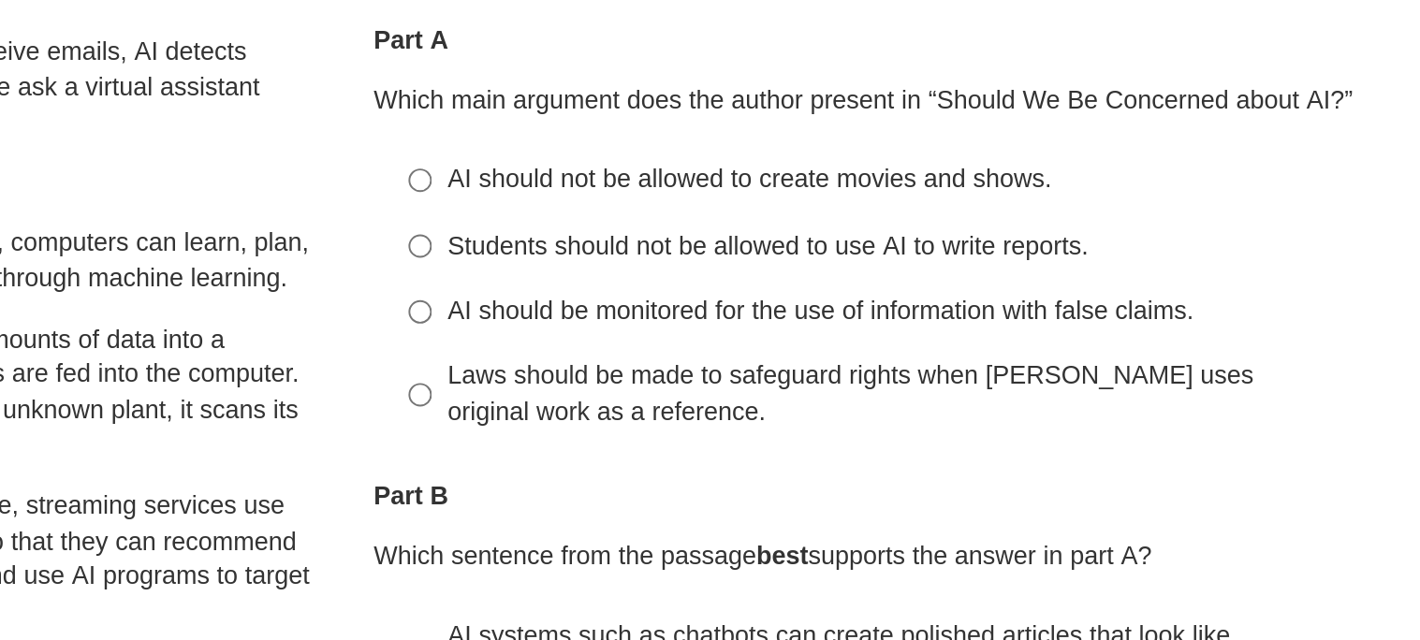
click at [910, 334] on div "AI should be monitored for the use of information with false claims." at bounding box center [1076, 333] width 473 height 19
click at [831, 334] on input "AI should be monitored for the use of information with false claims. AI should …" at bounding box center [825, 333] width 12 height 34
radio input "true"
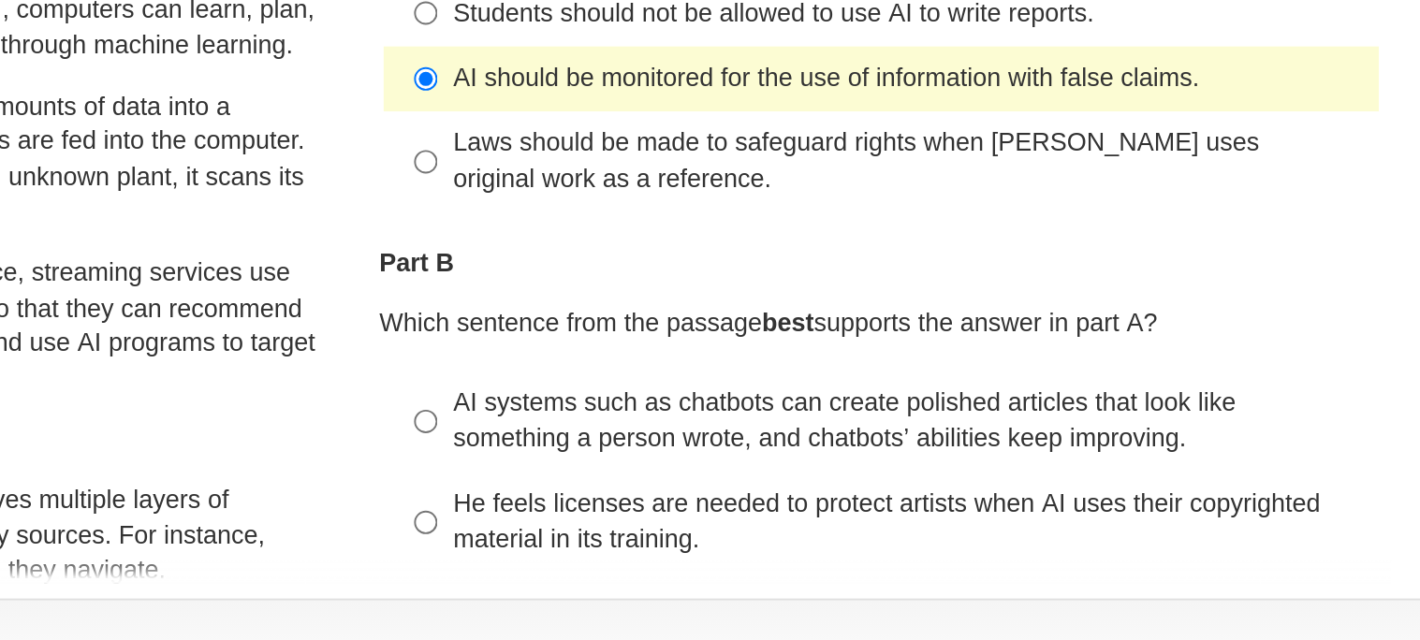
click at [1043, 505] on div "AI systems such as chatbots can create polished articles that look like somethi…" at bounding box center [1076, 510] width 473 height 37
click at [831, 505] on input "AI systems such as chatbots can create polished articles that look like somethi…" at bounding box center [825, 511] width 12 height 52
radio input "true"
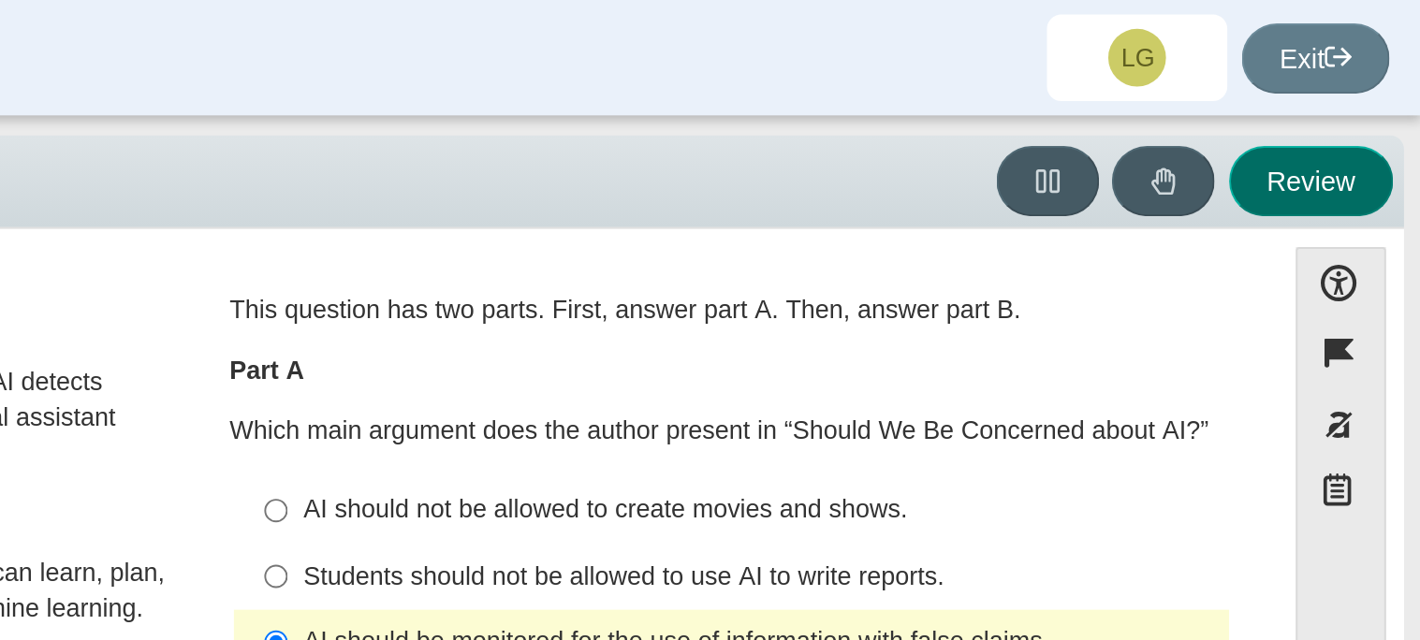
click at [1355, 110] on button "Review" at bounding box center [1362, 94] width 85 height 37
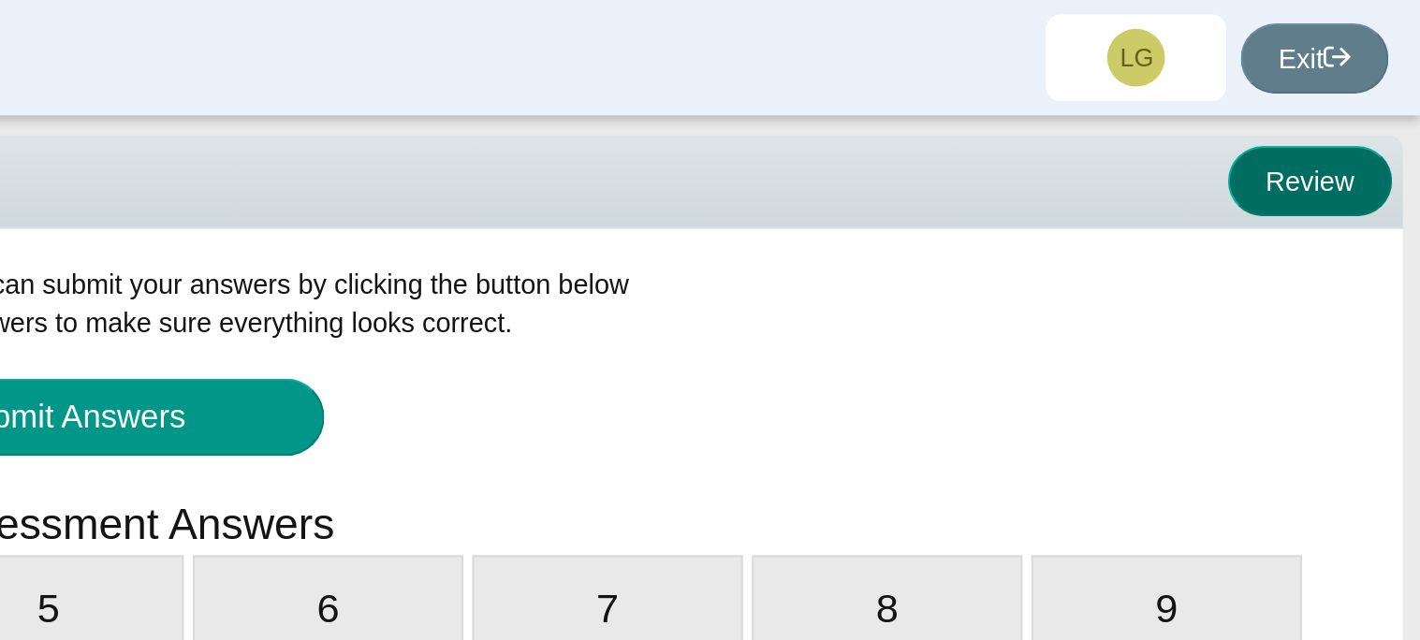
click at [1335, 78] on button "Review" at bounding box center [1362, 94] width 85 height 37
click at [1338, 84] on button "Review" at bounding box center [1362, 94] width 85 height 37
click at [1331, 86] on button "Review" at bounding box center [1362, 94] width 85 height 37
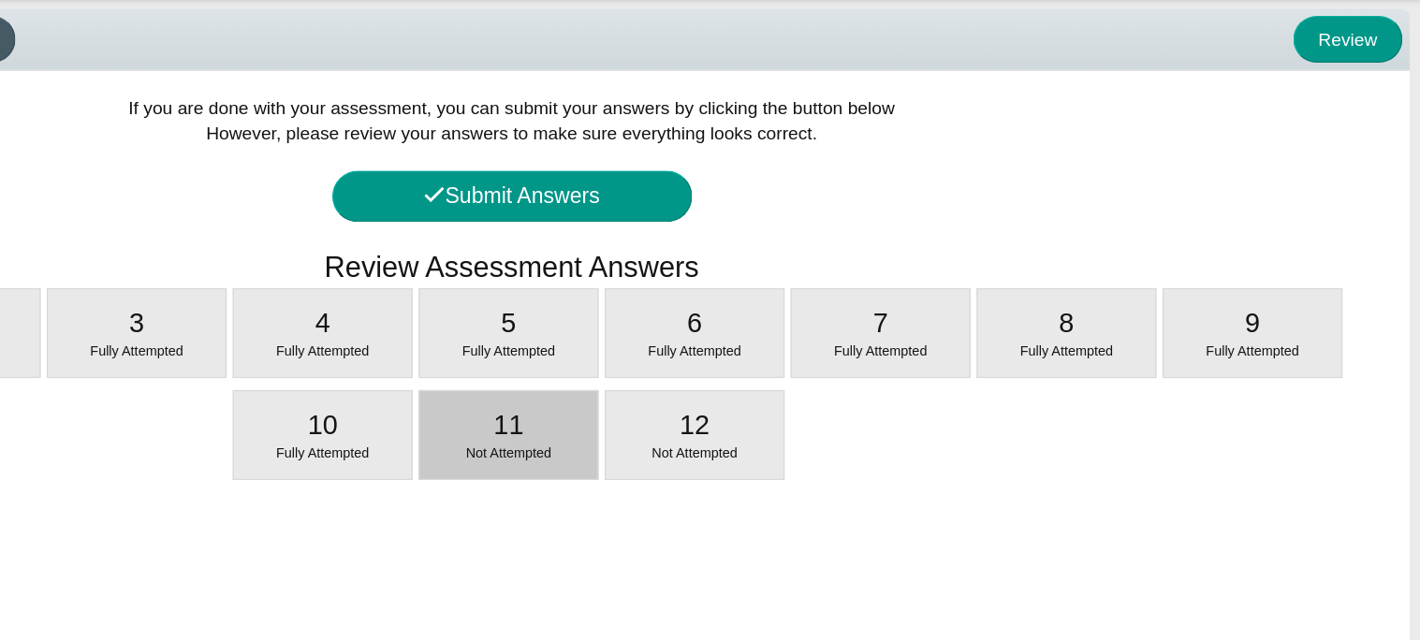
click at [710, 413] on span "Not Attempted" at bounding box center [707, 416] width 66 height 11
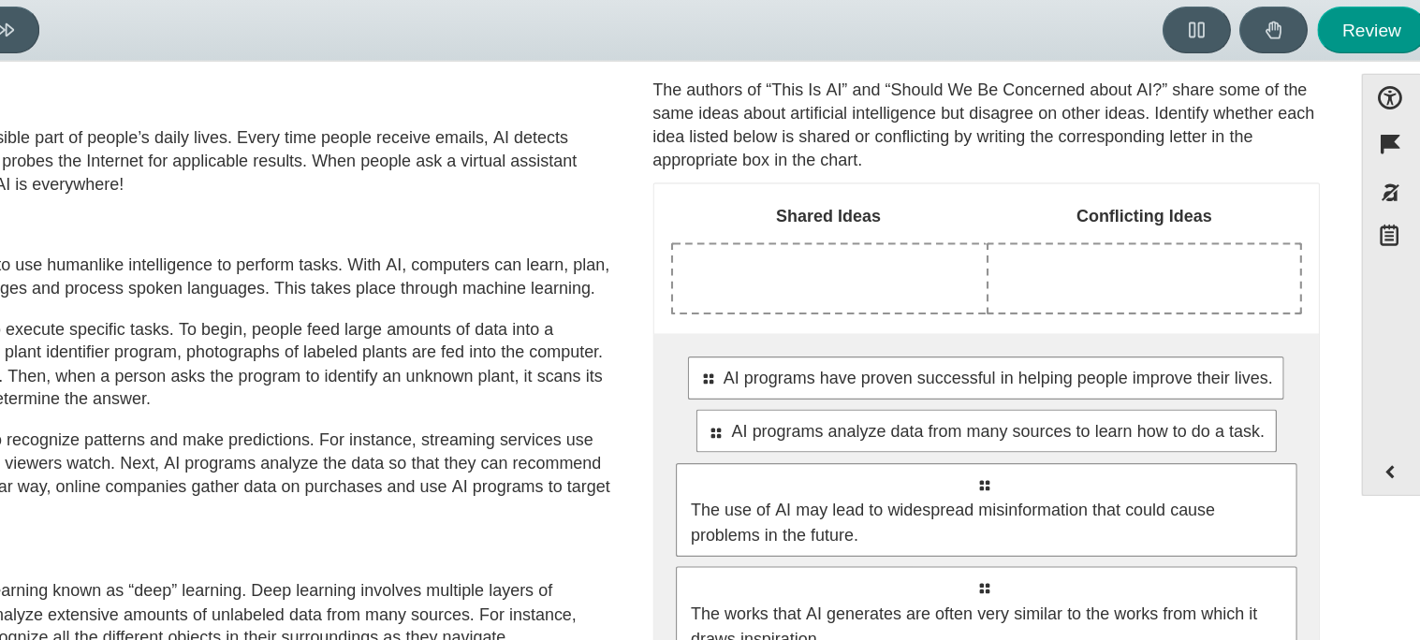
scroll to position [18, 0]
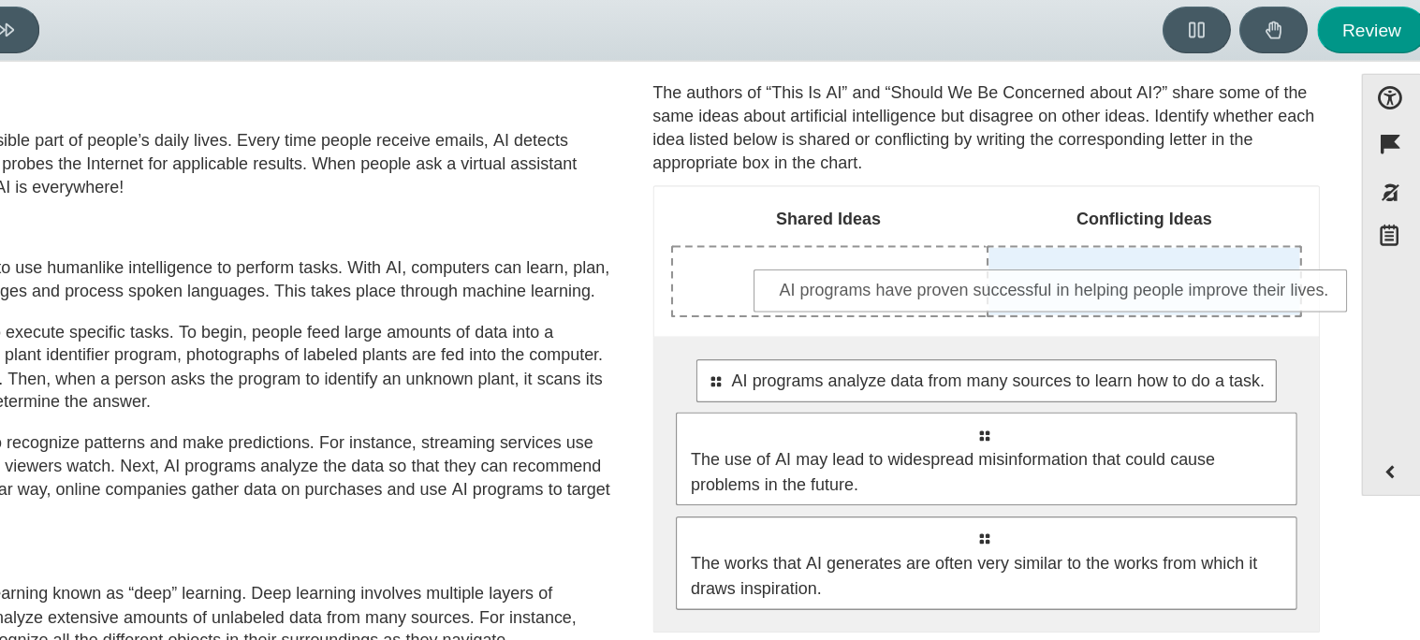
drag, startPoint x: 1015, startPoint y: 372, endPoint x: 1074, endPoint y: 302, distance: 91.7
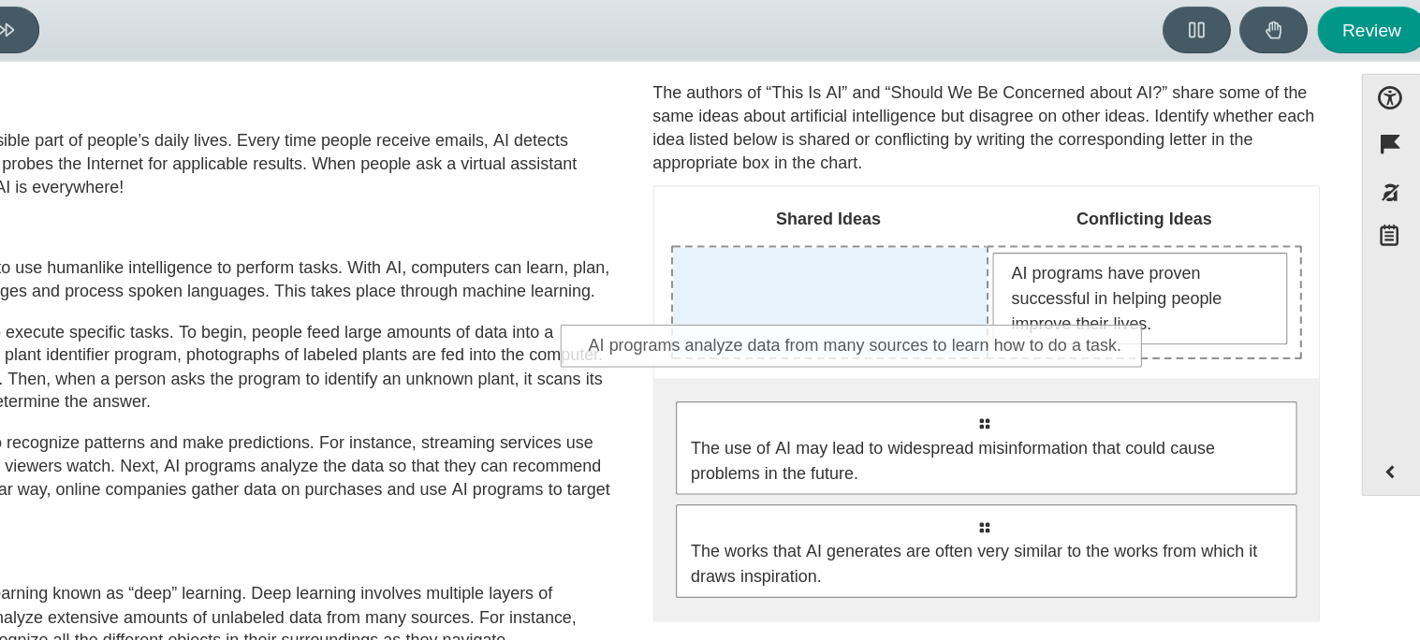
drag, startPoint x: 1023, startPoint y: 402, endPoint x: 926, endPoint y: 344, distance: 113.3
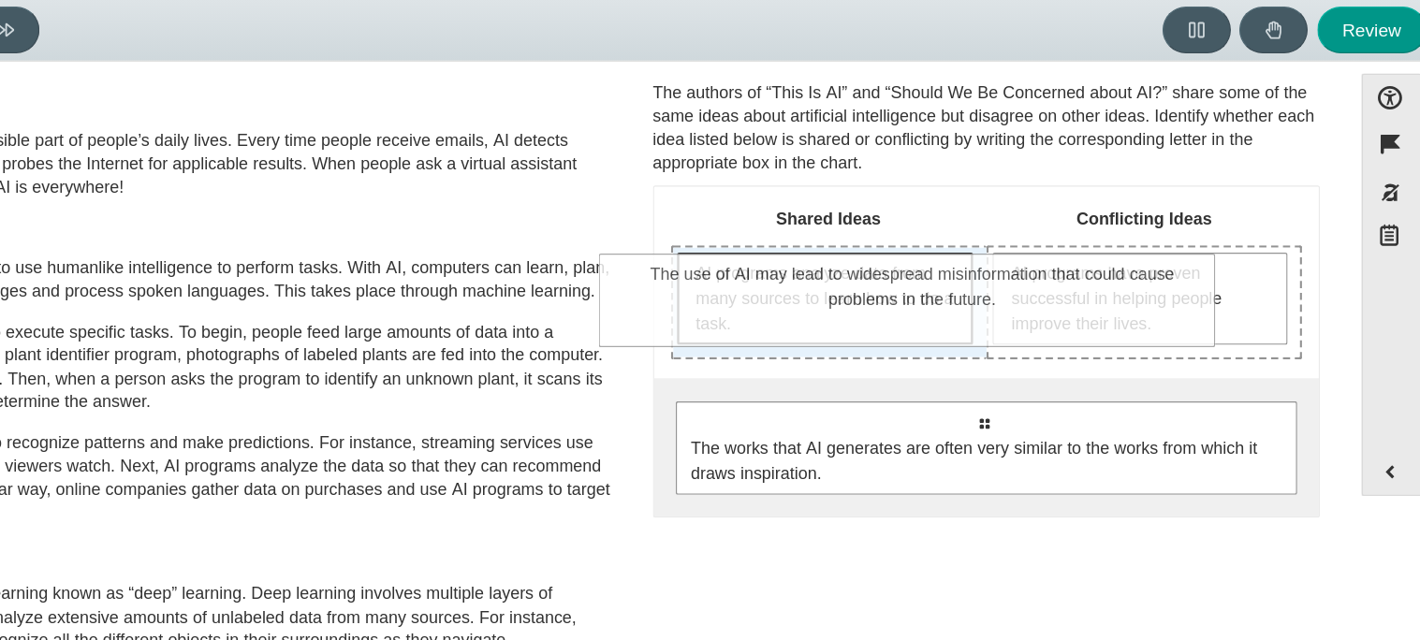
drag, startPoint x: 952, startPoint y: 399, endPoint x: 898, endPoint y: 285, distance: 125.6
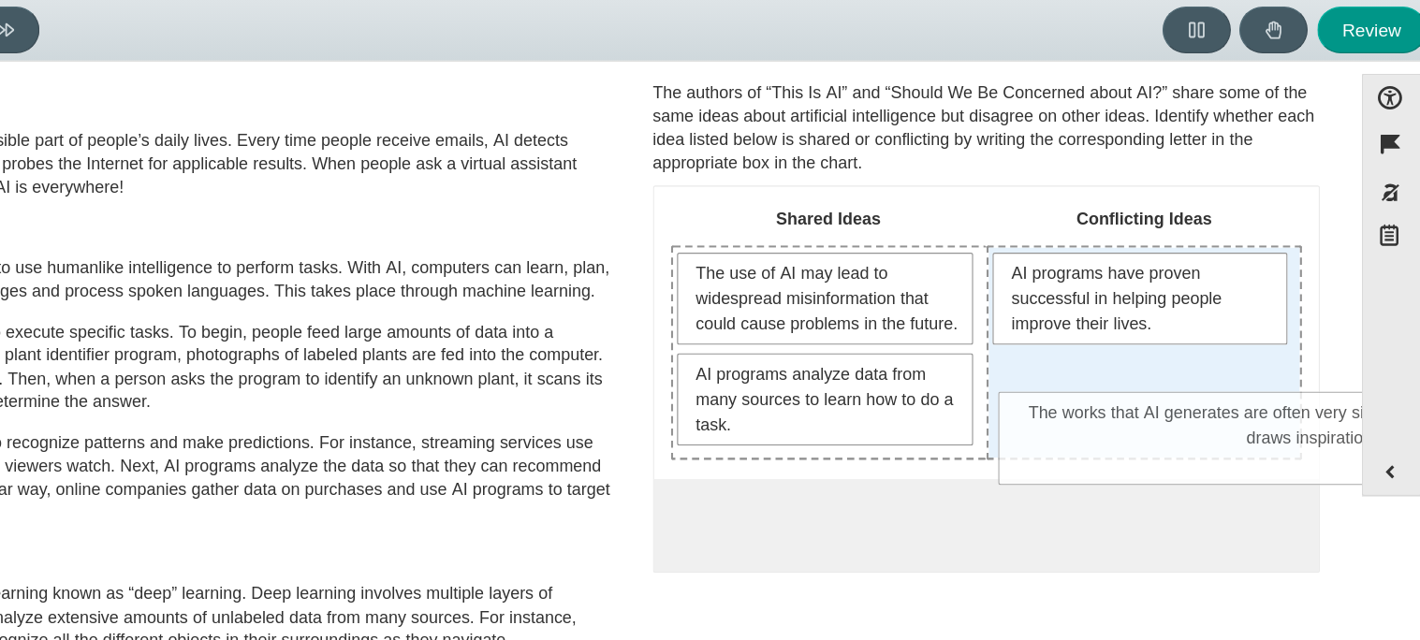
drag, startPoint x: 924, startPoint y: 497, endPoint x: 1181, endPoint y: 393, distance: 277.6
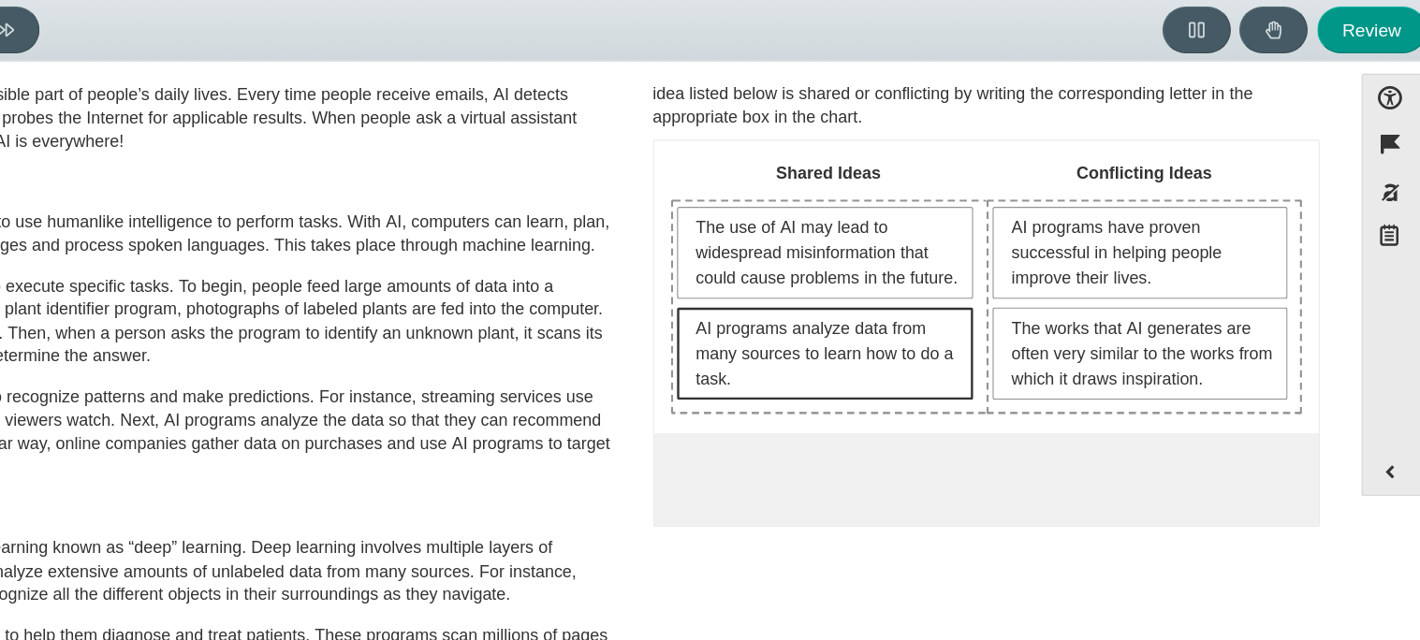
scroll to position [44, 0]
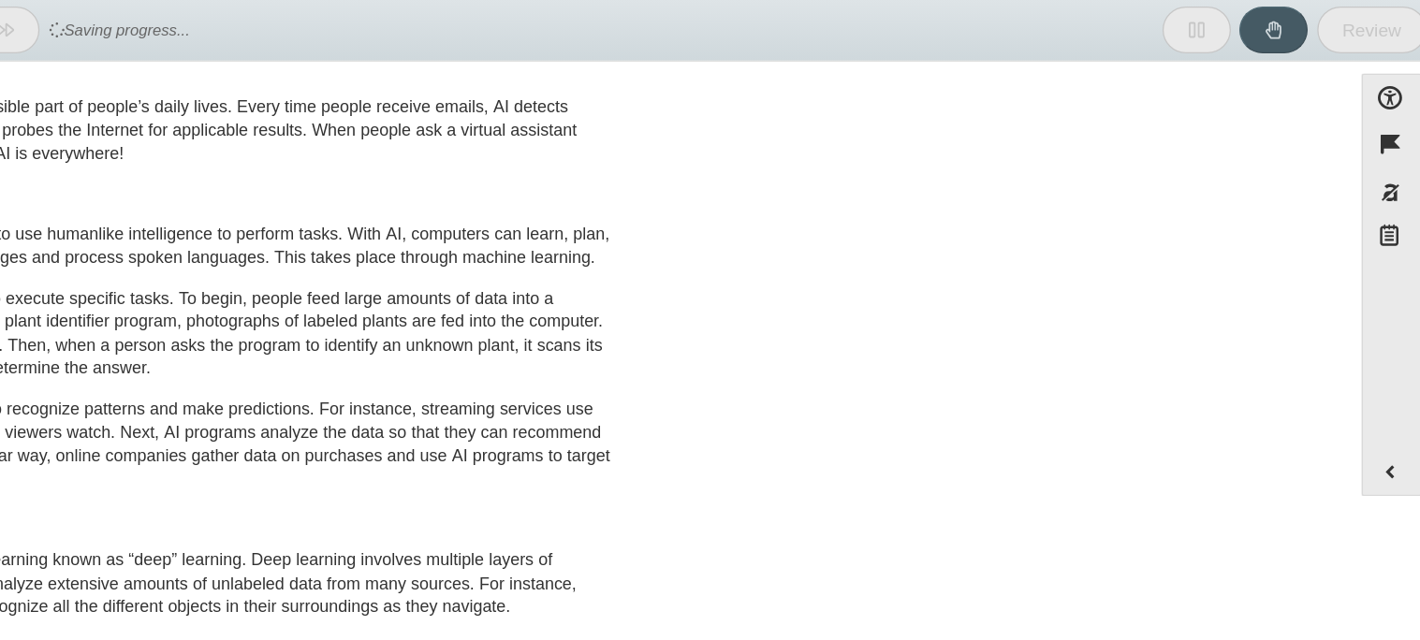
drag, startPoint x: 993, startPoint y: 398, endPoint x: 953, endPoint y: 364, distance: 52.5
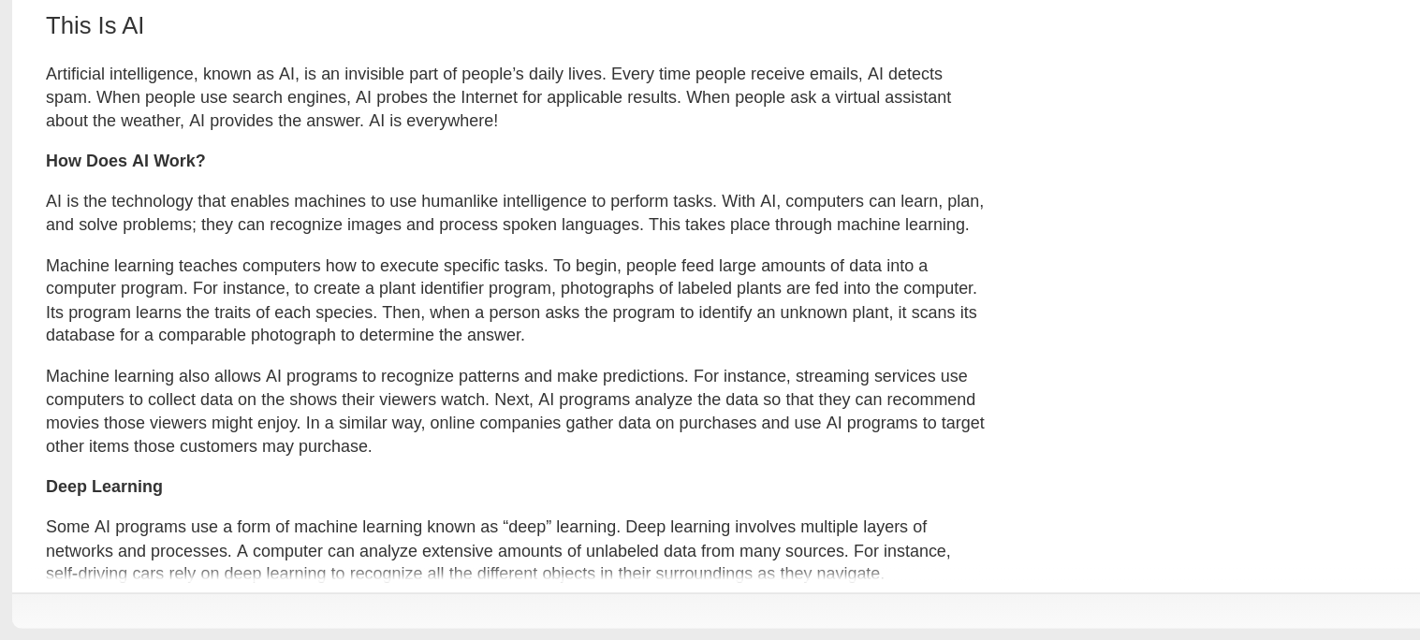
scroll to position [0, 0]
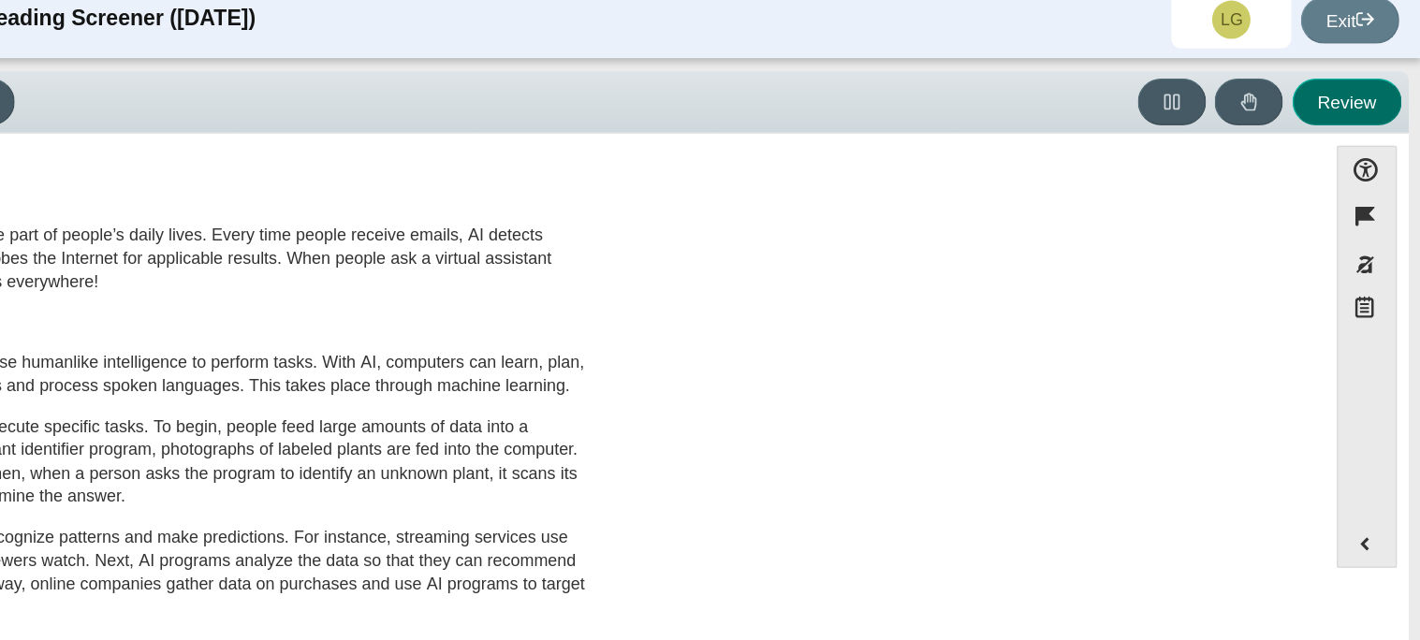
click at [1380, 101] on button "Review" at bounding box center [1362, 94] width 85 height 37
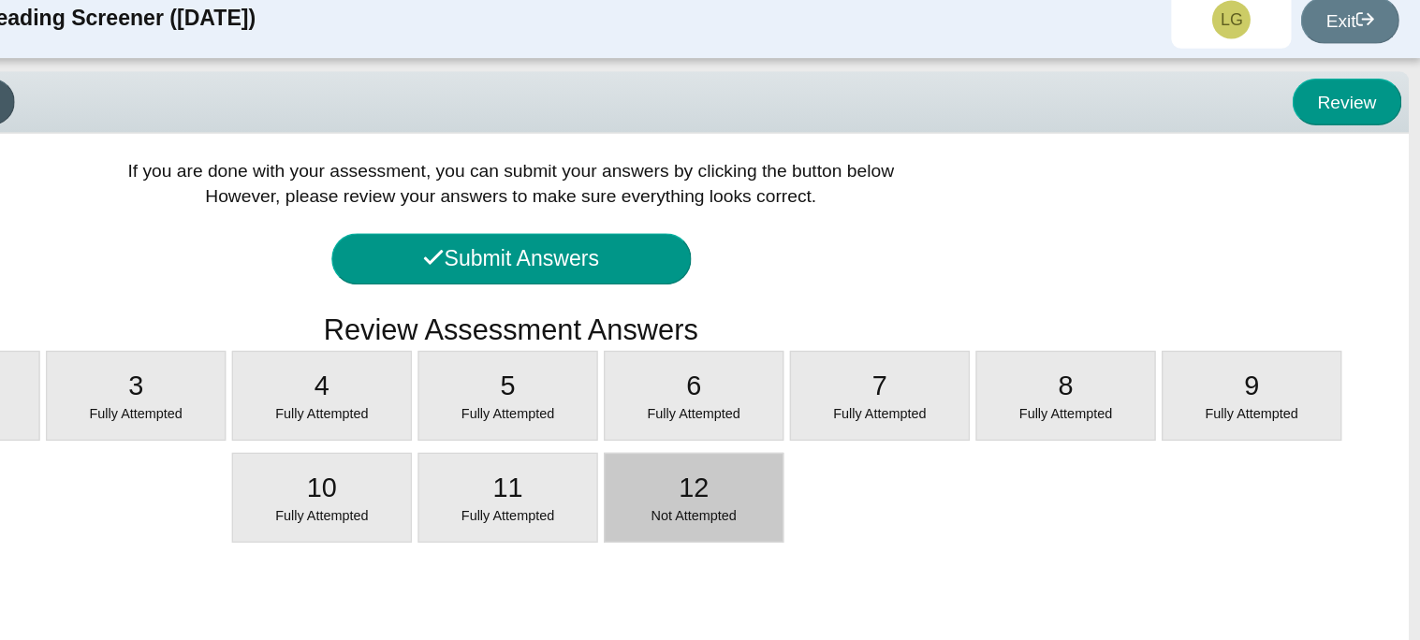
click at [898, 387] on div "12 Not Attempted" at bounding box center [852, 403] width 139 height 68
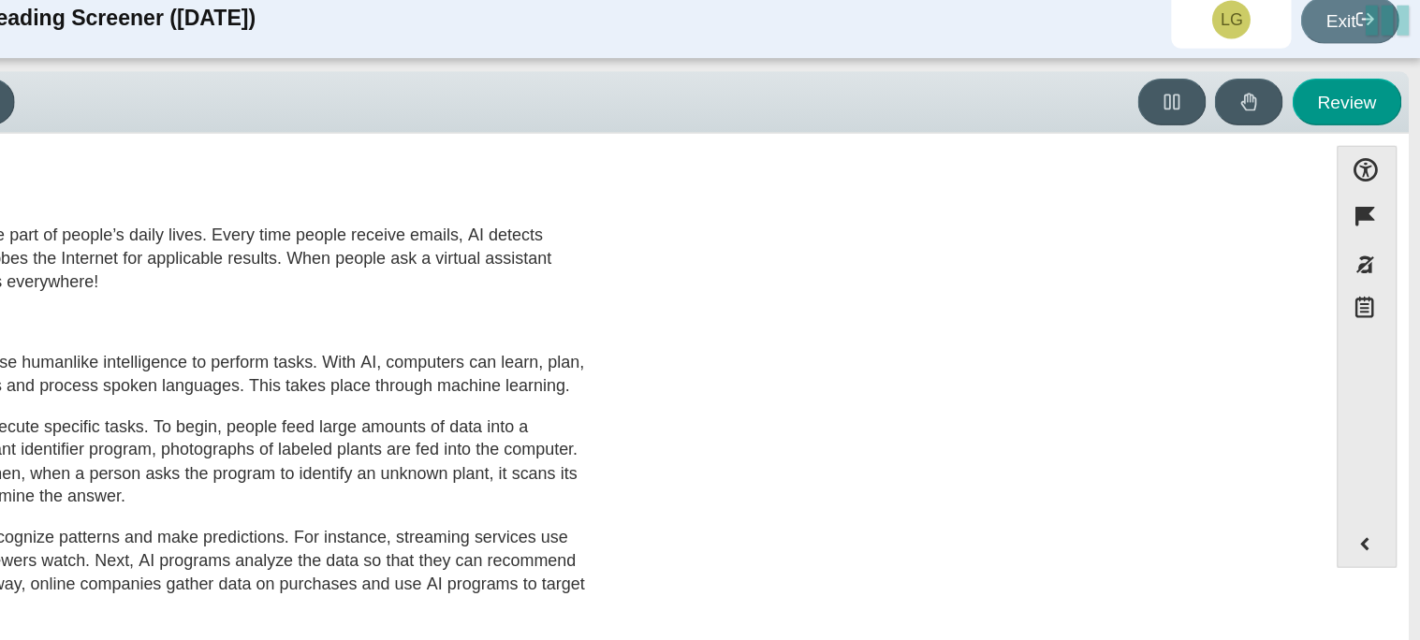
select select "c3effed4-44ce-4a19-bd96-1787f34e9b4c"
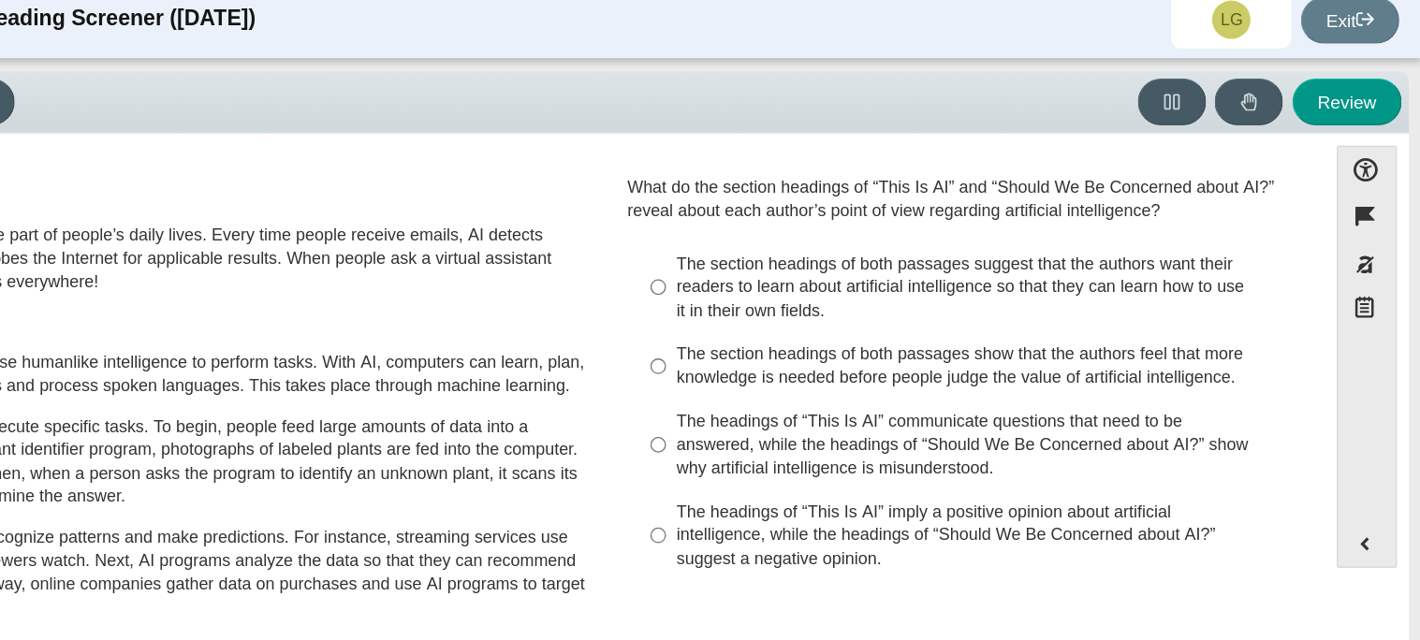
click at [827, 242] on label "The section headings of both passages suggest that the authors want their reade…" at bounding box center [1063, 238] width 514 height 71
click at [827, 242] on input "The section headings of both passages suggest that the authors want their reade…" at bounding box center [825, 238] width 12 height 71
radio input "true"
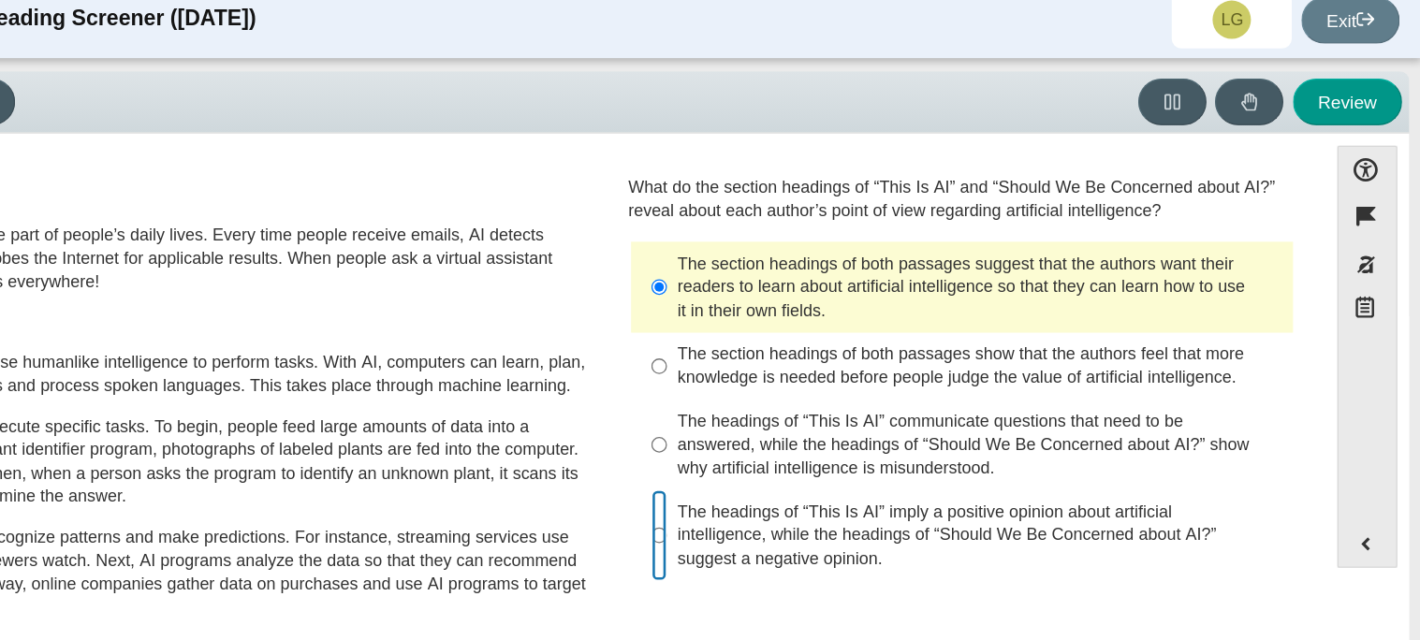
click at [819, 423] on input "The headings of “This Is AI” imply a positive opinion about artificial intellig…" at bounding box center [825, 432] width 12 height 71
radio input "true"
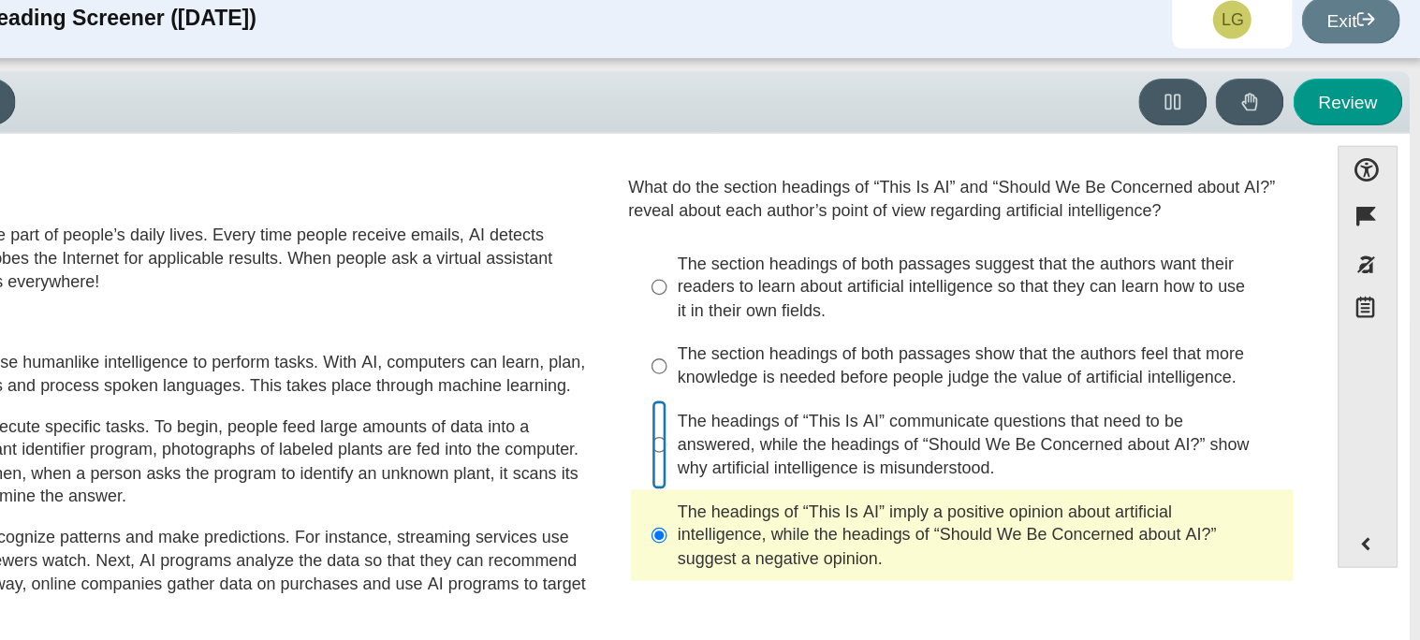
click at [819, 361] on input "The headings of “This Is AI” communicate questions that need to be answered, wh…" at bounding box center [825, 362] width 12 height 71
radio input "true"
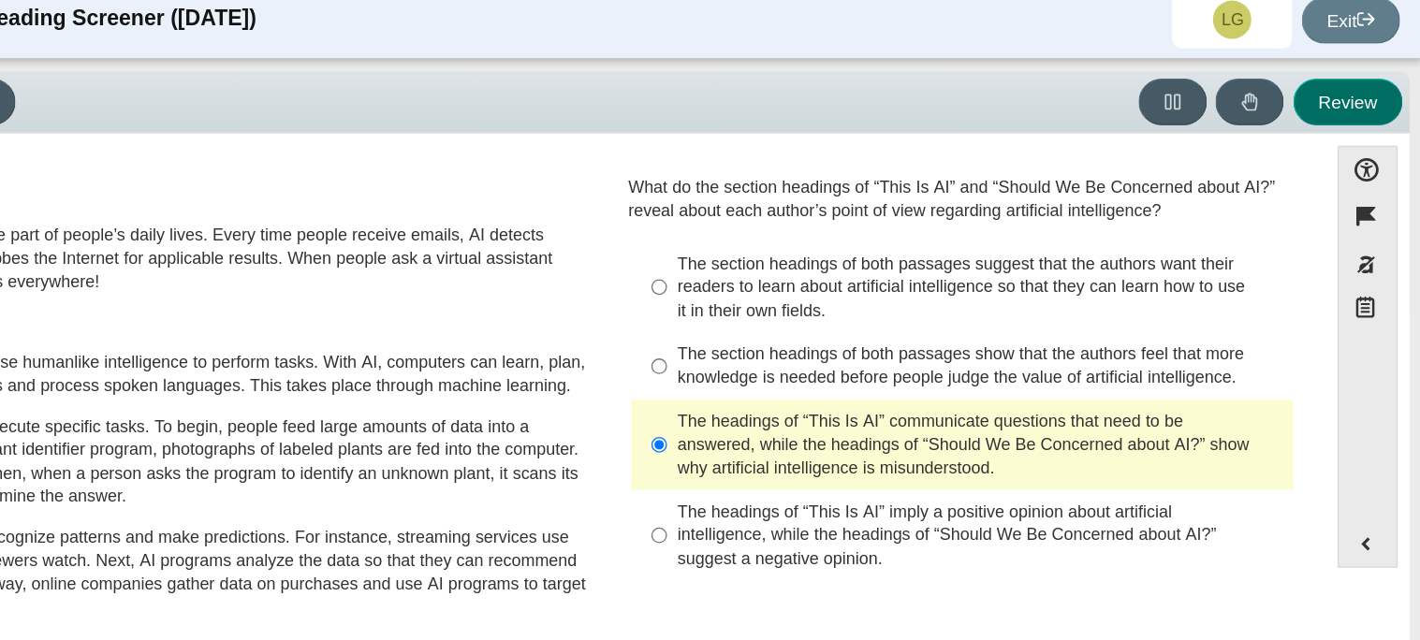
click at [1334, 82] on button "Review" at bounding box center [1362, 94] width 85 height 37
select select "review"
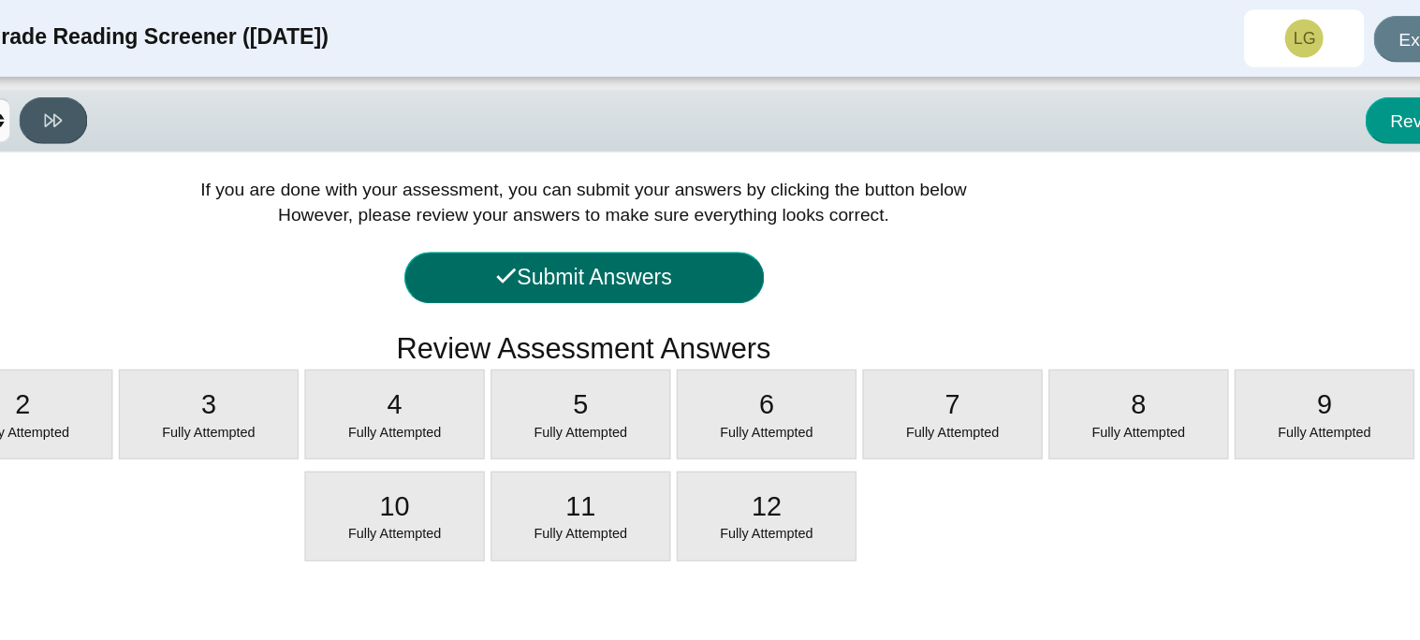
click at [787, 234] on button "Submit Answers" at bounding box center [710, 217] width 281 height 40
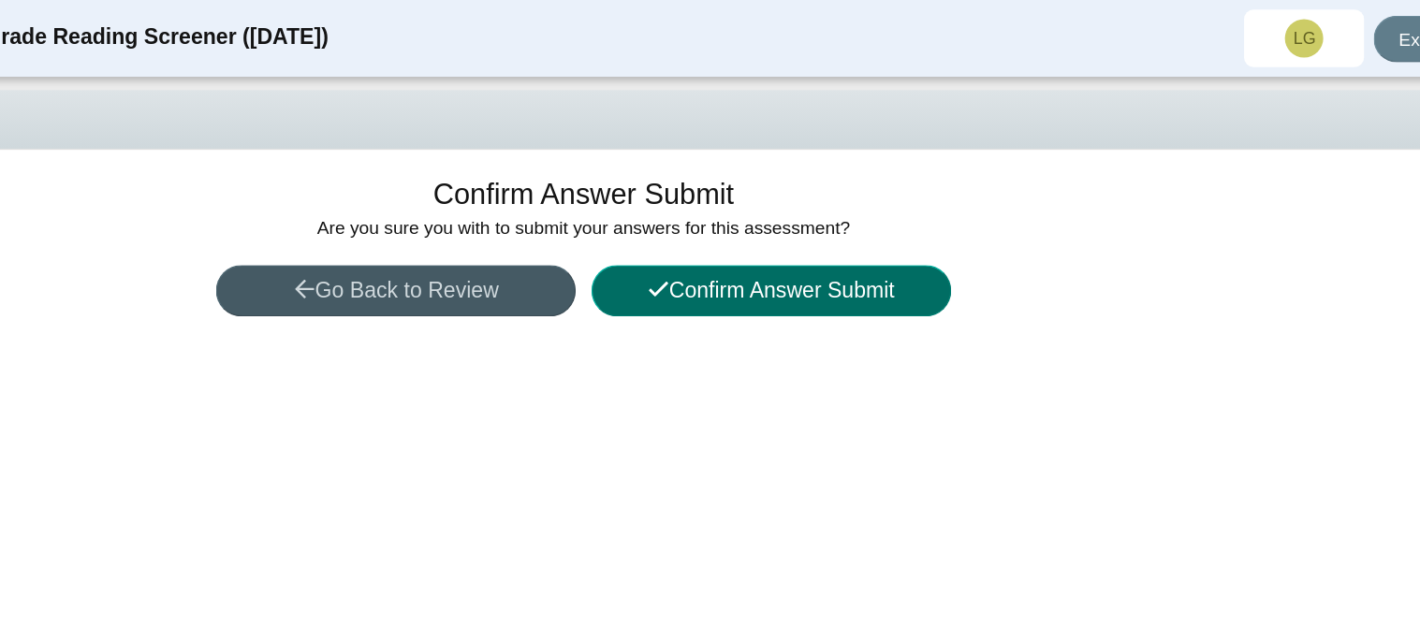
click at [880, 240] on button "Confirm Answer Submit" at bounding box center [856, 227] width 281 height 40
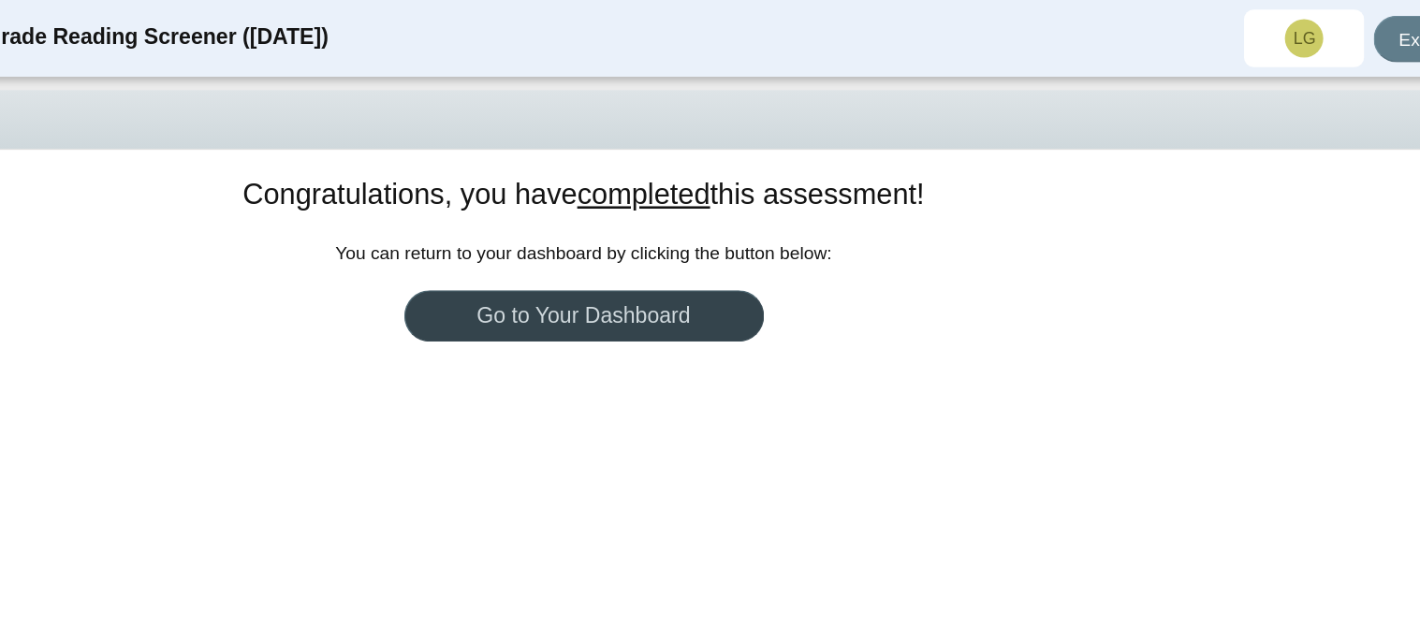
click at [780, 256] on link "Go to Your Dashboard" at bounding box center [710, 246] width 281 height 40
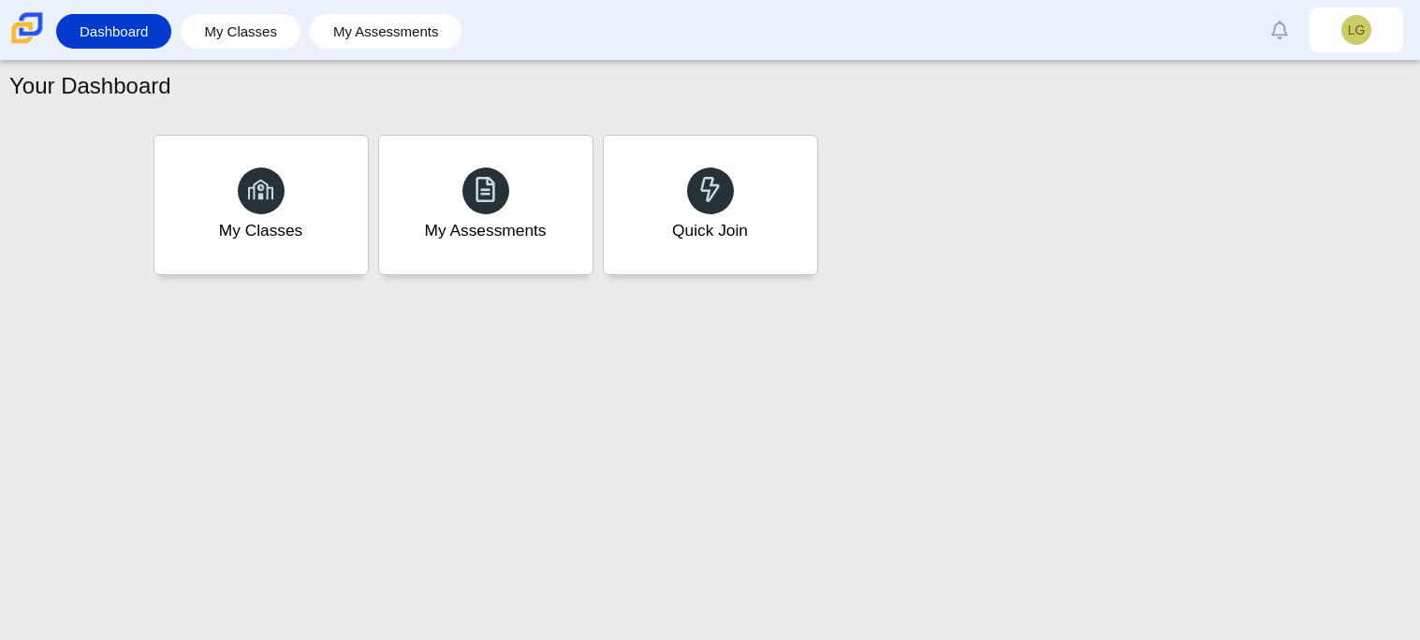
click at [885, 415] on div "Your Dashboard My Classes My Assessments Quick Join" at bounding box center [710, 350] width 1420 height 579
click at [249, 41] on link "My Classes" at bounding box center [240, 31] width 101 height 35
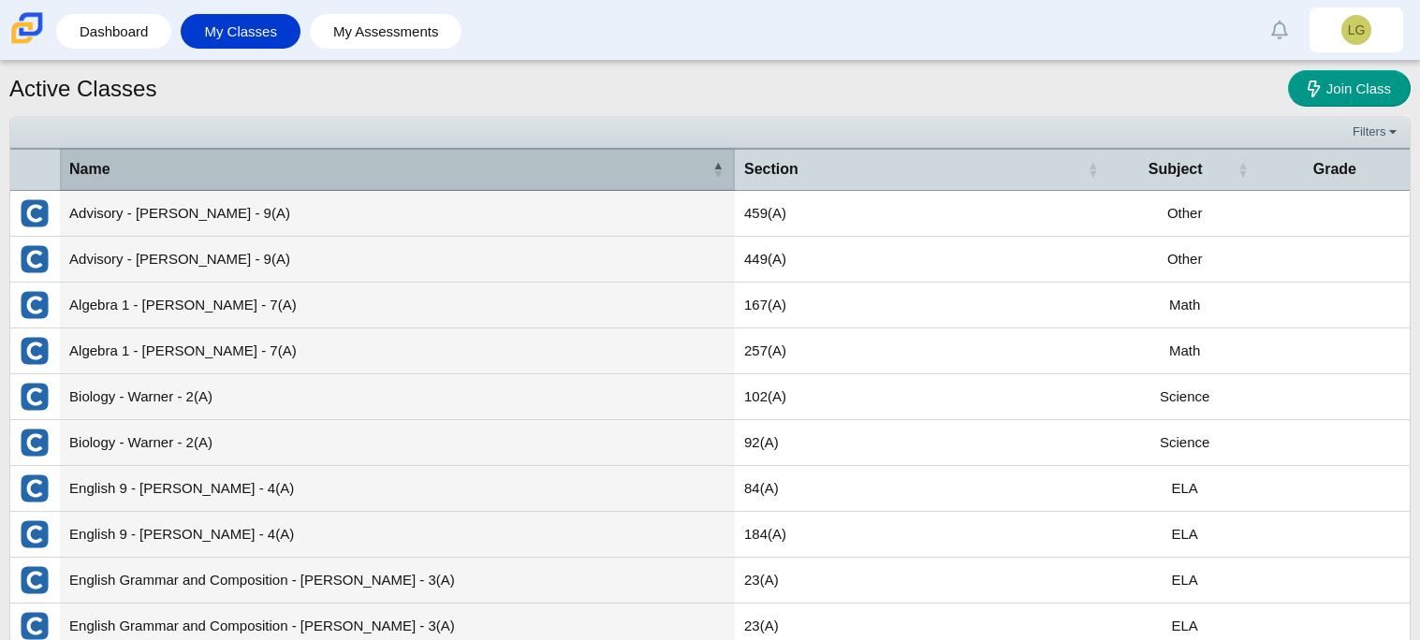
scroll to position [66, 0]
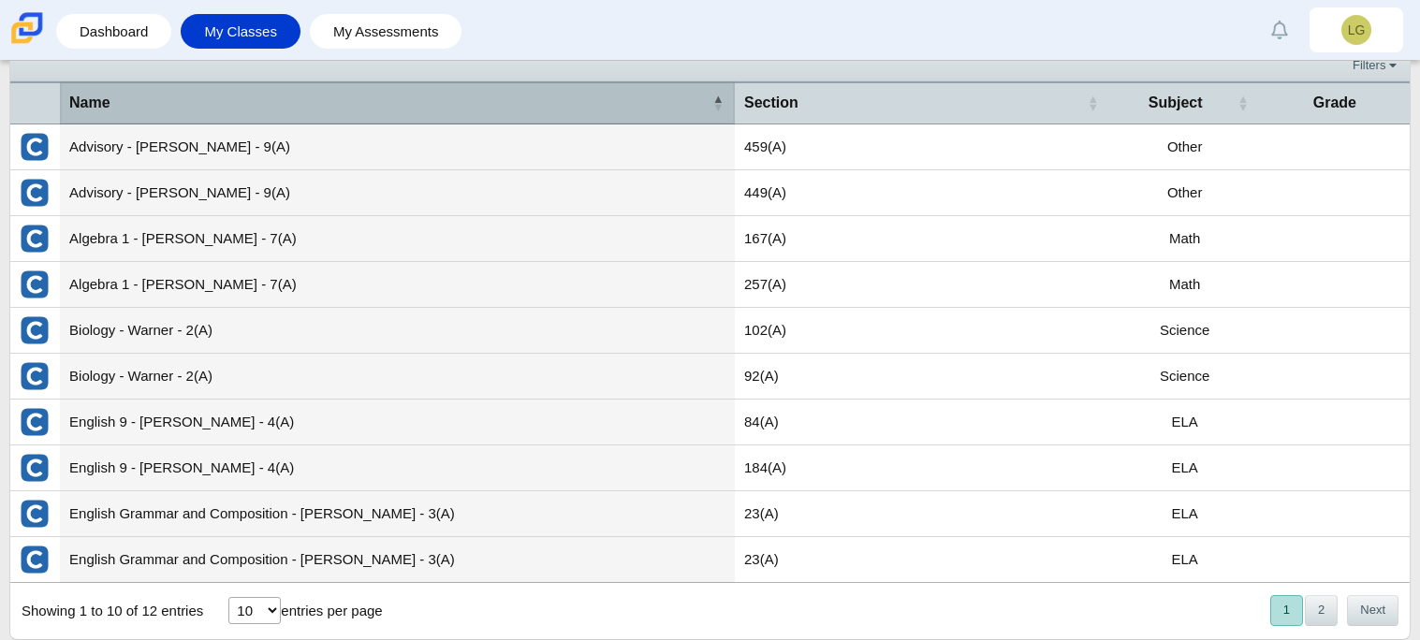
click at [696, 110] on div "Name" at bounding box center [387, 103] width 637 height 21
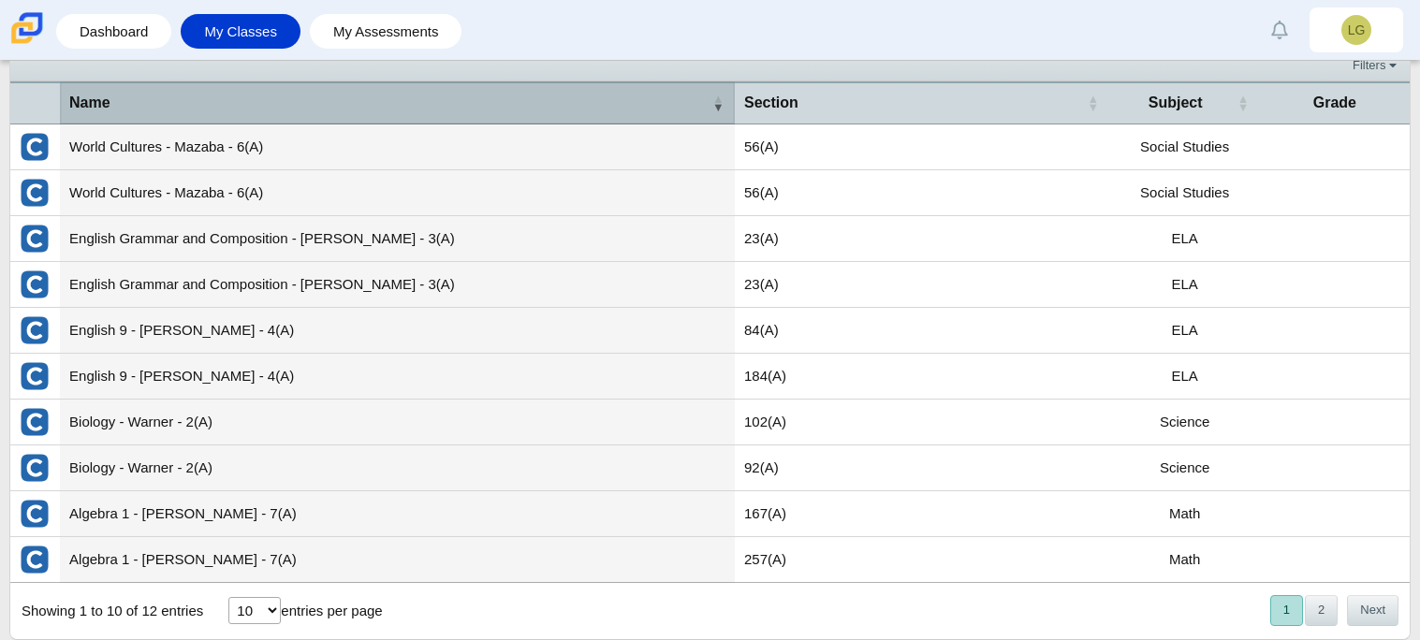
click at [696, 110] on div "Name" at bounding box center [387, 103] width 637 height 21
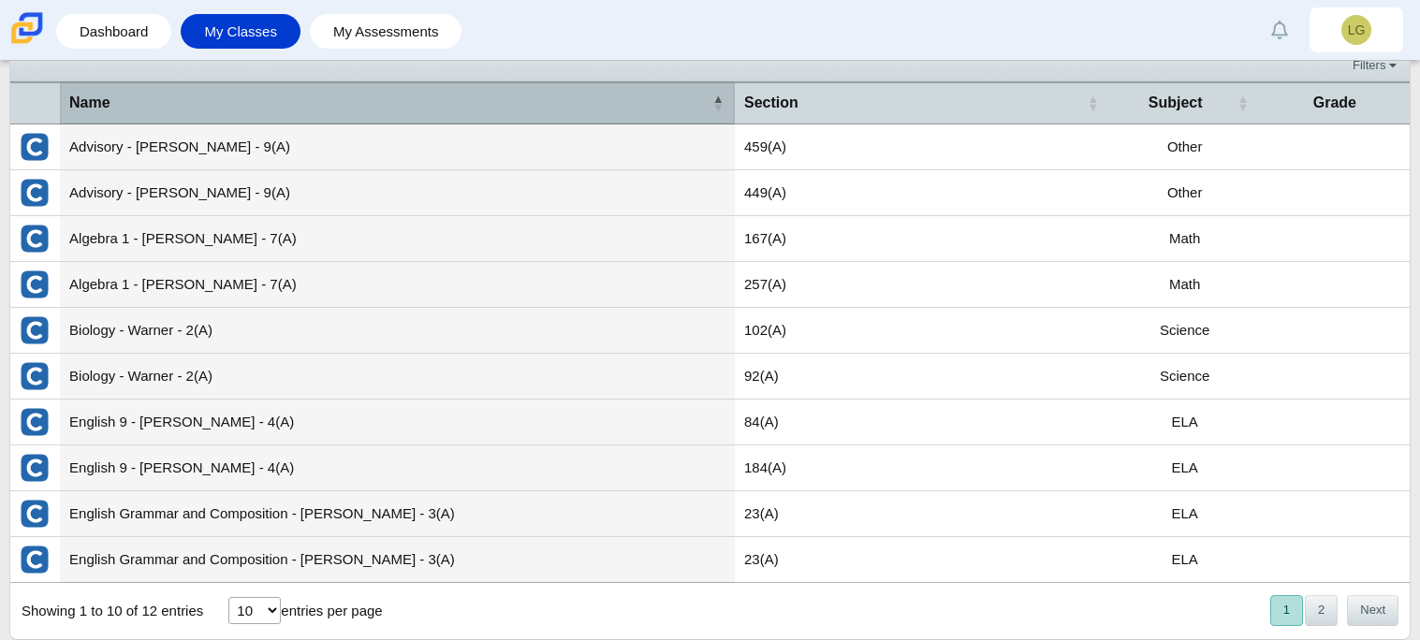
click at [696, 110] on div "Name" at bounding box center [387, 103] width 637 height 21
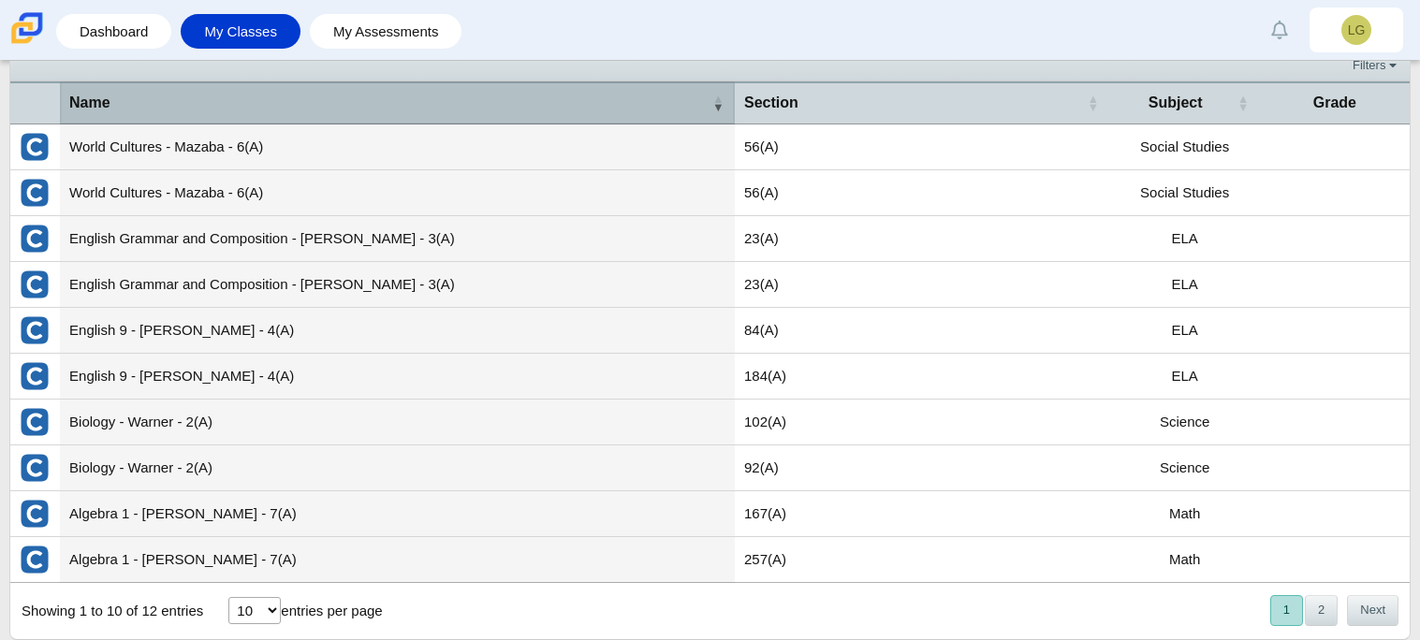
click at [696, 110] on div "Name" at bounding box center [387, 103] width 637 height 21
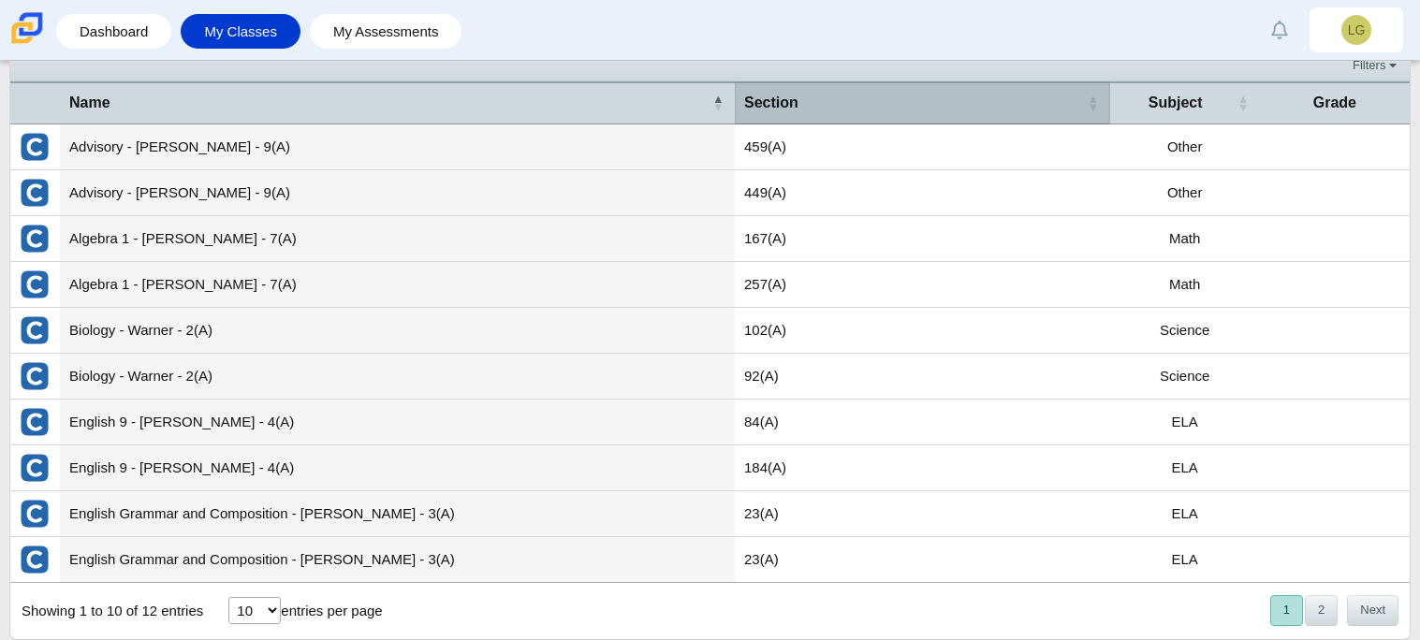
click at [793, 93] on div "Section" at bounding box center [913, 103] width 338 height 21
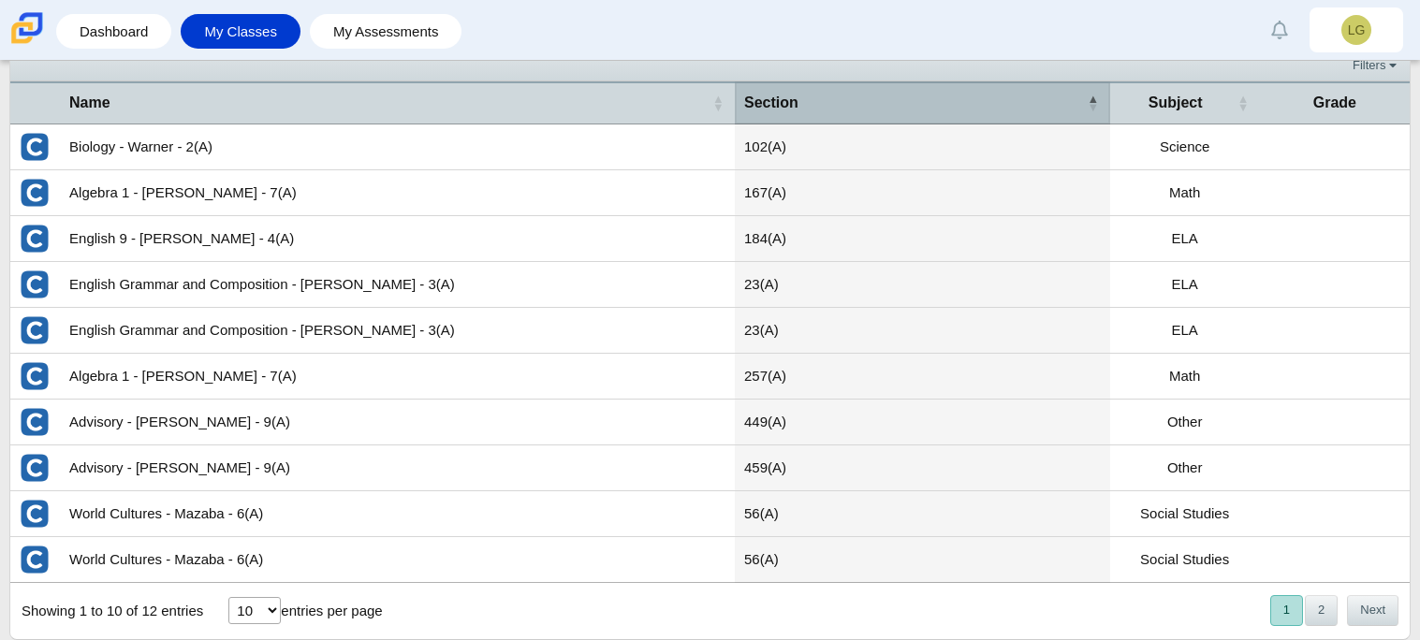
click at [793, 93] on div "Section" at bounding box center [913, 103] width 338 height 21
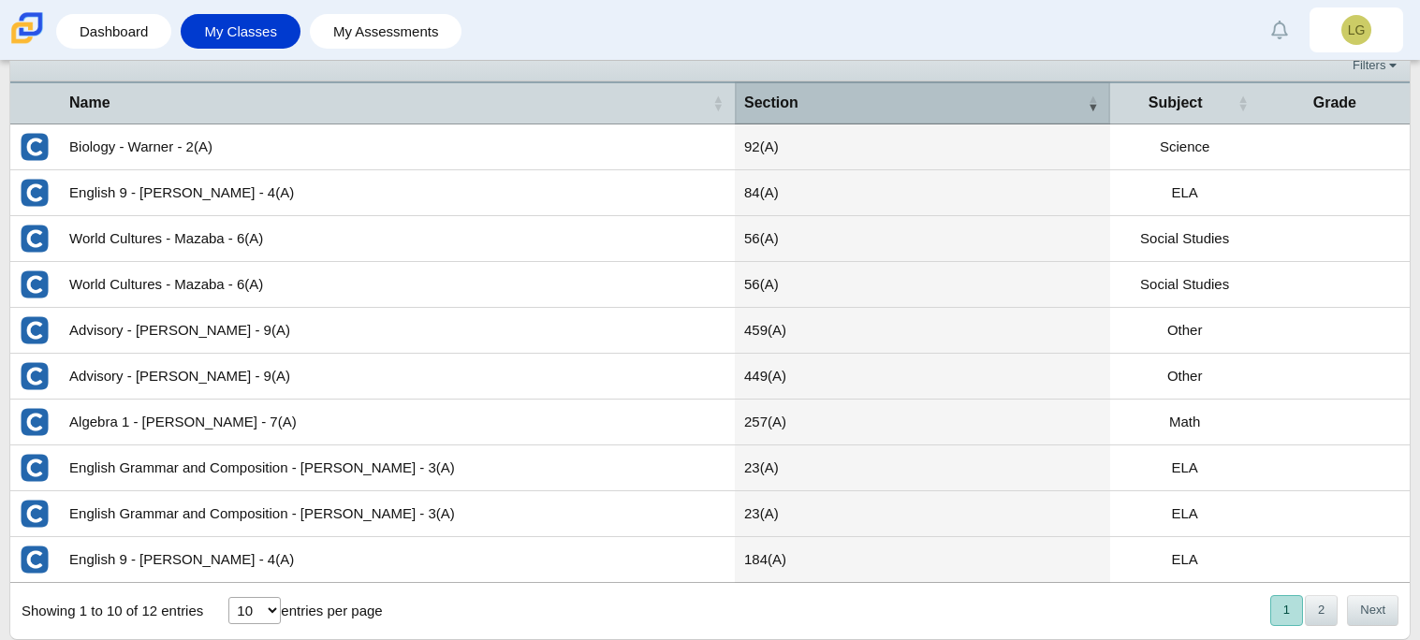
click at [793, 93] on div "Section" at bounding box center [913, 103] width 338 height 21
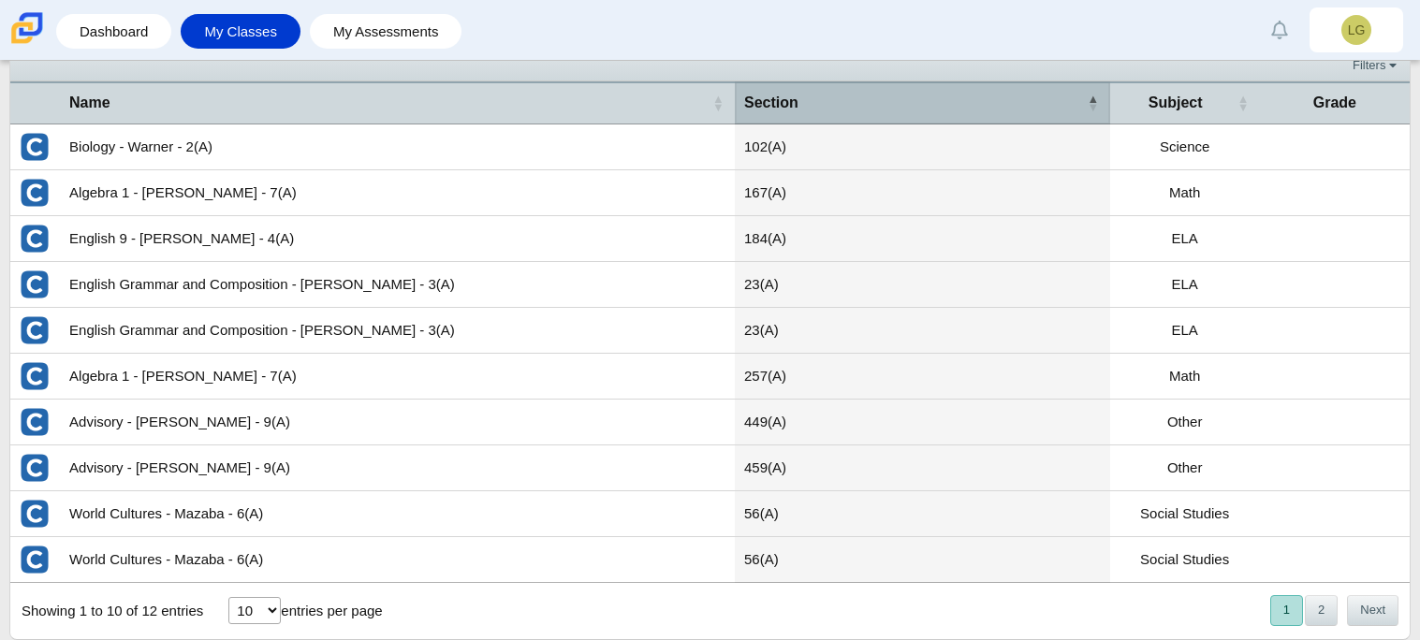
click at [793, 93] on div "Section" at bounding box center [913, 103] width 338 height 21
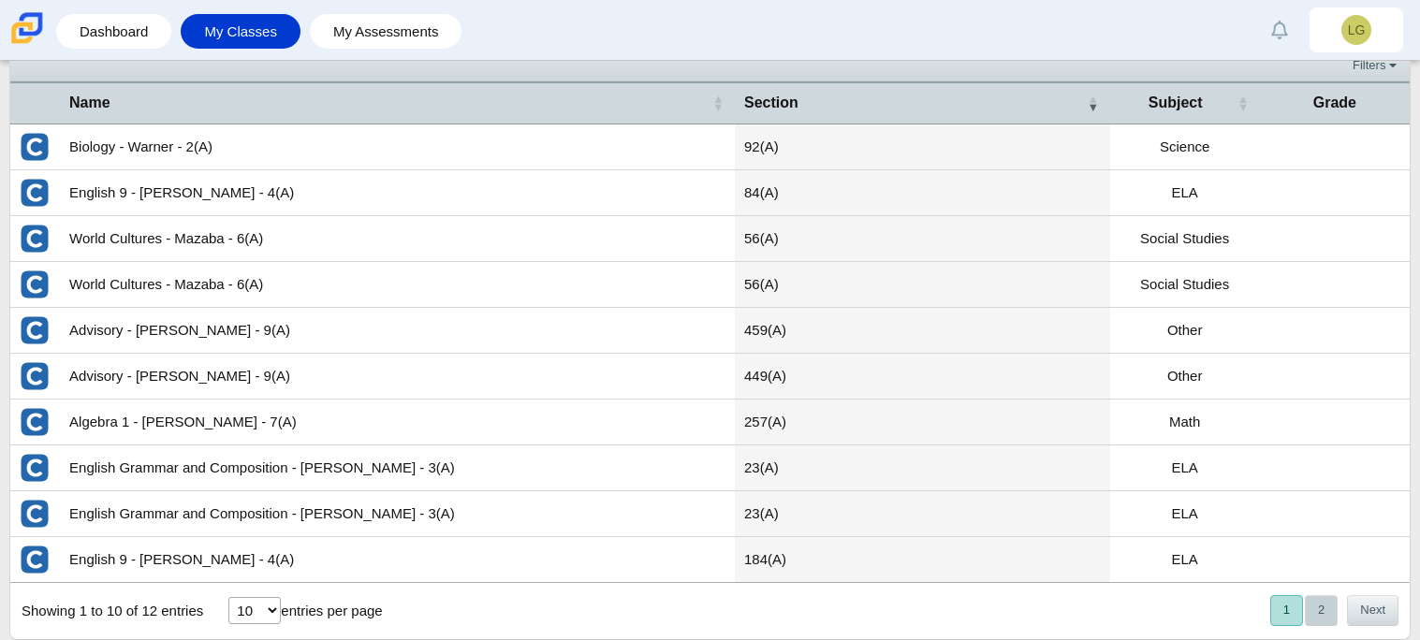
click at [1316, 613] on button "2" at bounding box center [1321, 610] width 33 height 31
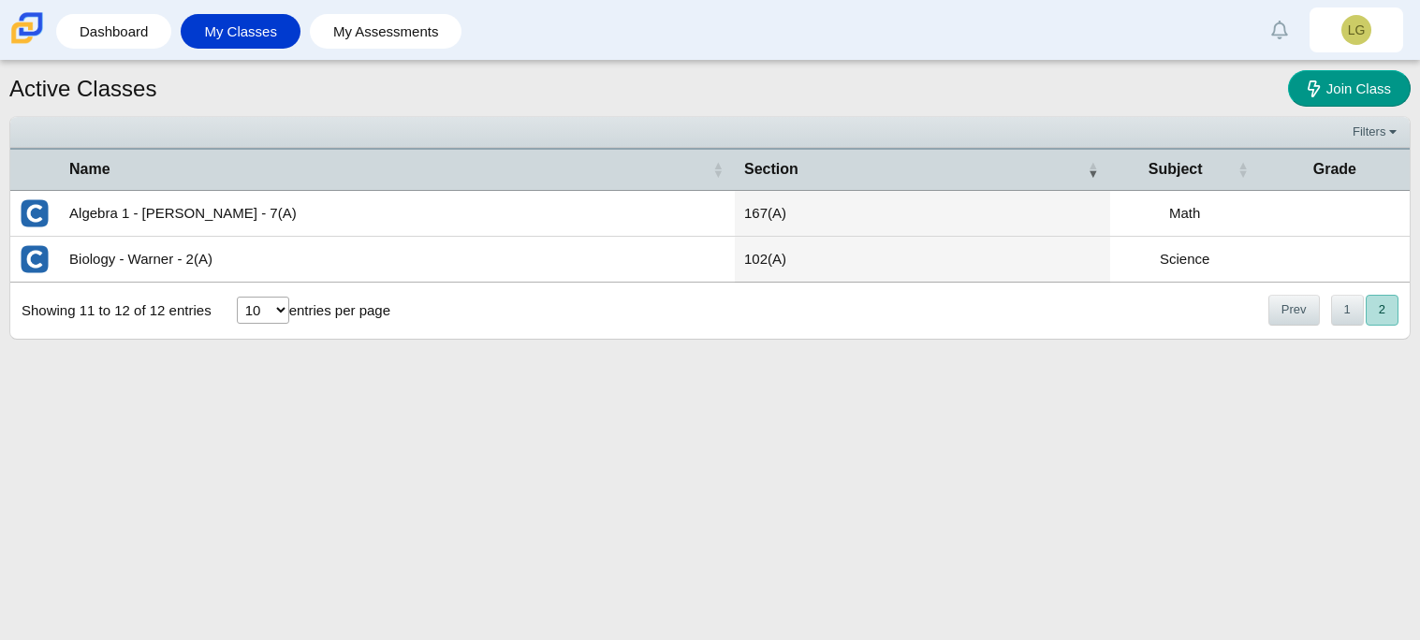
scroll to position [0, 0]
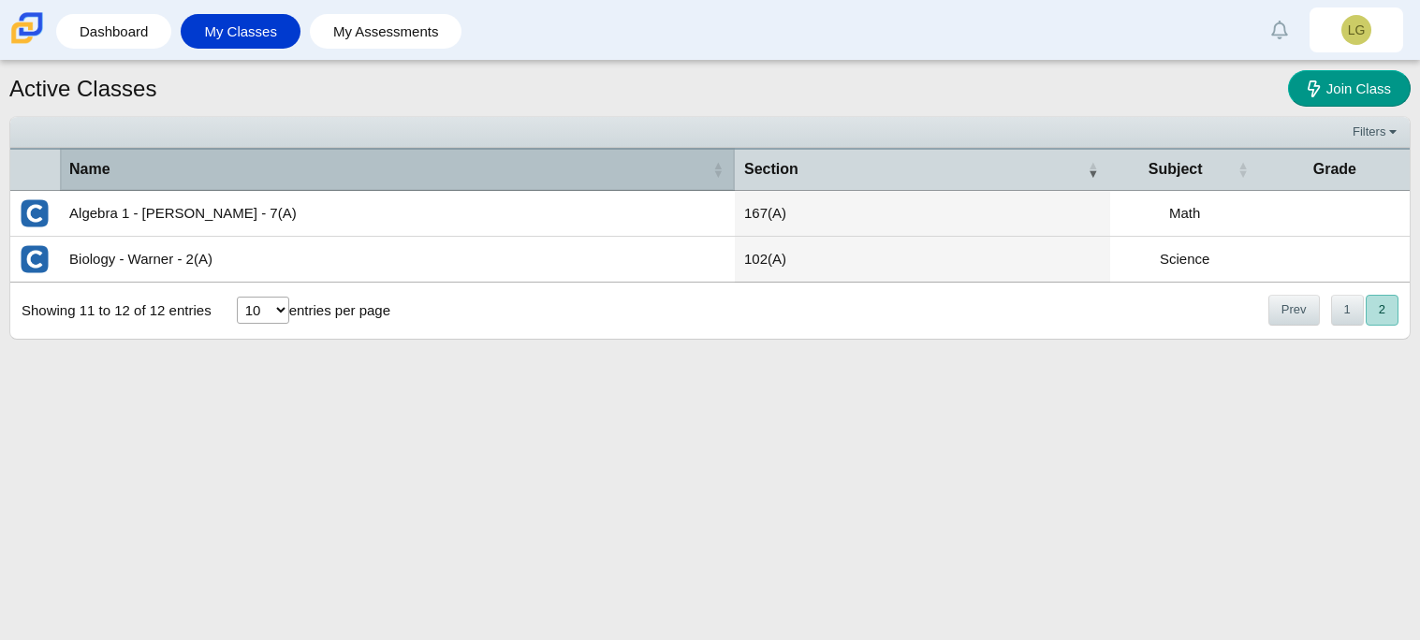
click at [348, 166] on div "Name" at bounding box center [387, 169] width 637 height 21
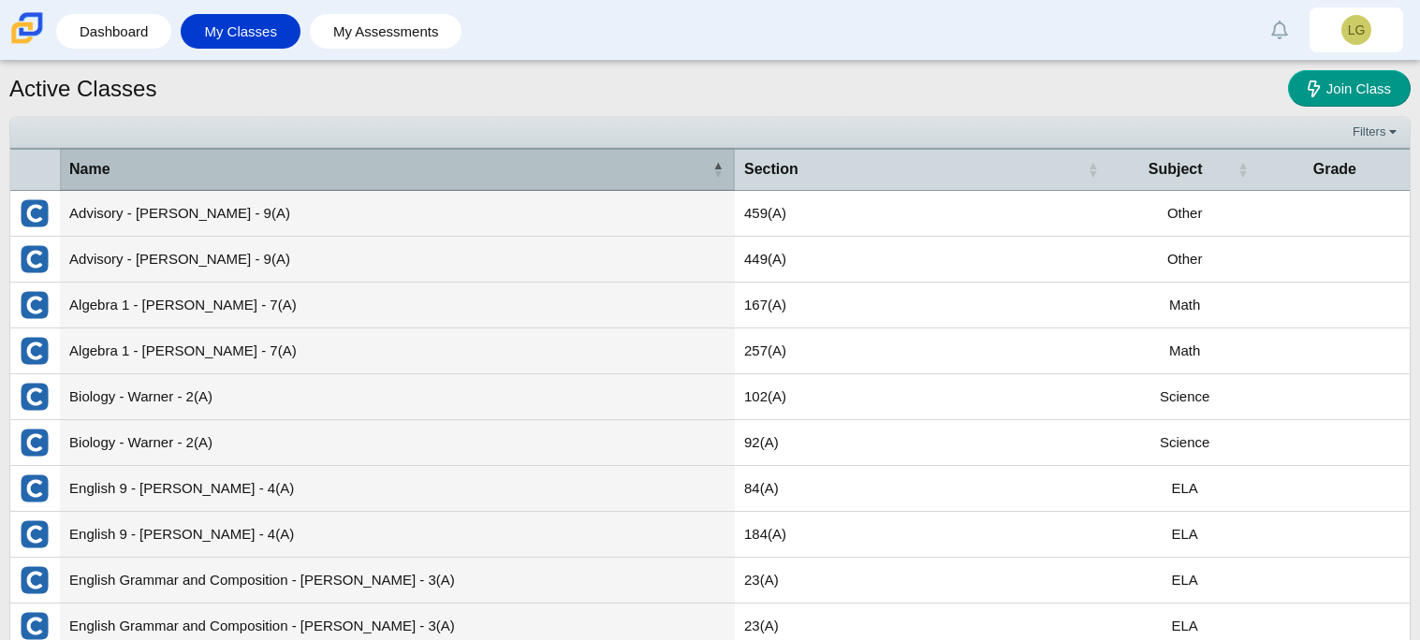
click at [348, 166] on div "Name" at bounding box center [387, 169] width 637 height 21
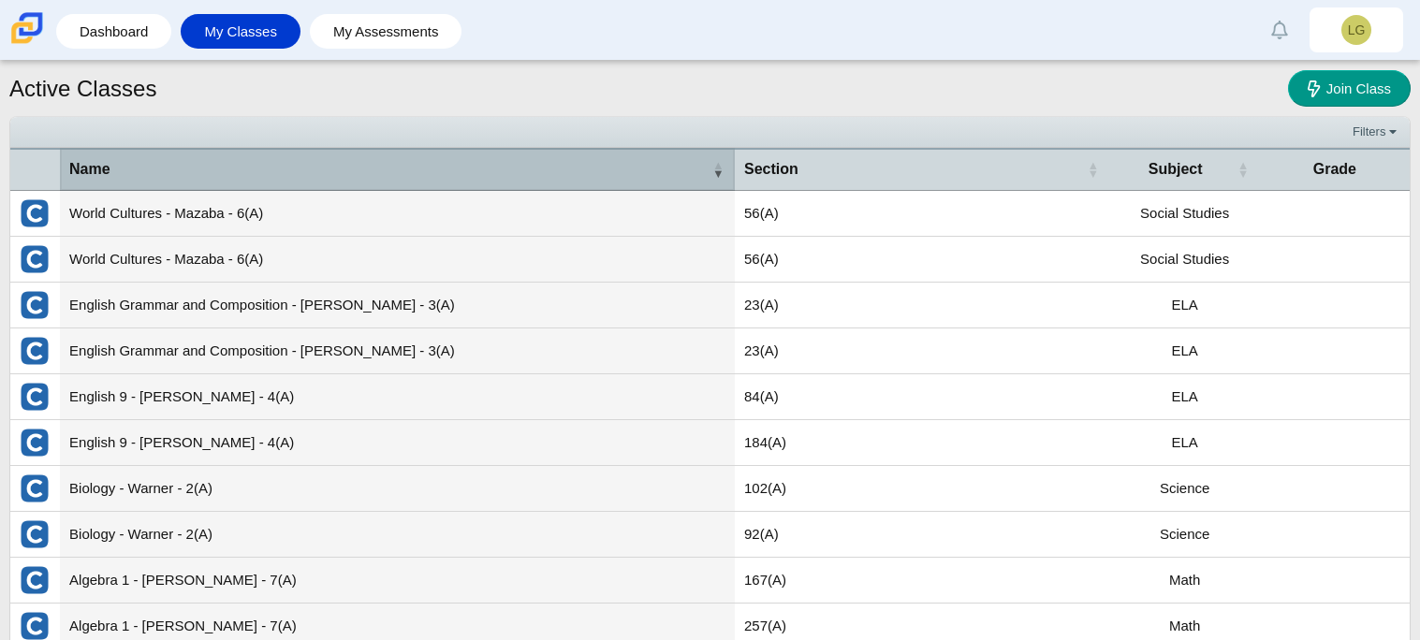
click at [348, 166] on div "Name" at bounding box center [387, 169] width 637 height 21
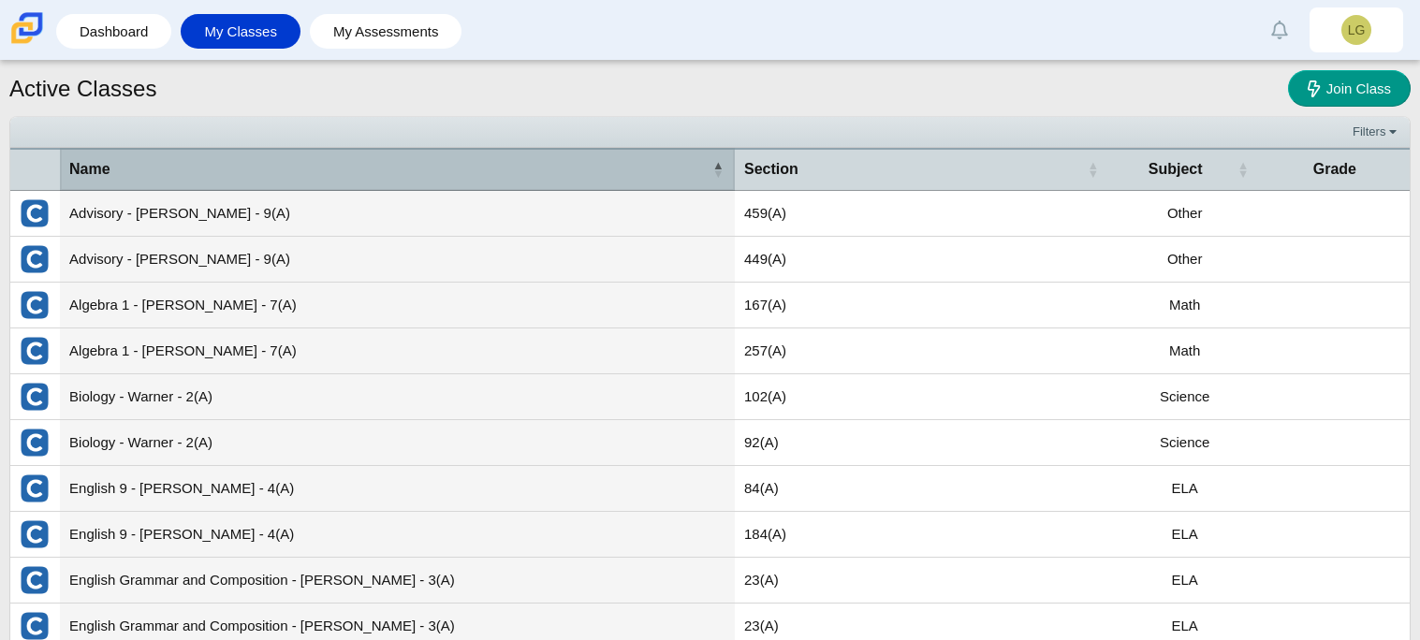
click at [348, 166] on div "Name" at bounding box center [387, 169] width 637 height 21
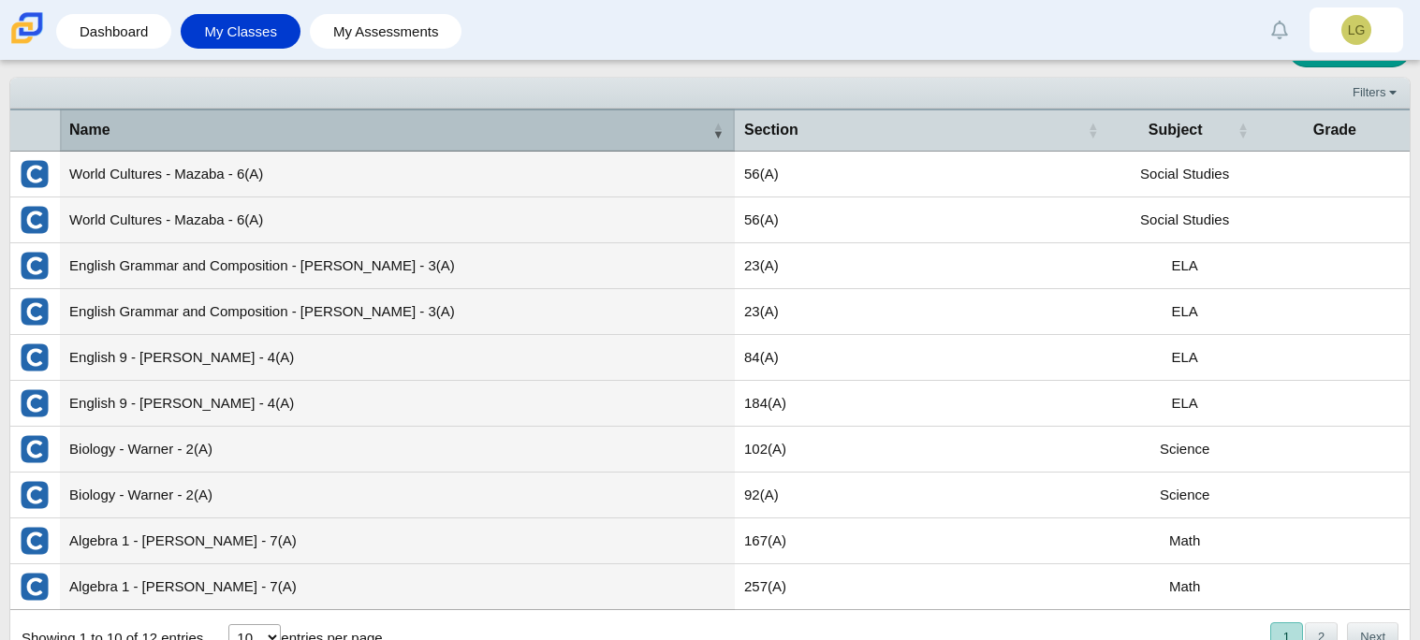
scroll to position [66, 0]
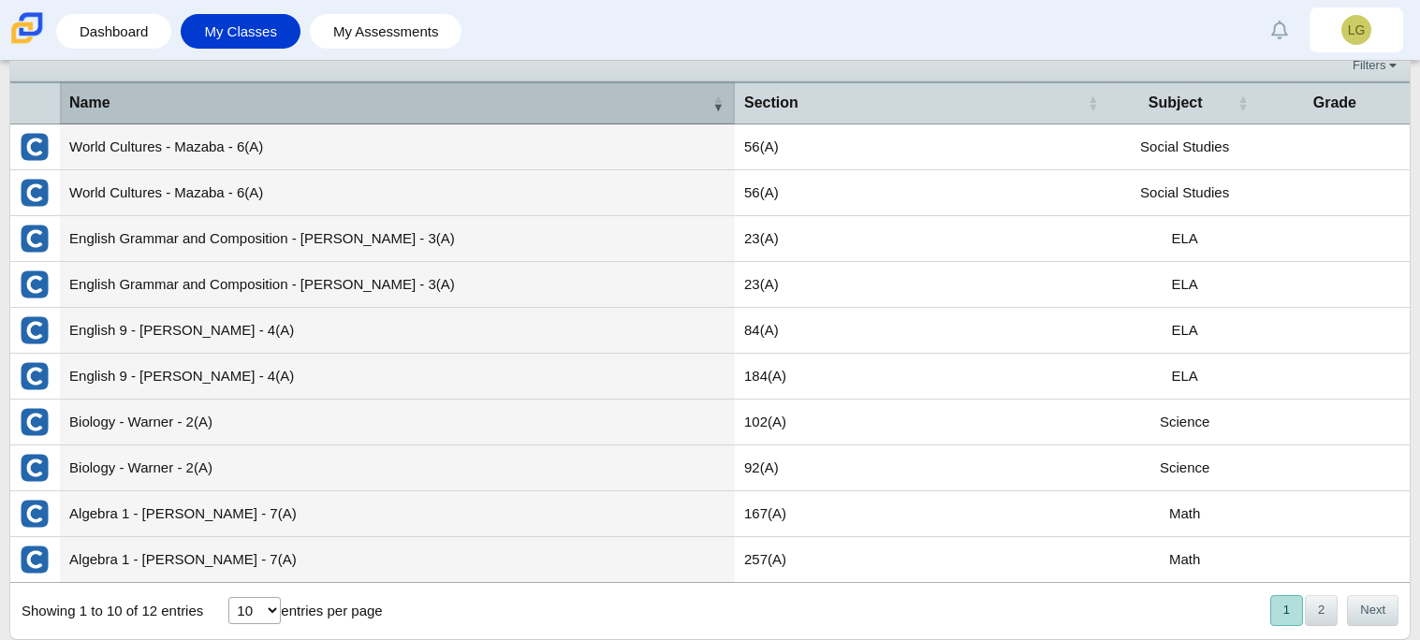
click at [650, 111] on div "Name" at bounding box center [387, 103] width 637 height 21
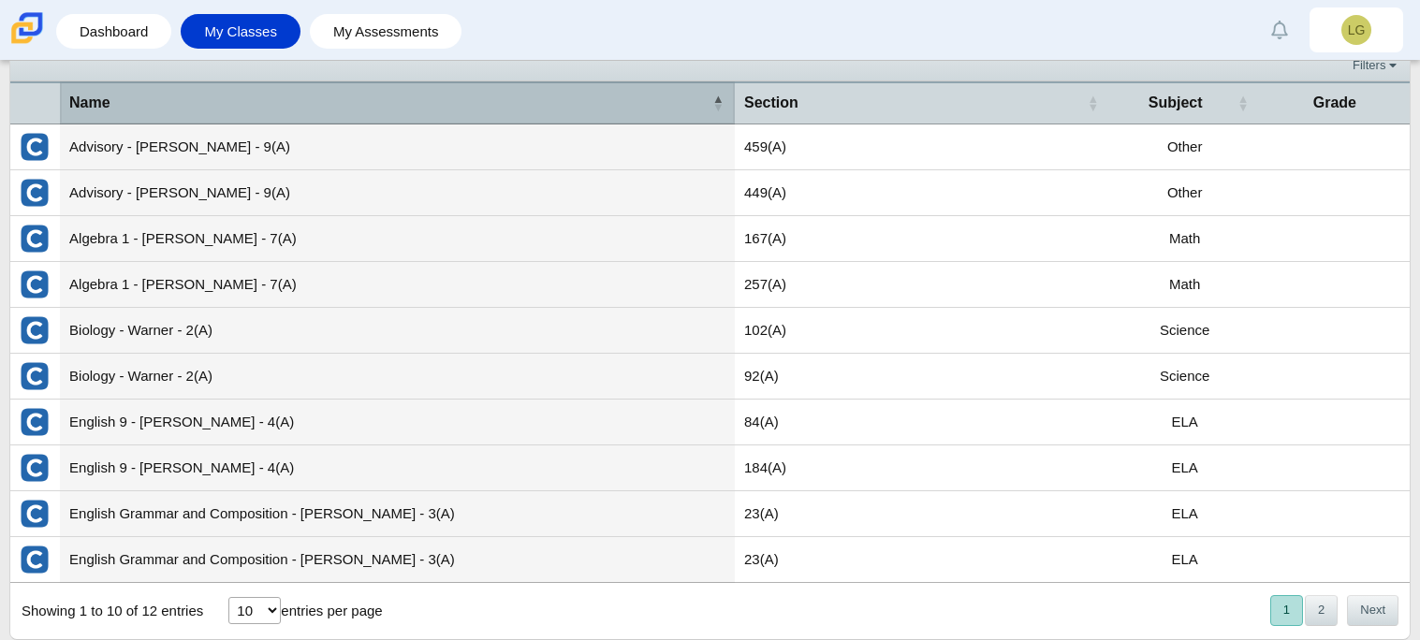
click at [650, 111] on div "Name" at bounding box center [387, 103] width 637 height 21
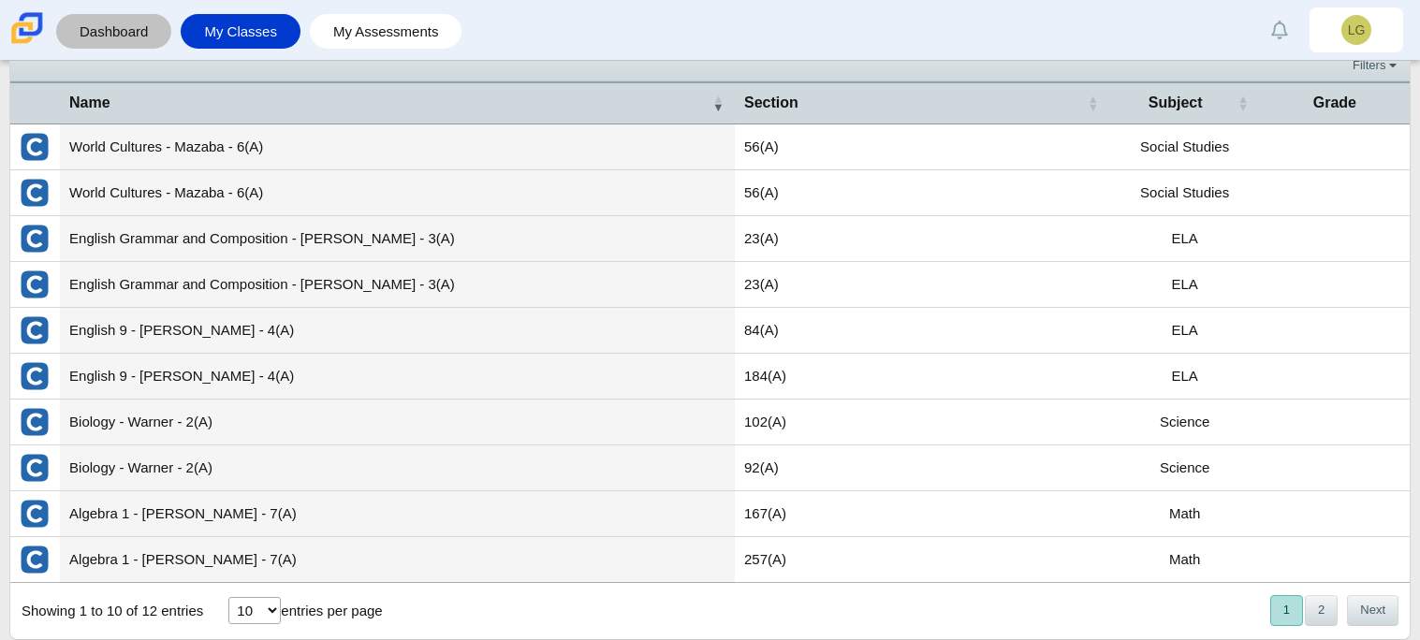
click at [110, 31] on link "Dashboard" at bounding box center [114, 31] width 96 height 35
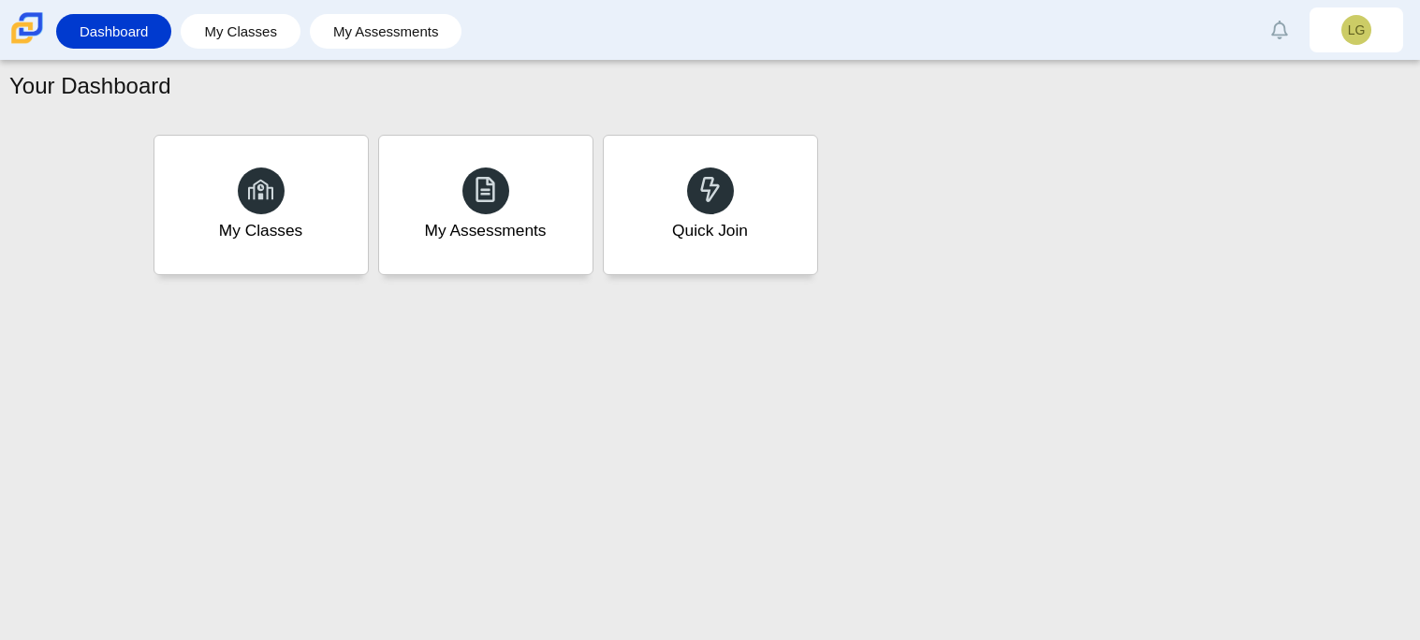
click at [110, 31] on link "Dashboard" at bounding box center [114, 31] width 96 height 35
click at [947, 322] on div "Your Dashboard My Classes My Assessments Quick Join" at bounding box center [710, 350] width 1420 height 579
